Goal: Transaction & Acquisition: Purchase product/service

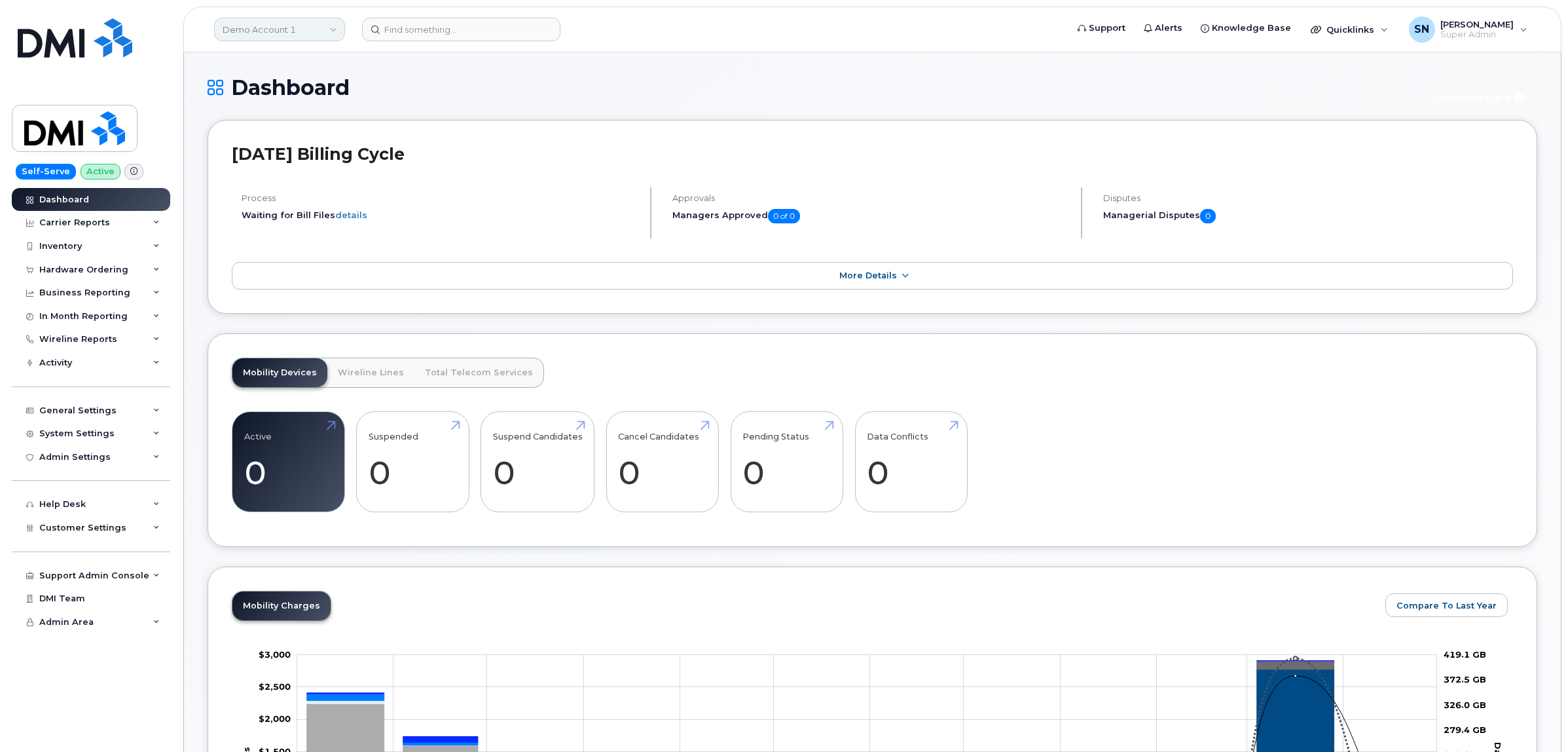
click at [256, 28] on link "Demo Account 1" at bounding box center [279, 30] width 131 height 24
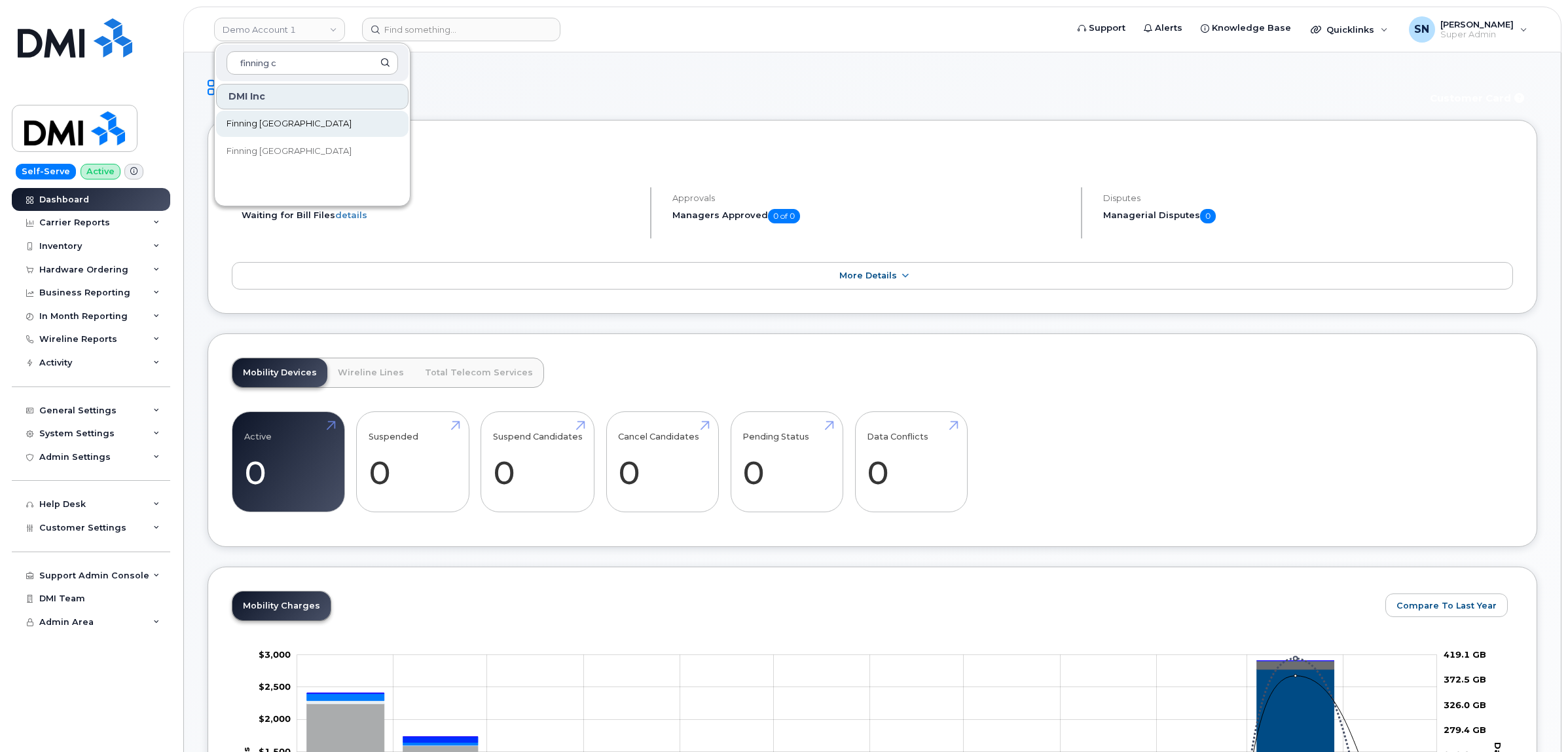
type input "finning c"
click at [282, 124] on span "Finning [GEOGRAPHIC_DATA]" at bounding box center [289, 123] width 125 height 13
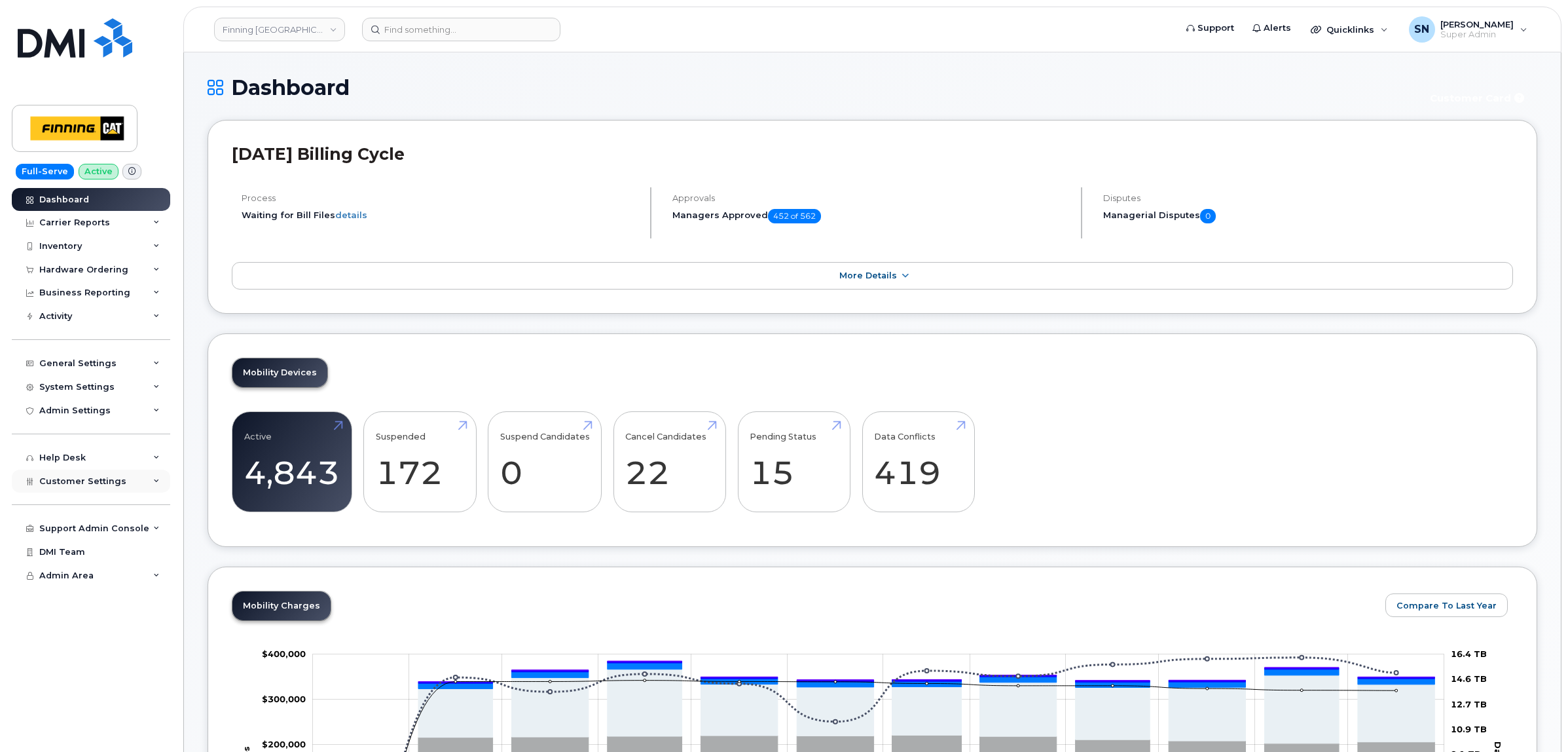
click at [109, 482] on span "Customer Settings" at bounding box center [84, 481] width 87 height 10
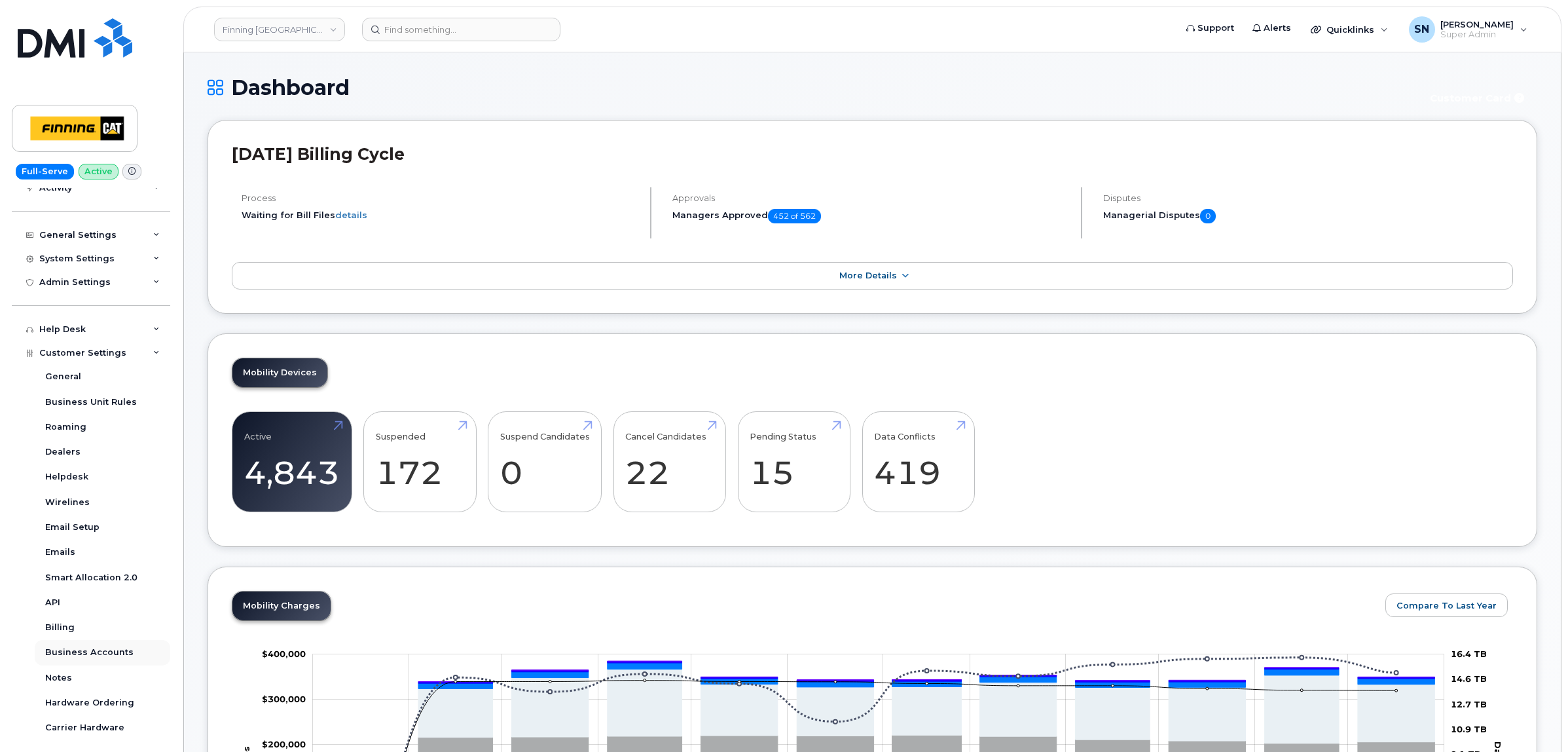
scroll to position [215, 0]
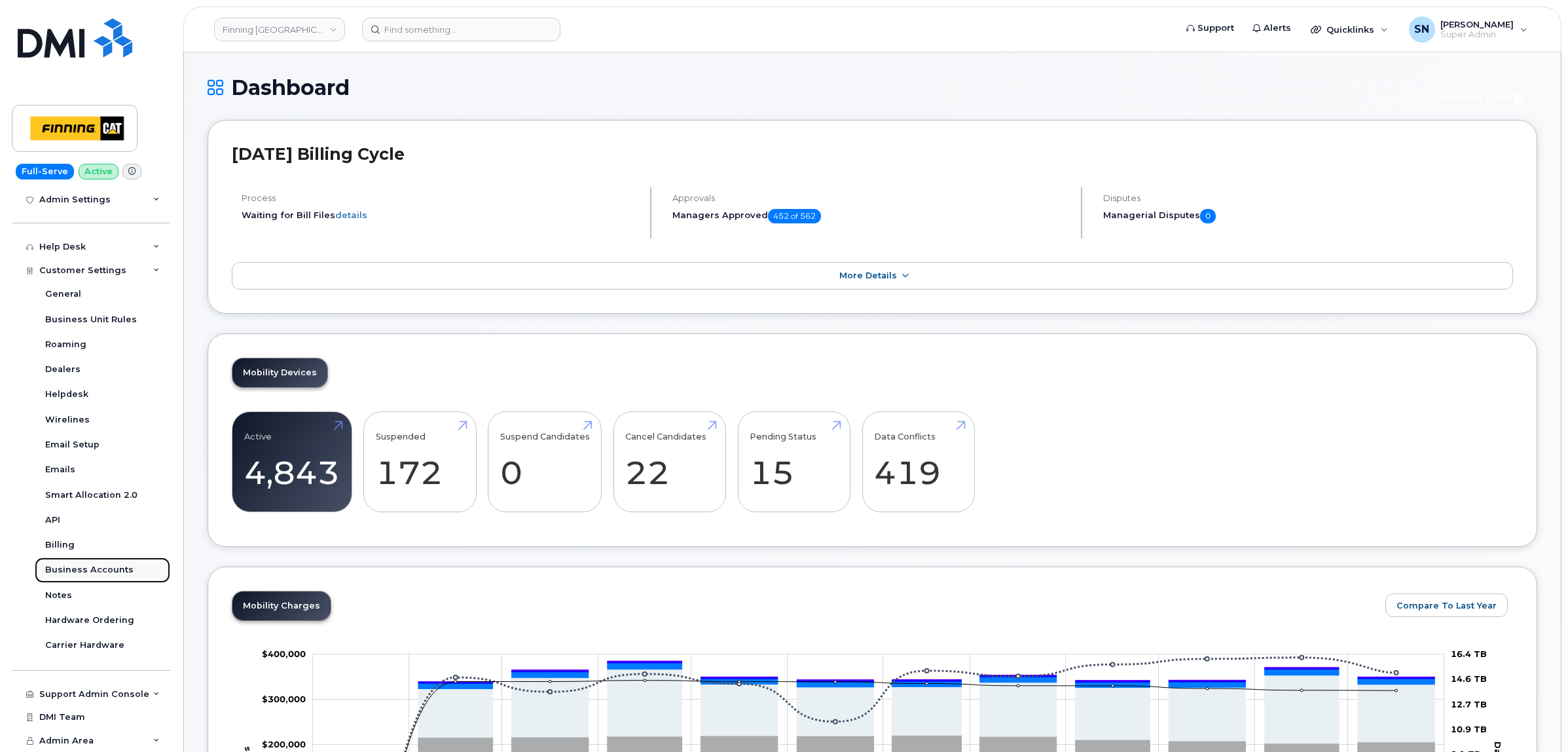
click at [108, 572] on div "Business Accounts" at bounding box center [88, 570] width 88 height 12
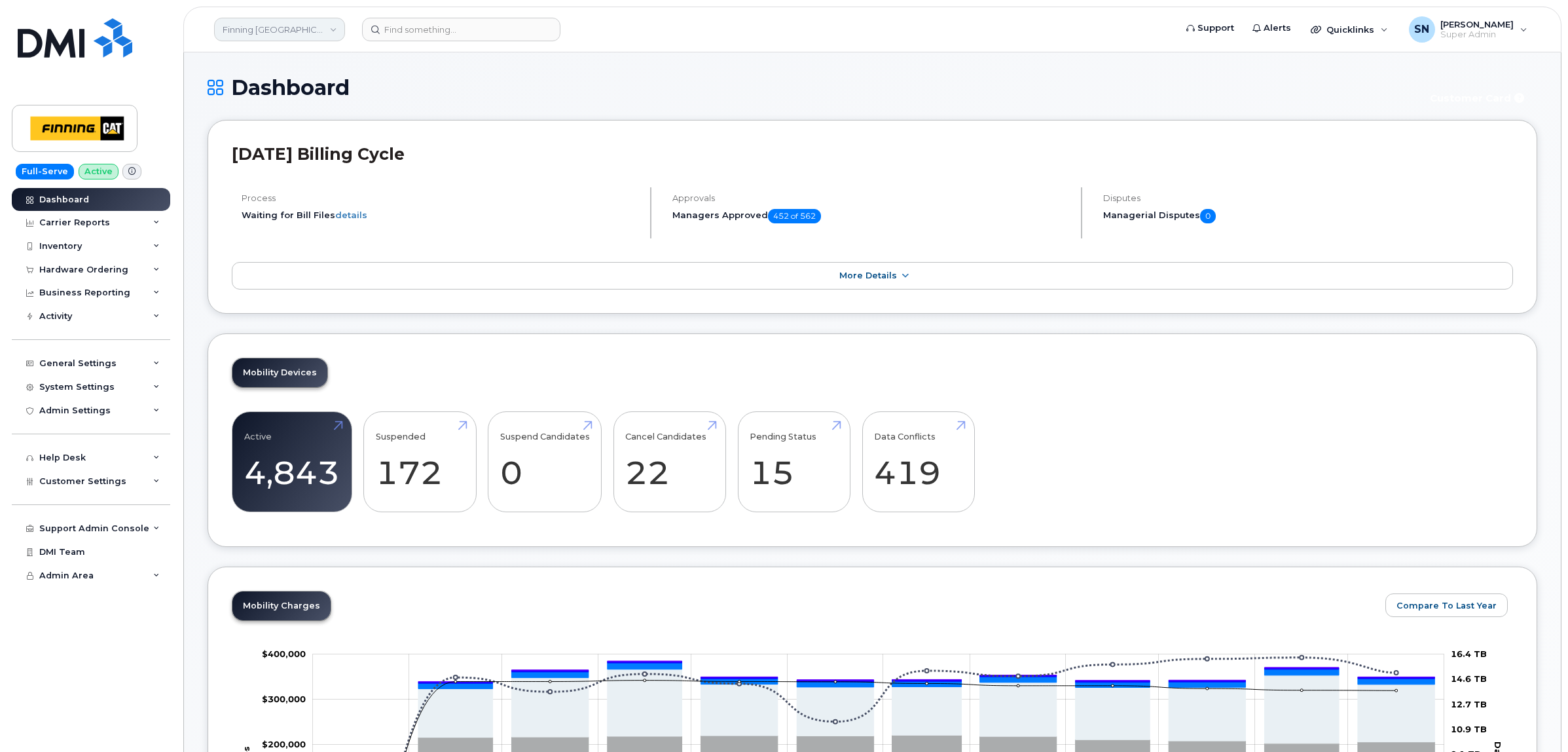
click at [288, 30] on link "Finning Canada" at bounding box center [279, 30] width 131 height 24
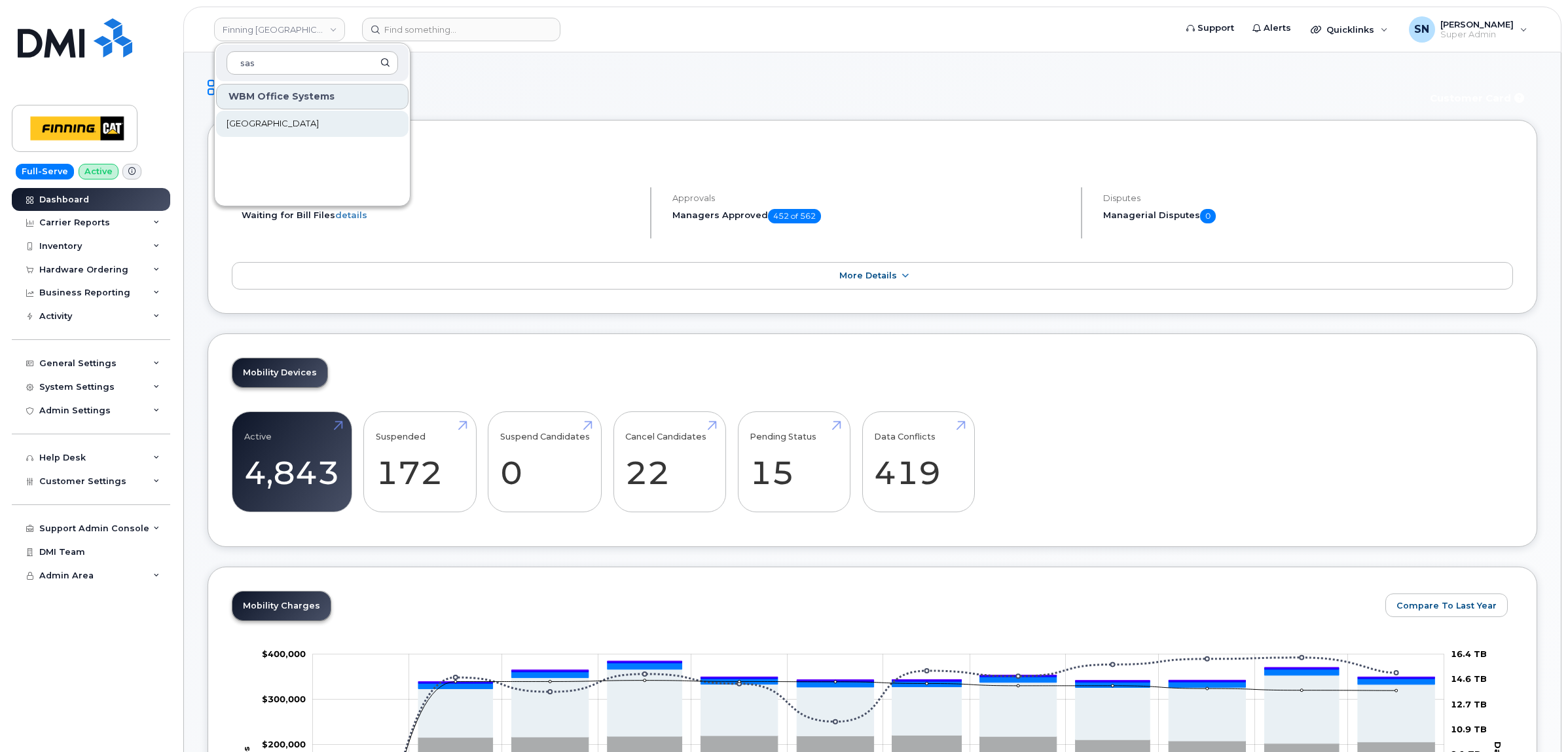
type input "sas"
click at [306, 125] on span "[GEOGRAPHIC_DATA]" at bounding box center [272, 123] width 92 height 13
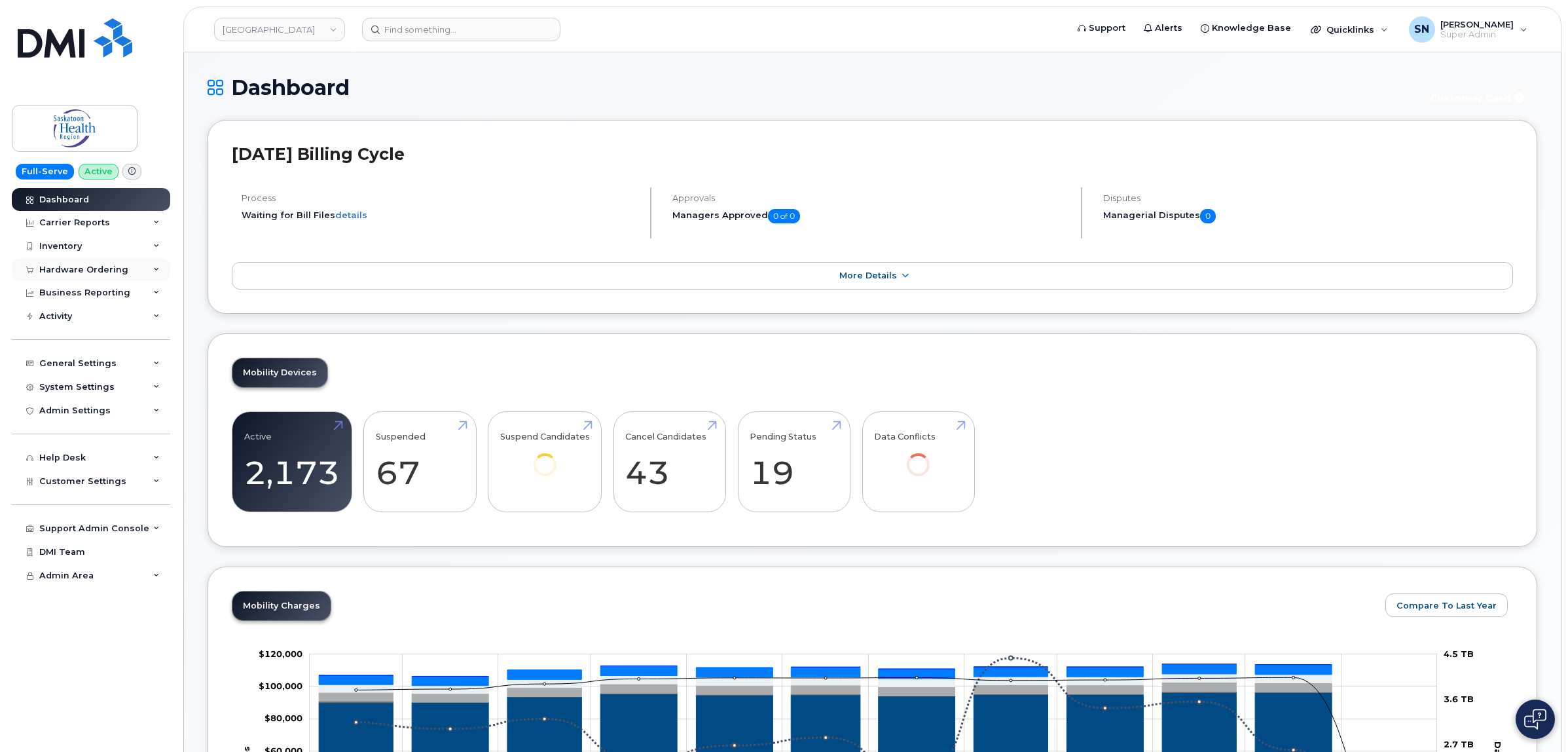
click at [124, 279] on div "Hardware Ordering" at bounding box center [90, 270] width 158 height 24
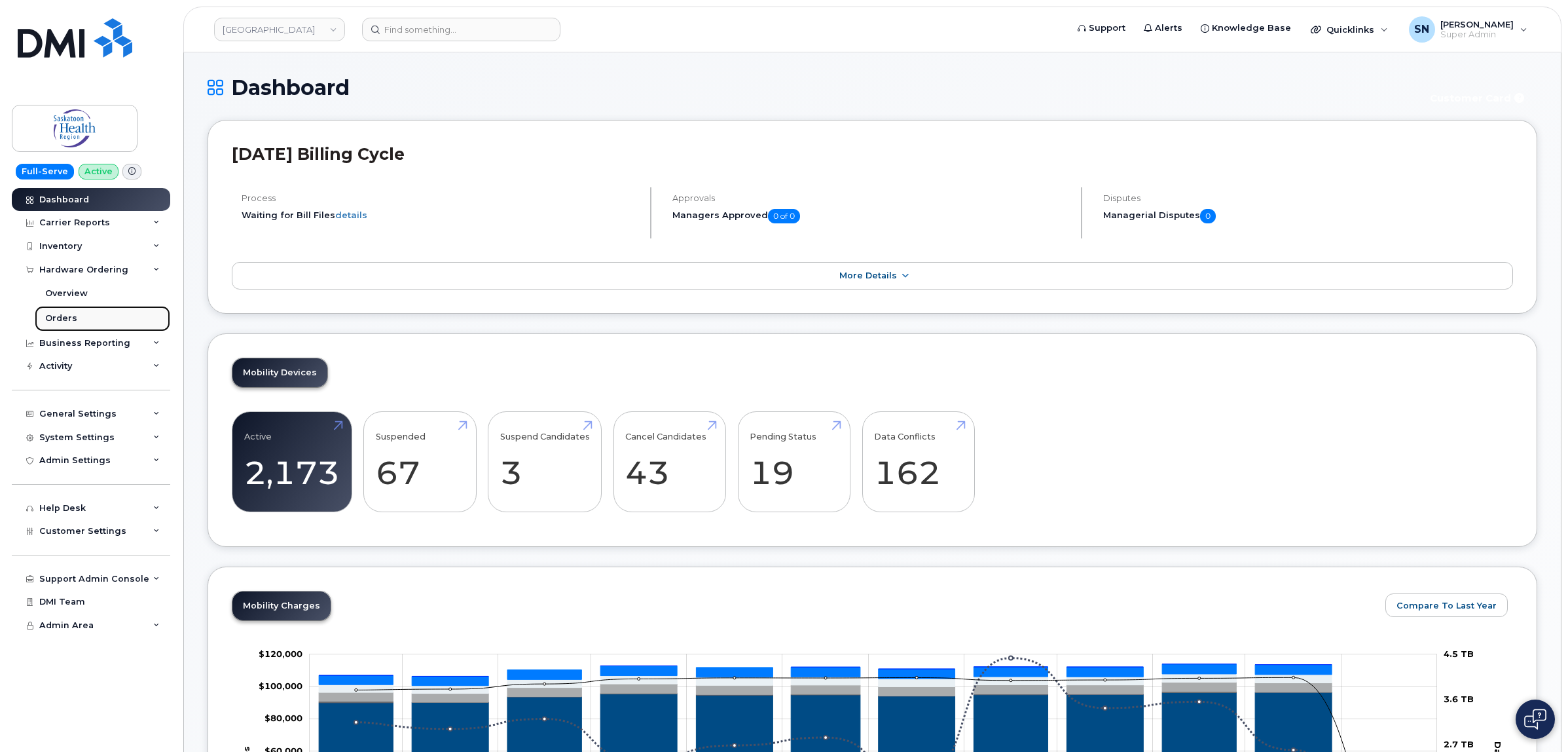
click at [82, 323] on link "Orders" at bounding box center [102, 317] width 135 height 25
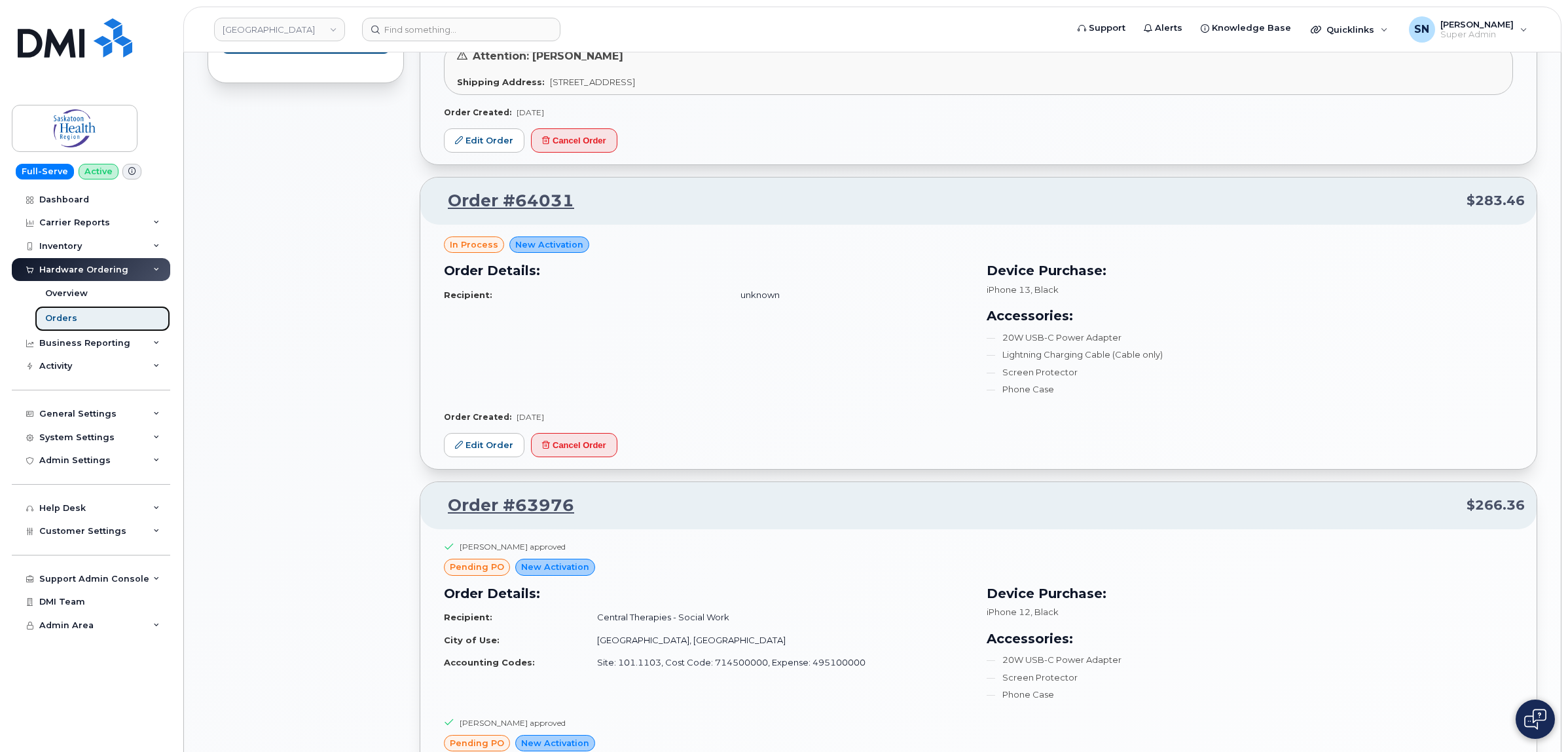
scroll to position [1064, 0]
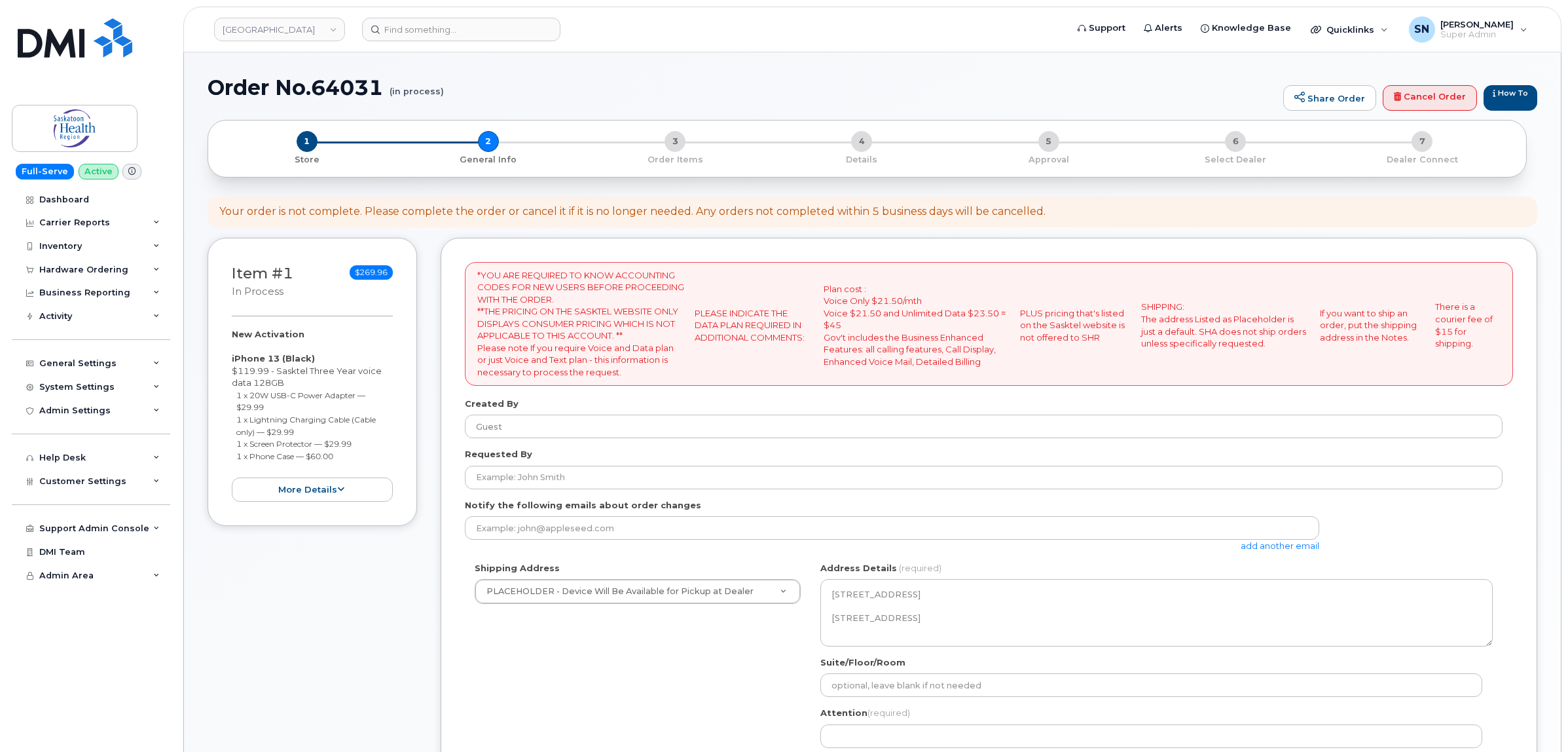
select select
drag, startPoint x: 1417, startPoint y: 96, endPoint x: 865, endPoint y: 47, distance: 554.2
click at [1417, 98] on link "Cancel Order" at bounding box center [1430, 98] width 94 height 26
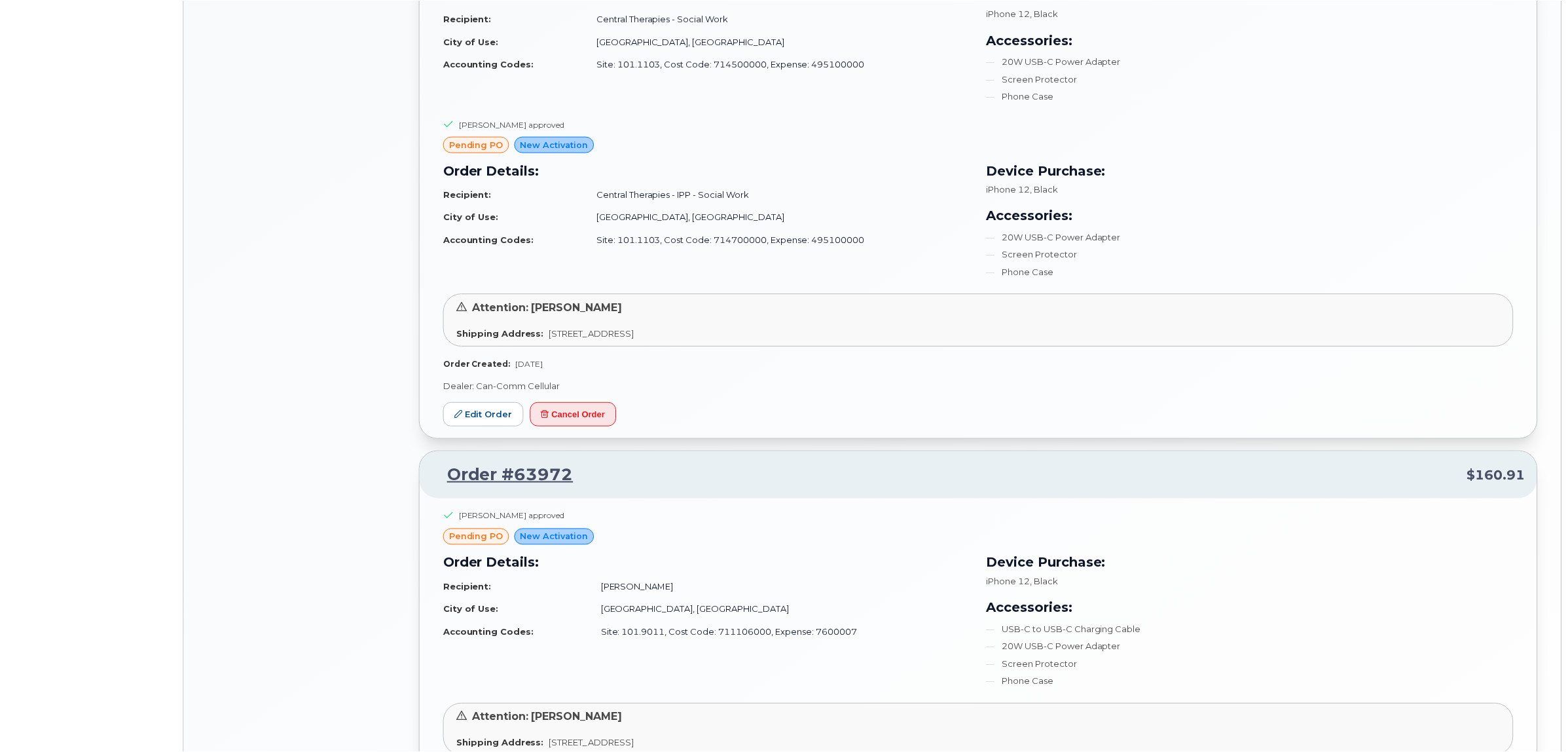
scroll to position [1806, 0]
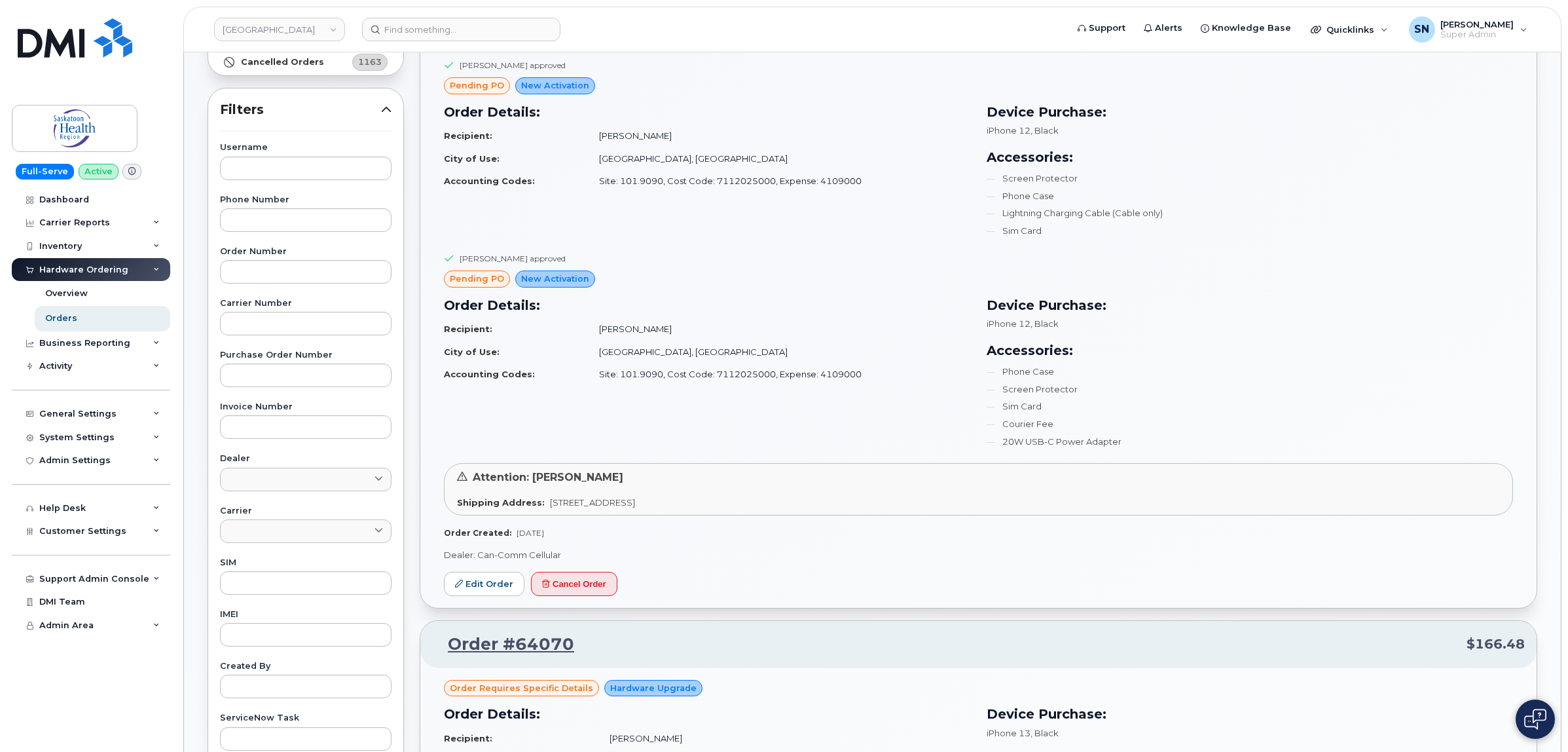
scroll to position [0, 0]
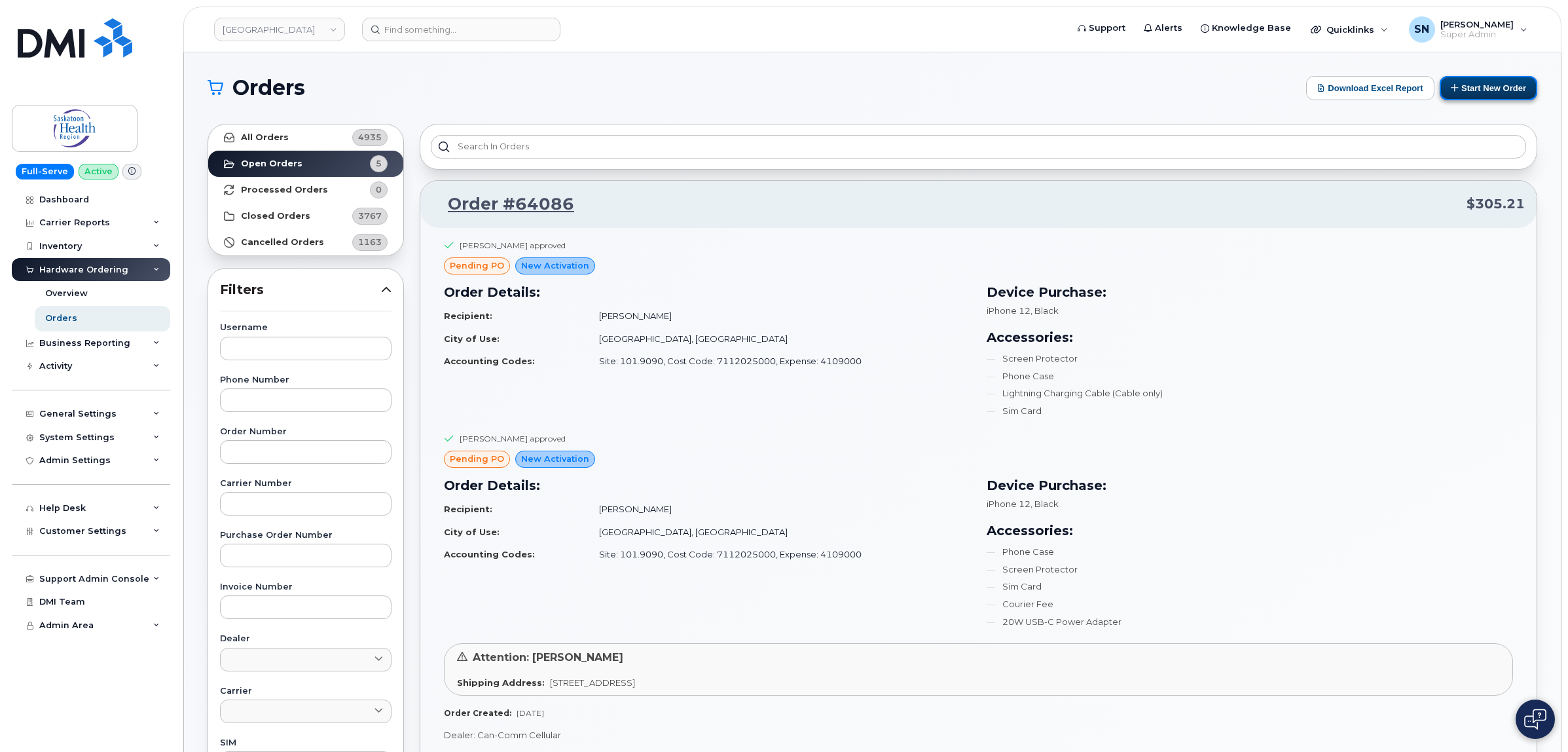
drag, startPoint x: 1489, startPoint y: 79, endPoint x: 1478, endPoint y: 82, distance: 11.4
click at [1490, 79] on button "Start New Order" at bounding box center [1488, 88] width 97 height 24
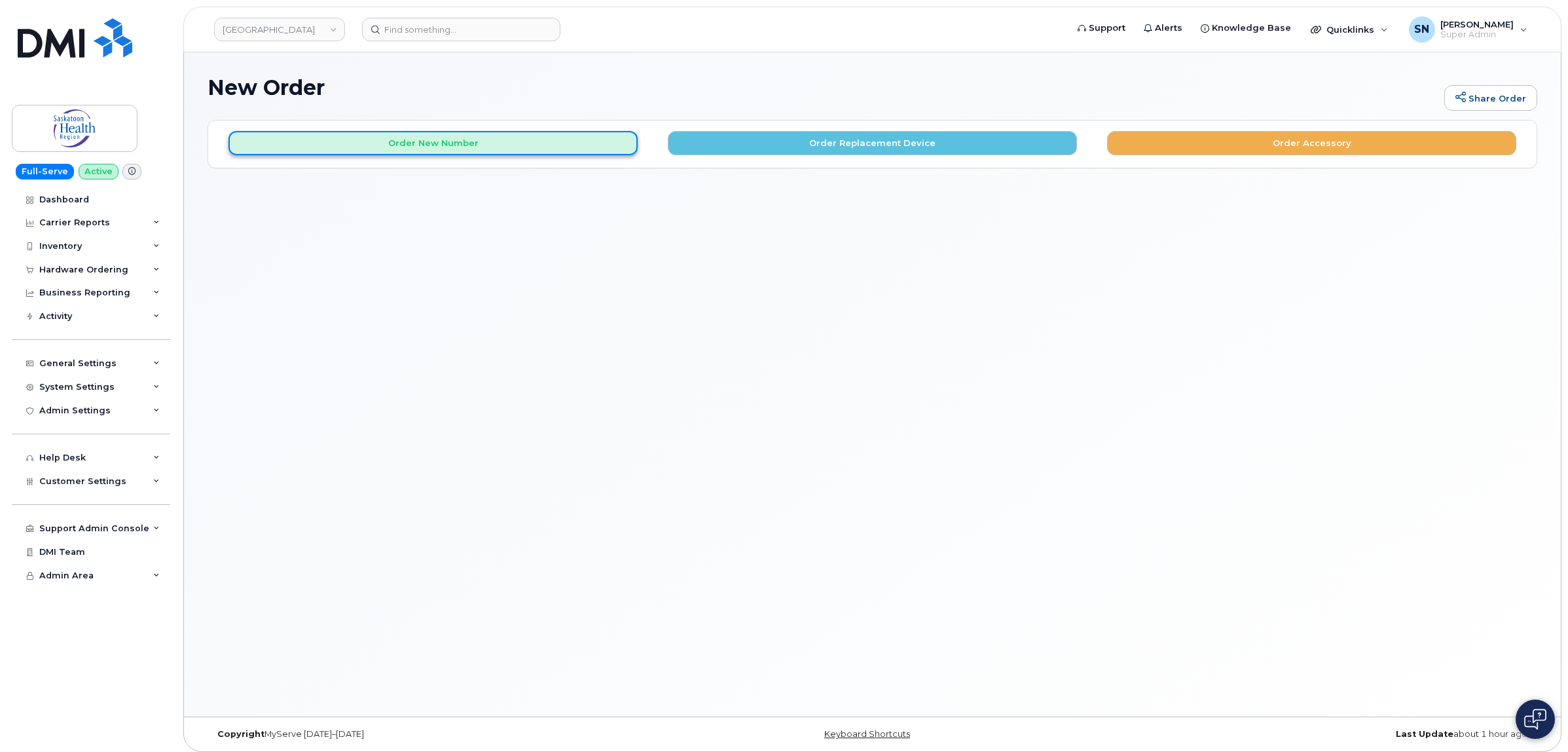
click at [496, 145] on button "Order New Number" at bounding box center [434, 143] width 410 height 24
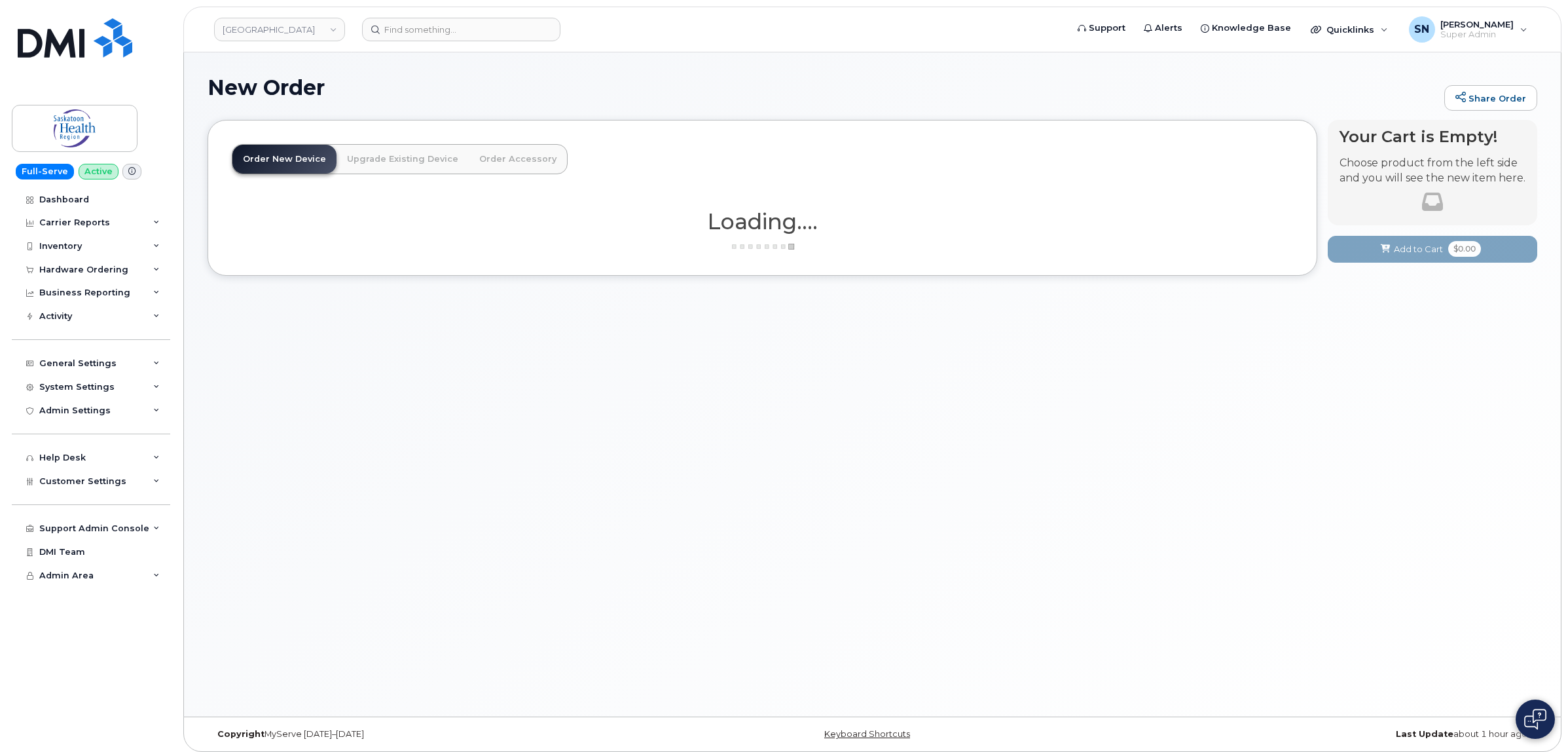
click at [386, 157] on link "Upgrade Existing Device" at bounding box center [402, 159] width 132 height 29
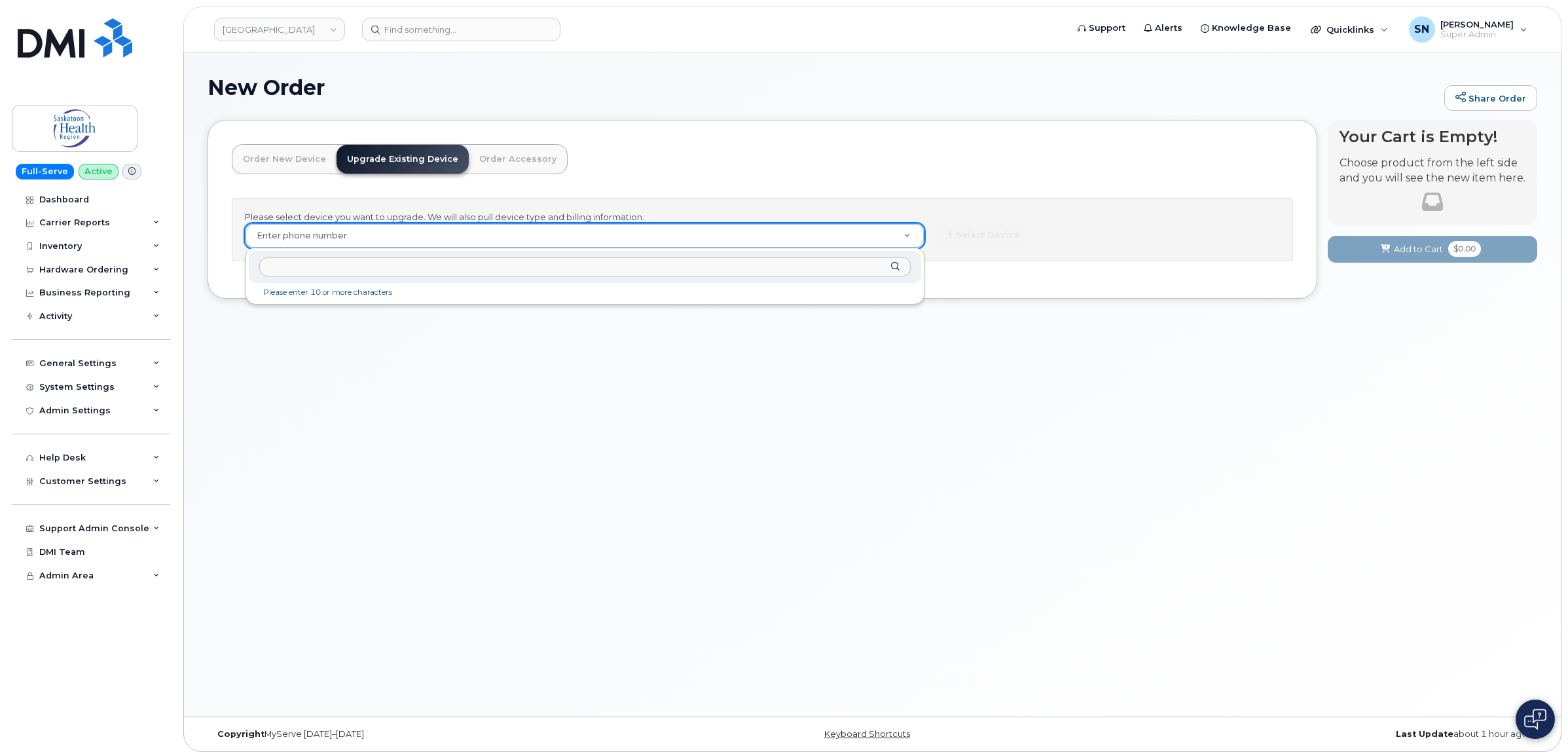
drag, startPoint x: 682, startPoint y: 243, endPoint x: 679, endPoint y: 237, distance: 6.7
drag, startPoint x: 679, startPoint y: 237, endPoint x: 413, endPoint y: 235, distance: 266.0
paste input "306-360-7747"
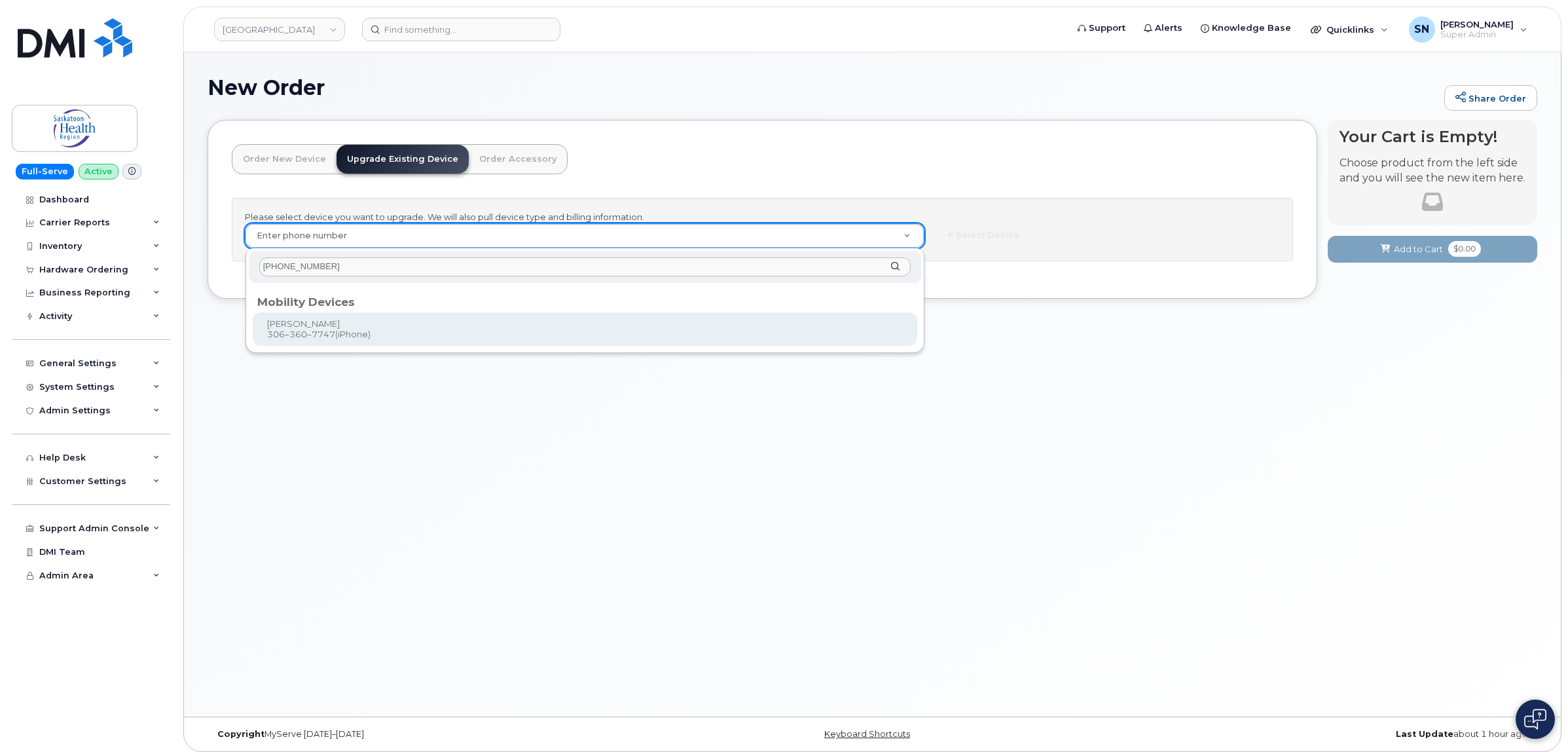
type input "306-360-7747"
type input "477966"
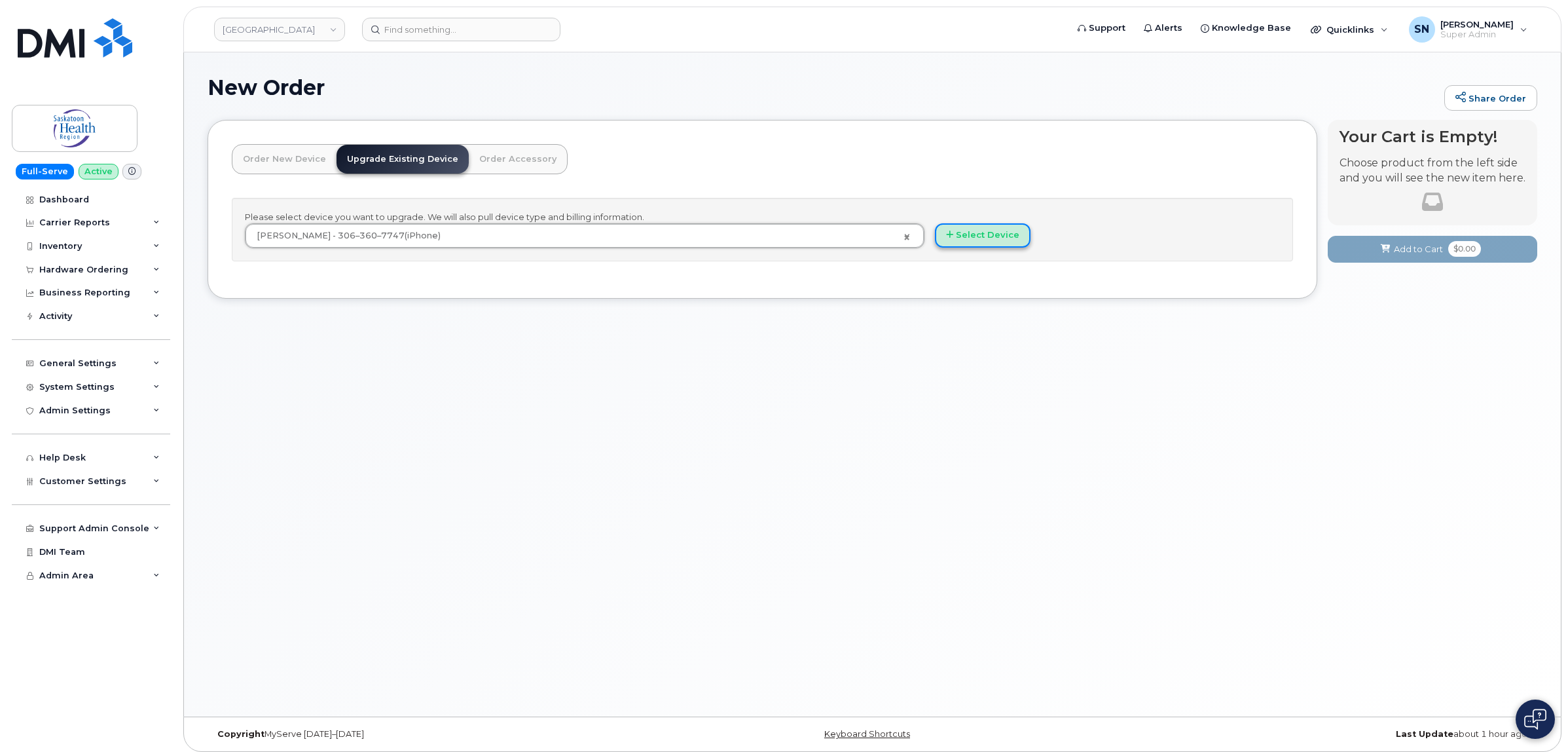
click at [966, 237] on button "Select Device" at bounding box center [982, 236] width 95 height 24
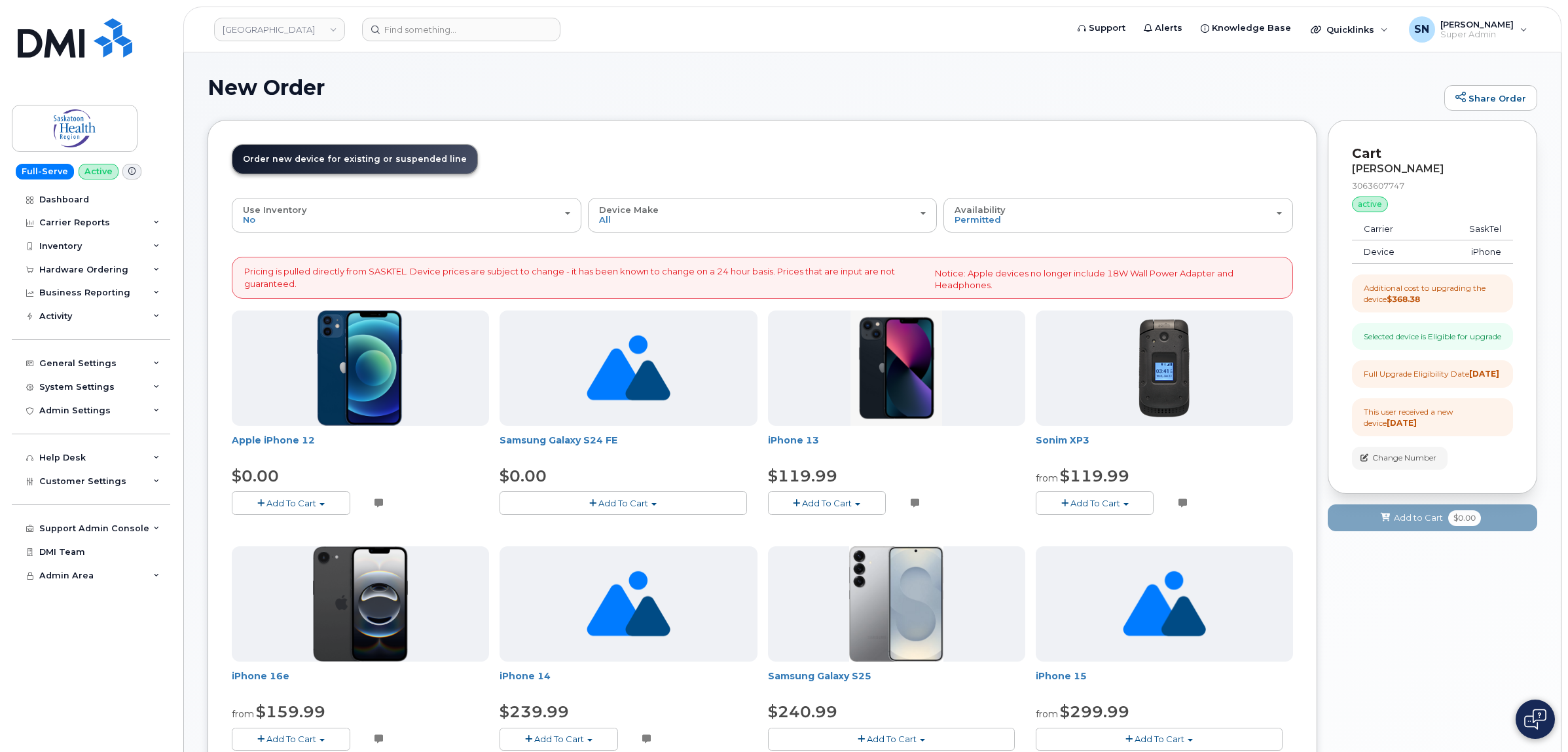
click at [318, 509] on button "Add To Cart" at bounding box center [290, 502] width 118 height 23
click at [325, 528] on link "$0.00 - 3 Year Term Voice and Data (64GB)" at bounding box center [339, 527] width 210 height 16
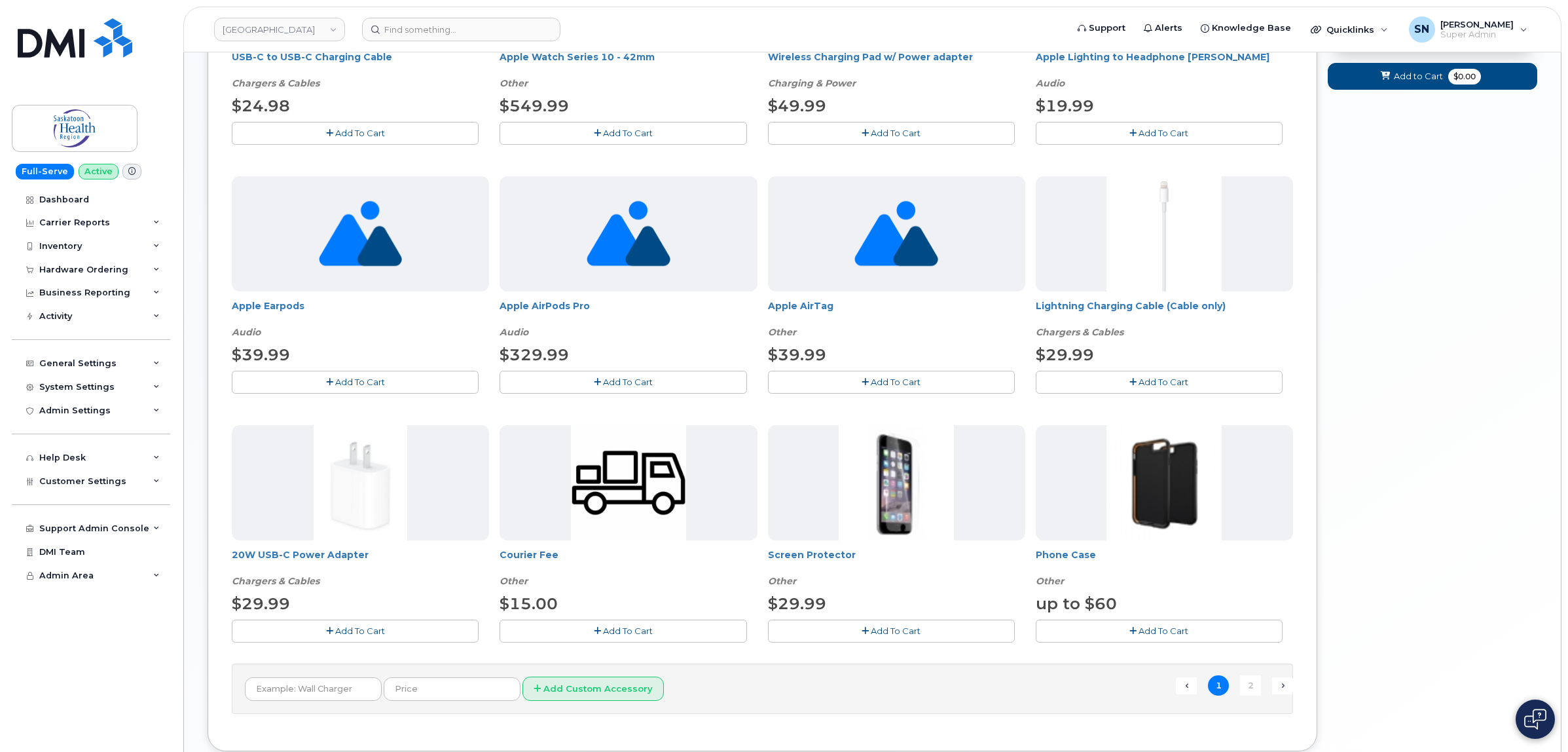
scroll to position [737, 0]
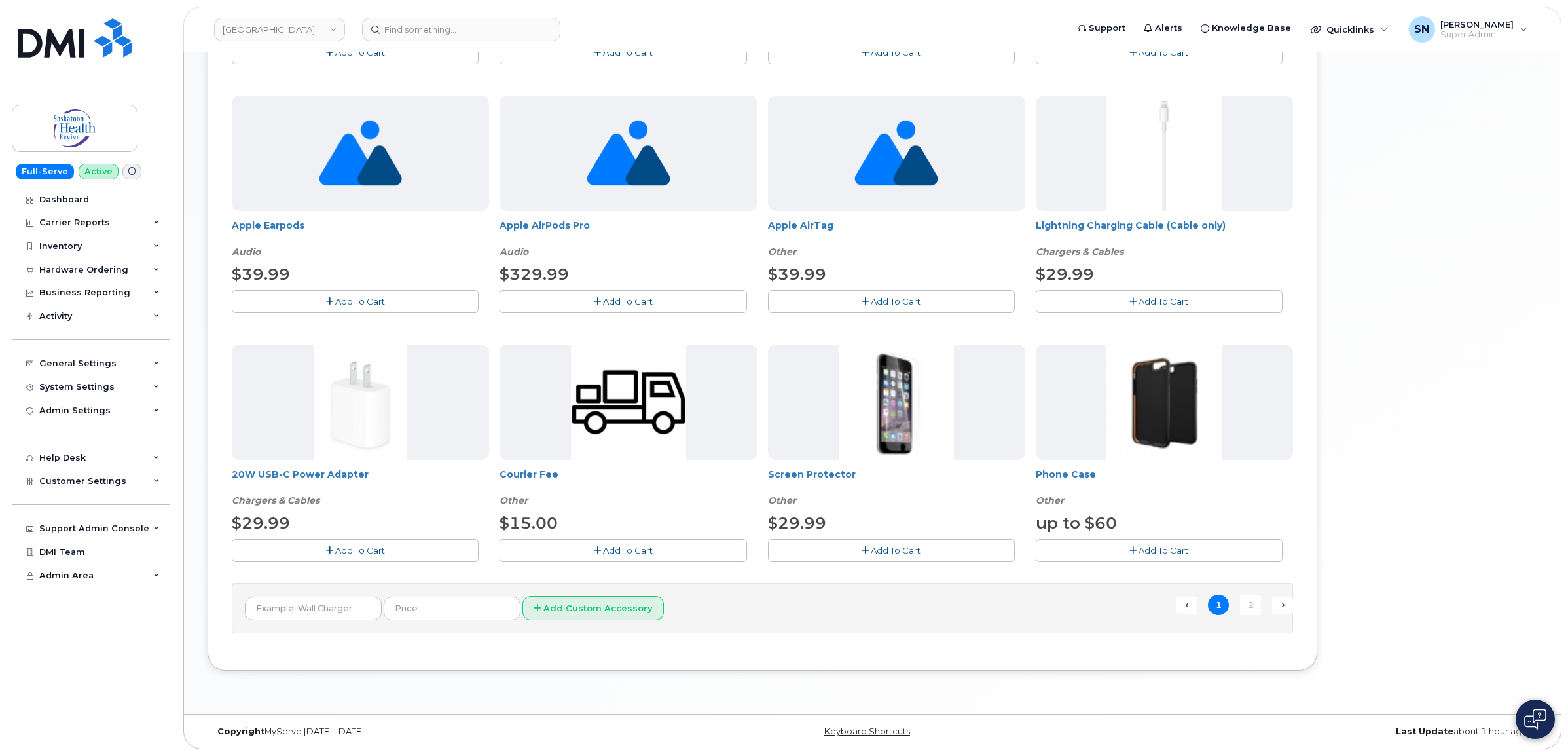
click at [1080, 545] on button "Add To Cart" at bounding box center [1159, 550] width 247 height 23
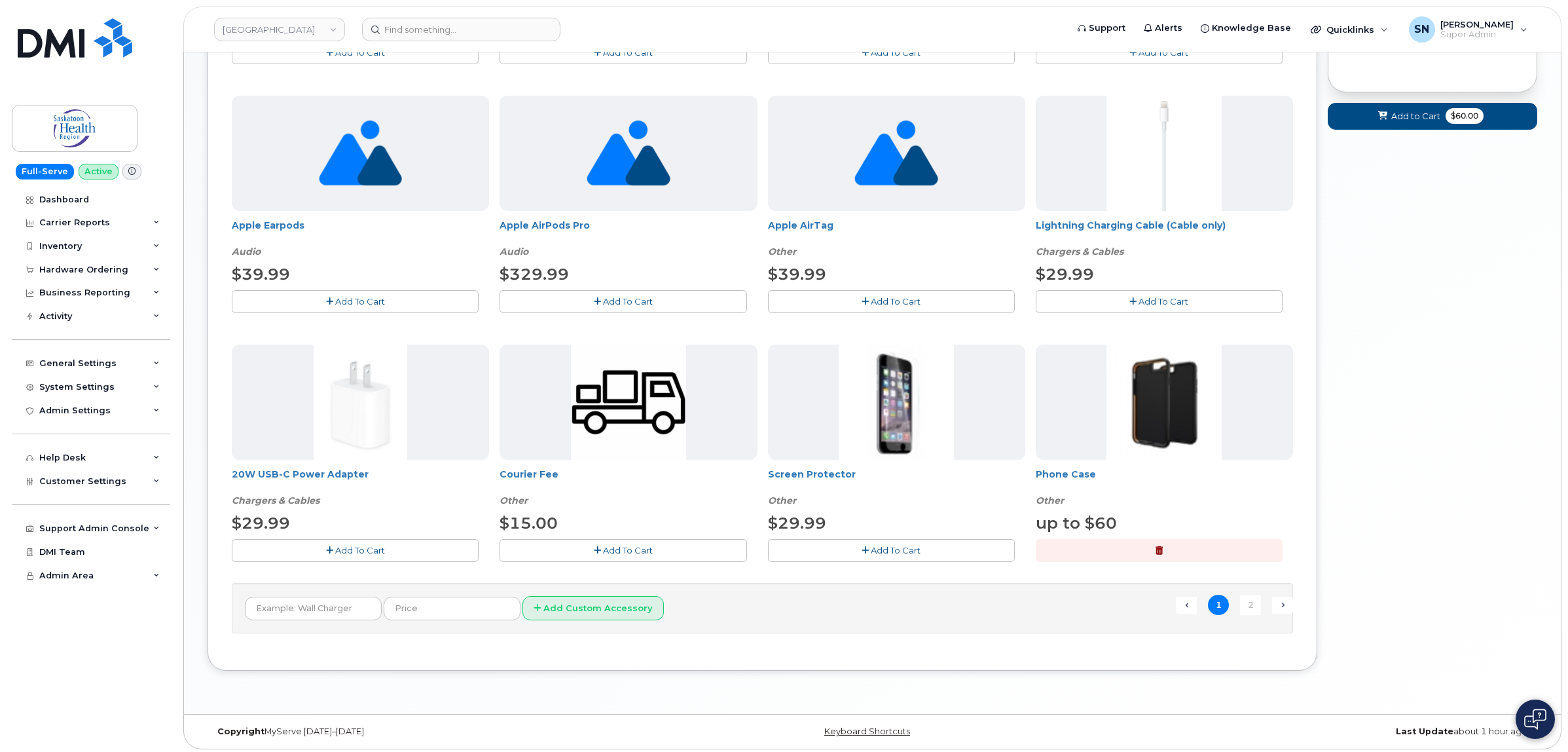
click at [881, 555] on span "Add To Cart" at bounding box center [896, 550] width 50 height 11
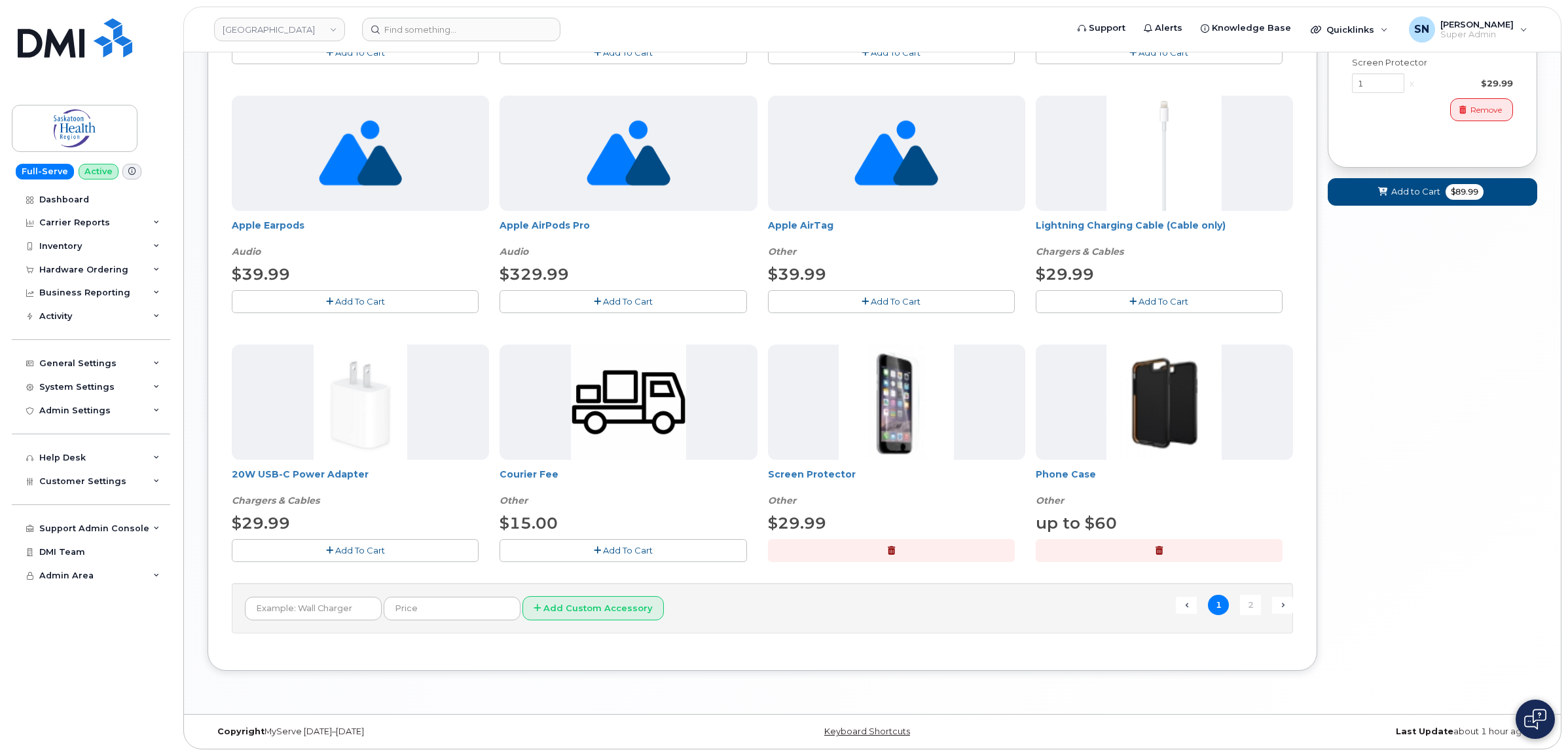
click at [398, 542] on button "Add To Cart" at bounding box center [355, 550] width 247 height 23
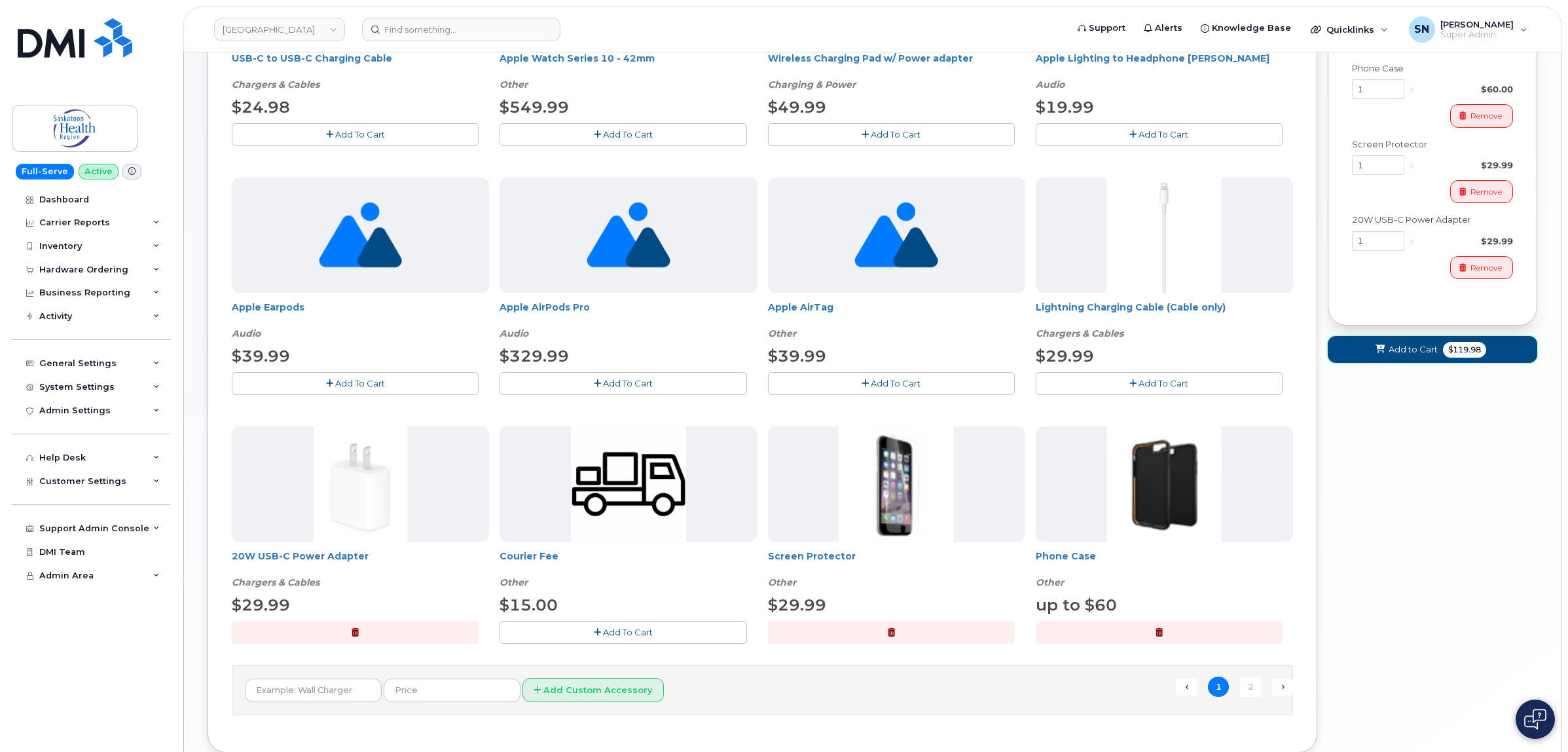
click at [1380, 354] on icon at bounding box center [1379, 349] width 9 height 9
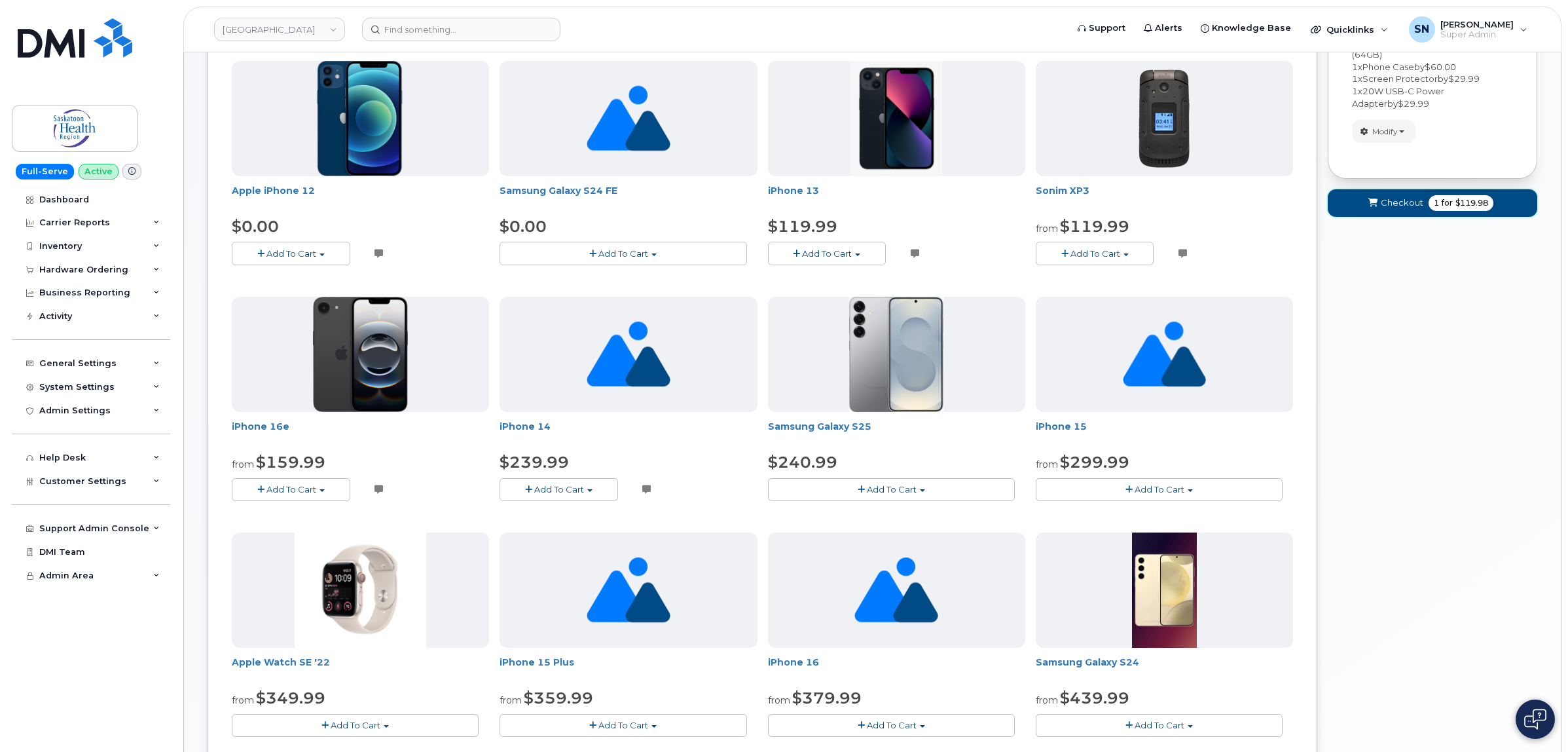
click at [1399, 208] on span "Checkout" at bounding box center [1402, 203] width 43 height 13
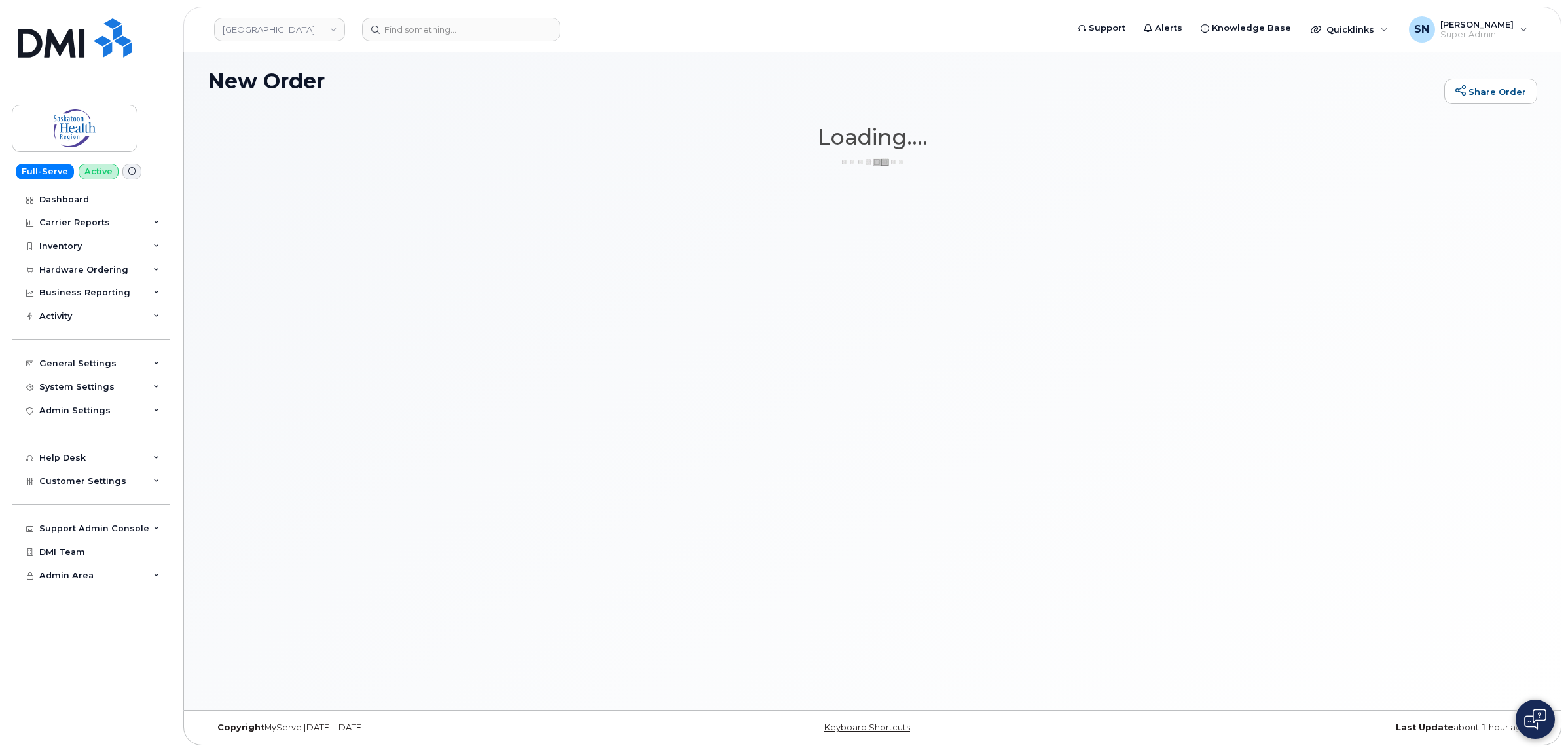
scroll to position [7, 0]
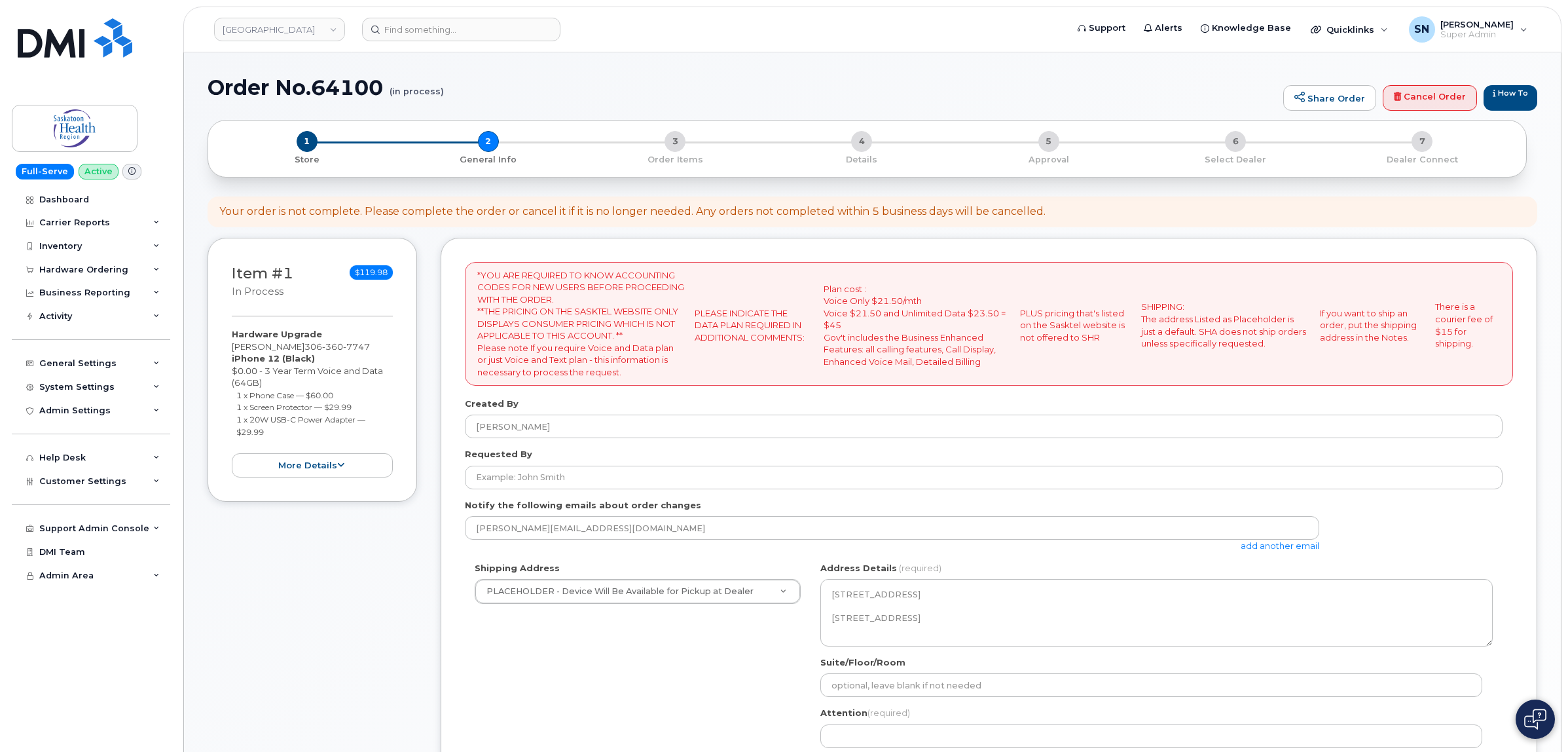
select select
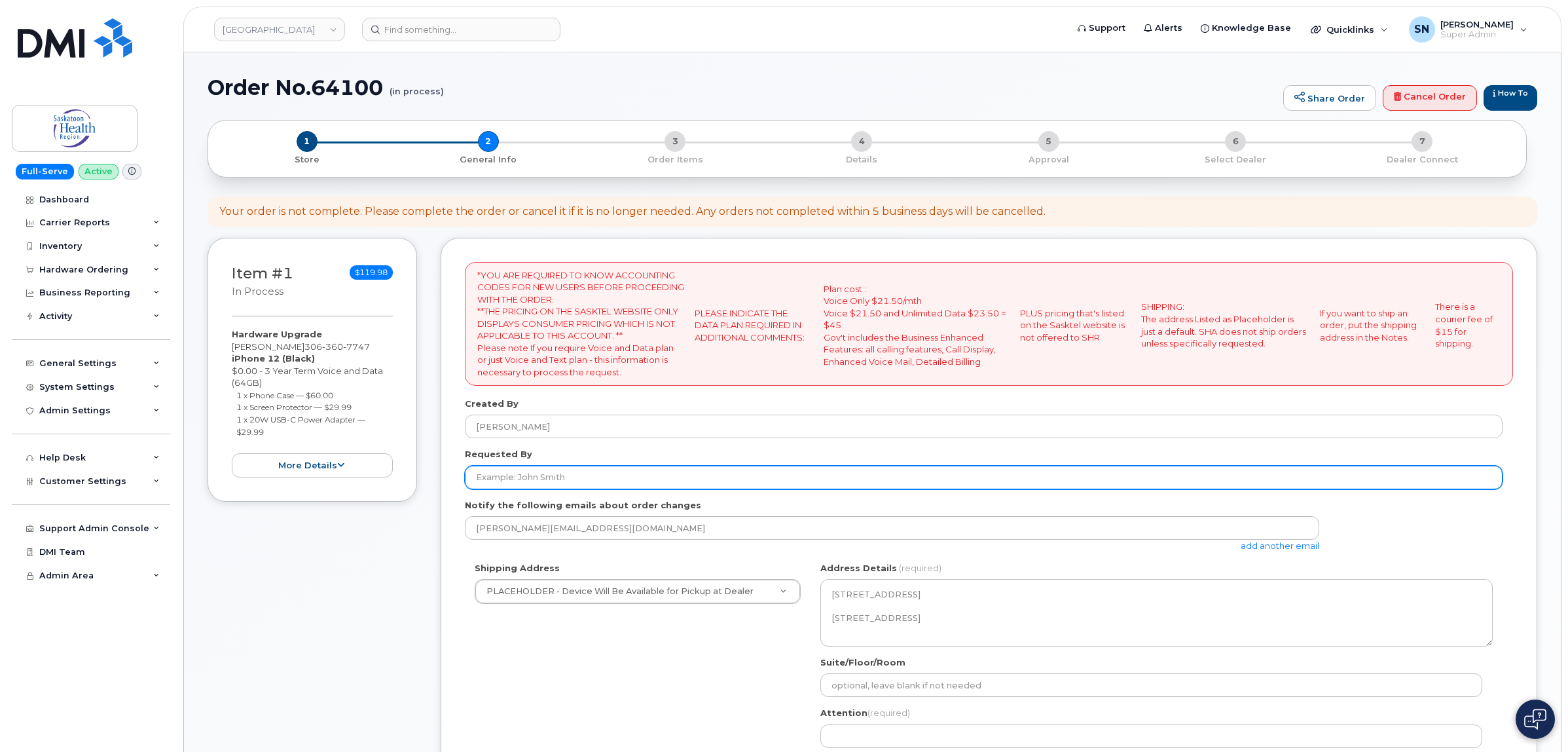
click at [532, 476] on input "Requested By" at bounding box center [983, 477] width 1038 height 24
paste input "CS0782884"
type input "CS0782884"
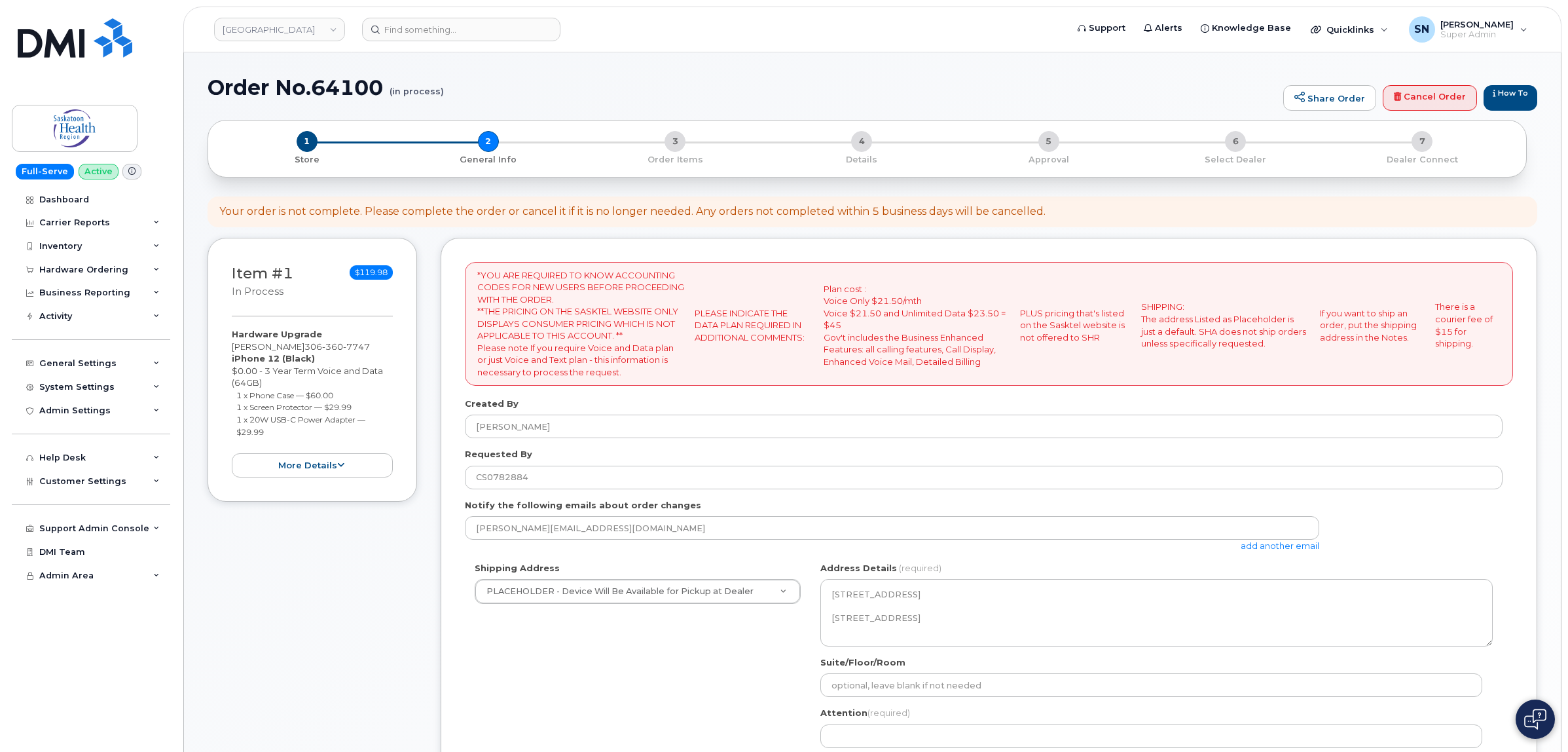
click at [612, 649] on div "Shipping Address PLACEHOLDER - Device Will Be Available for Pickup at Dealer PL…" at bounding box center [983, 685] width 1038 height 247
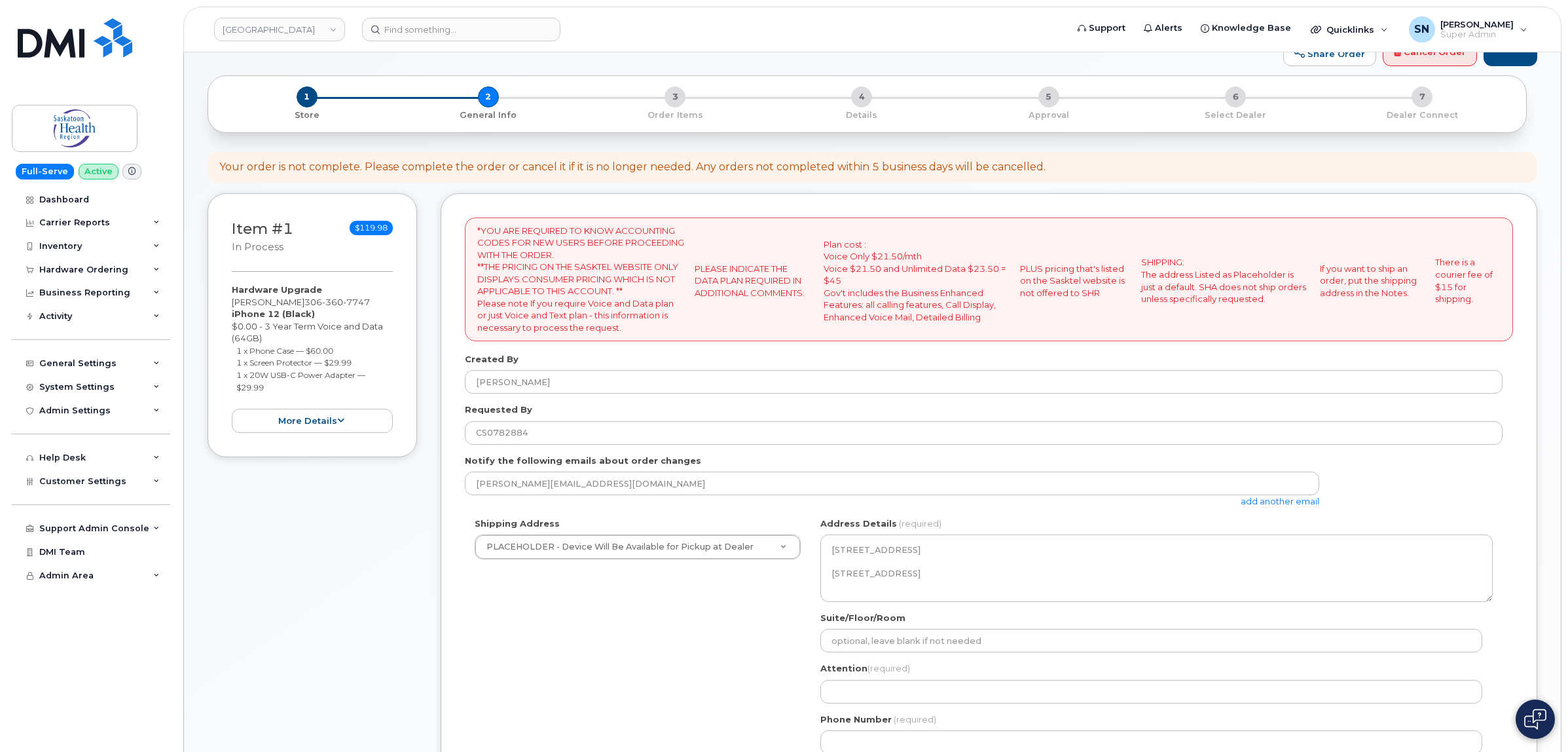
scroll to position [327, 0]
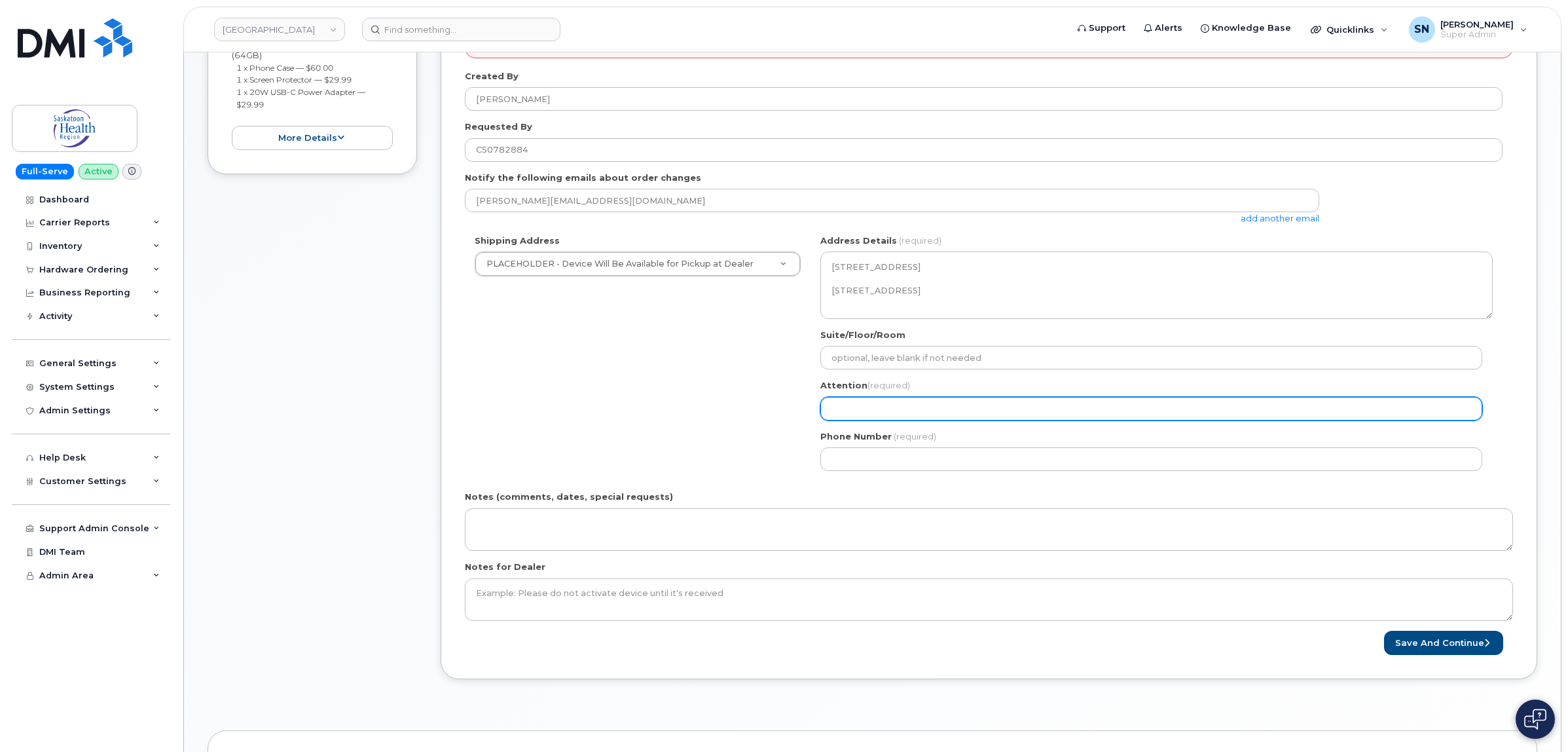
click at [852, 408] on input "Attention (required)" at bounding box center [1151, 409] width 662 height 24
paste input "Mercia"
select select
type input "Mercia"
click at [906, 400] on input "Mercia" at bounding box center [1151, 409] width 662 height 24
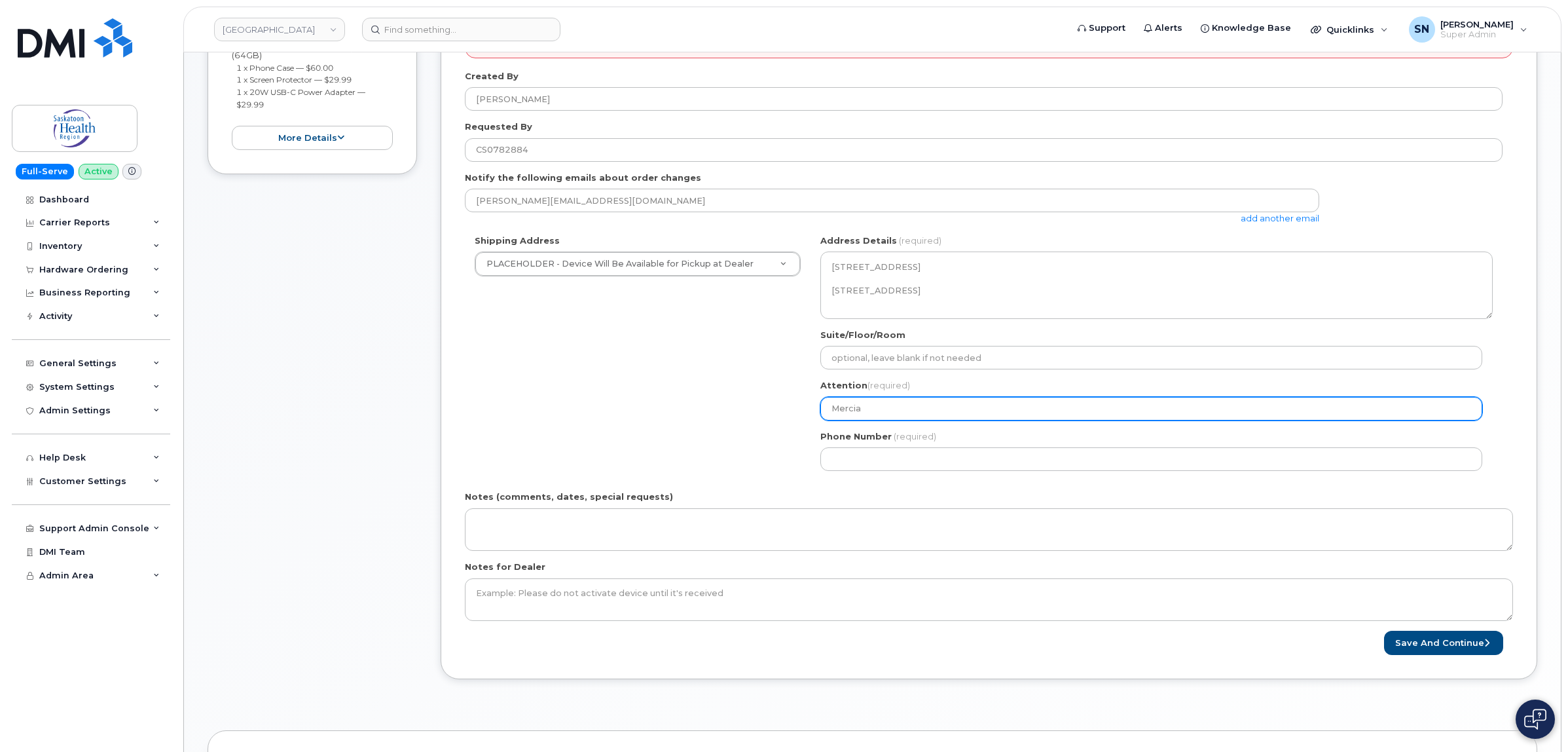
paste input "Widaiko"
select select
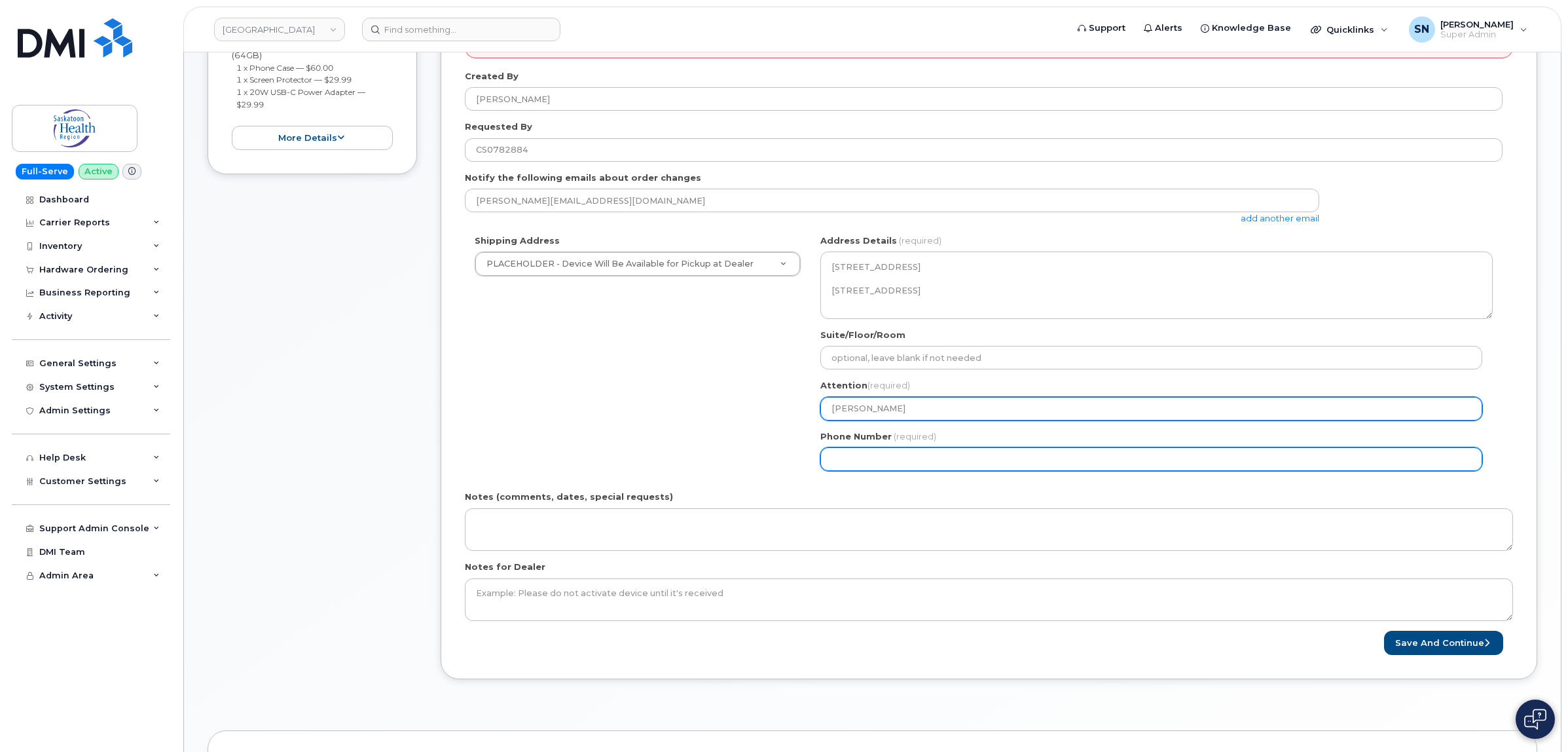
type input "[PERSON_NAME]"
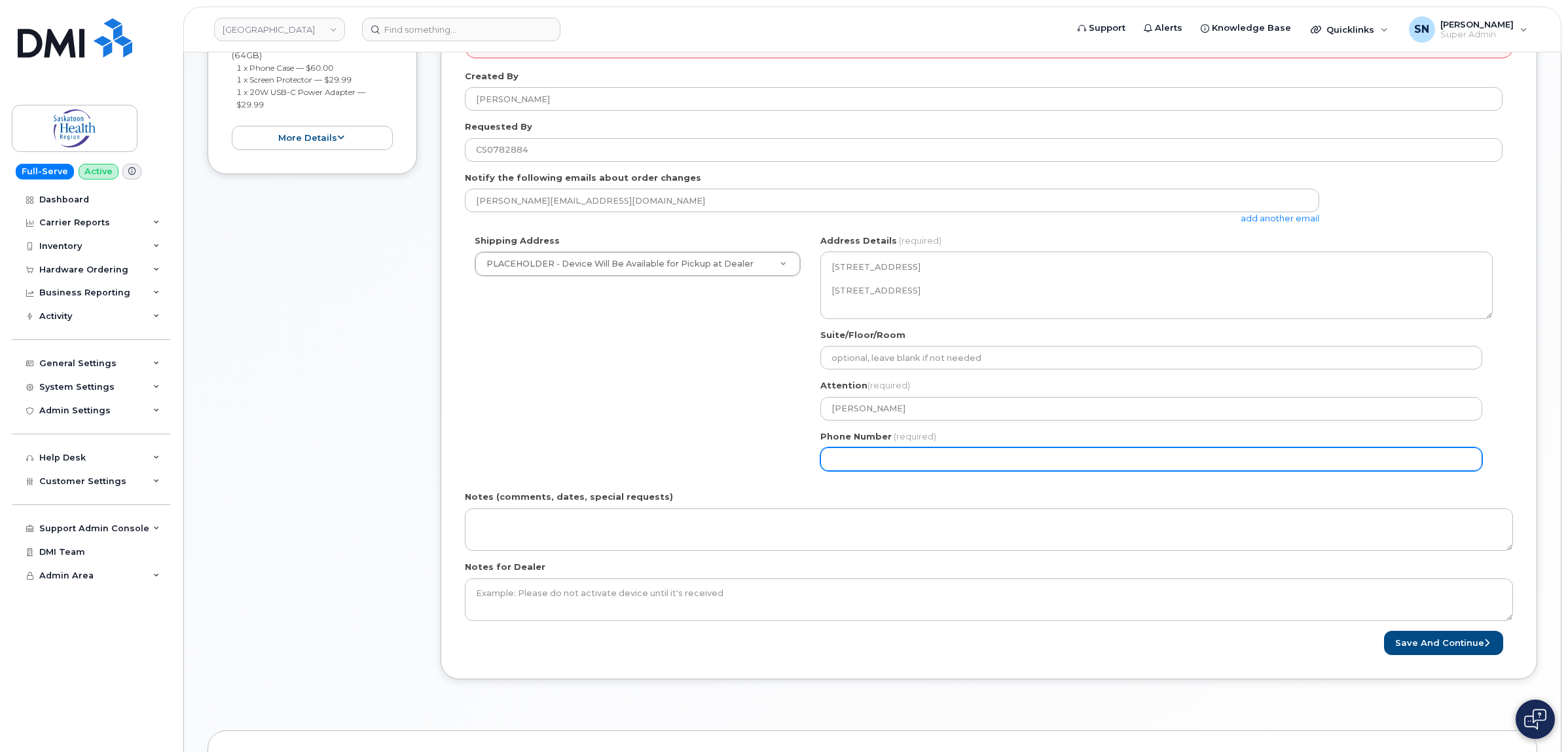
click at [921, 466] on input "Phone Number" at bounding box center [1151, 460] width 662 height 24
select select
type input "123456789"
select select
type input "1234567890"
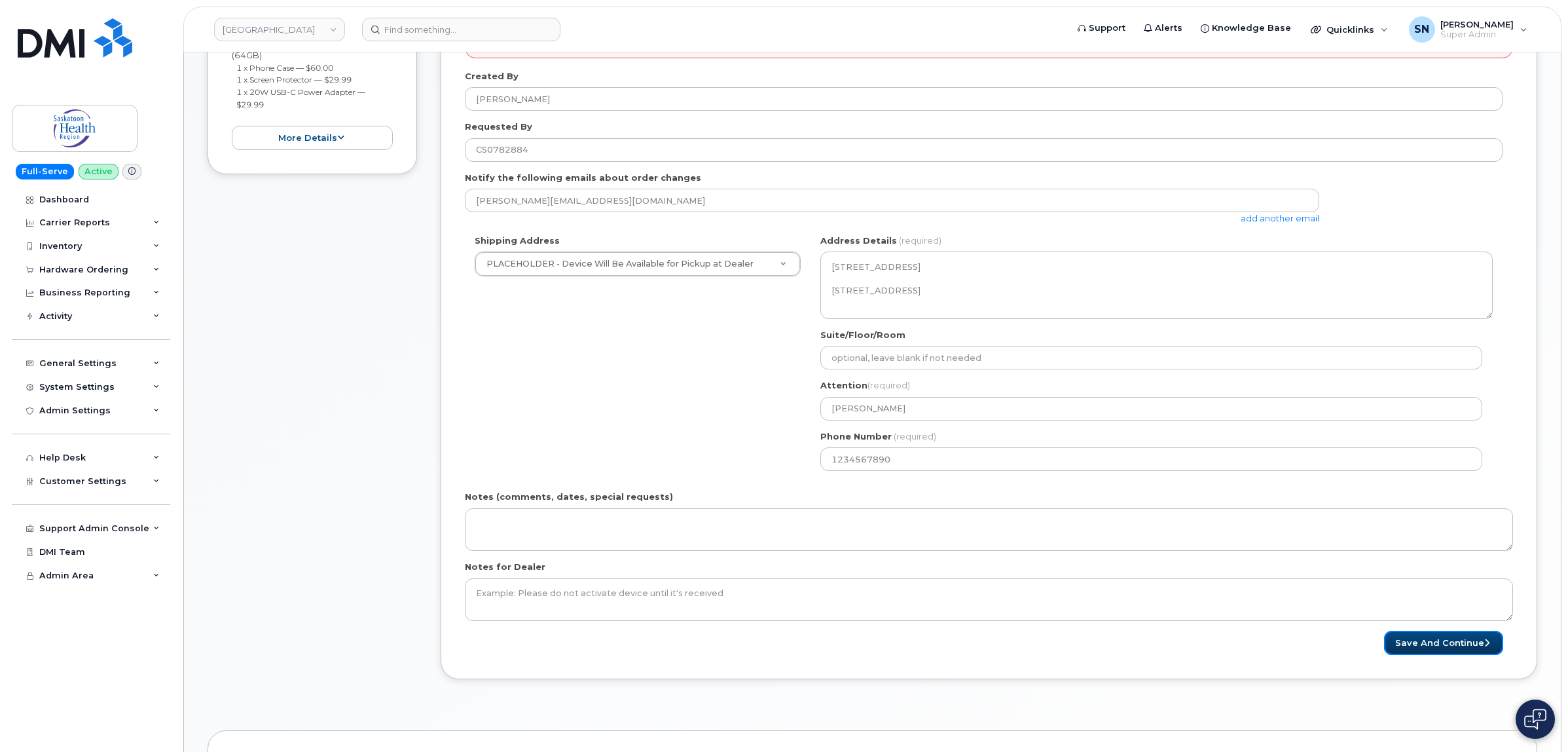
drag, startPoint x: 1429, startPoint y: 647, endPoint x: 1403, endPoint y: 636, distance: 28.2
click at [1429, 647] on button "Save and Continue" at bounding box center [1444, 643] width 119 height 24
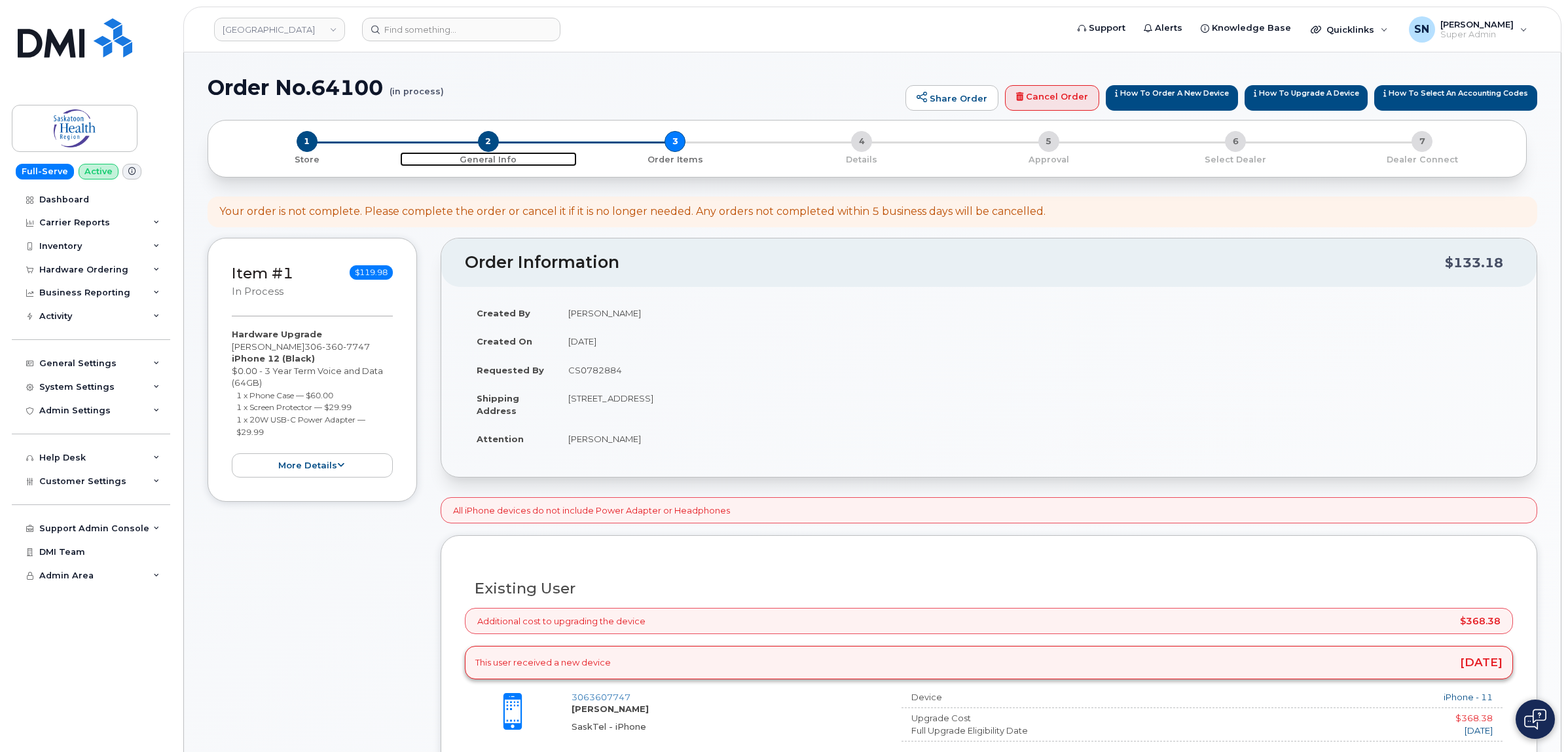
click at [488, 145] on span "2" at bounding box center [488, 141] width 21 height 21
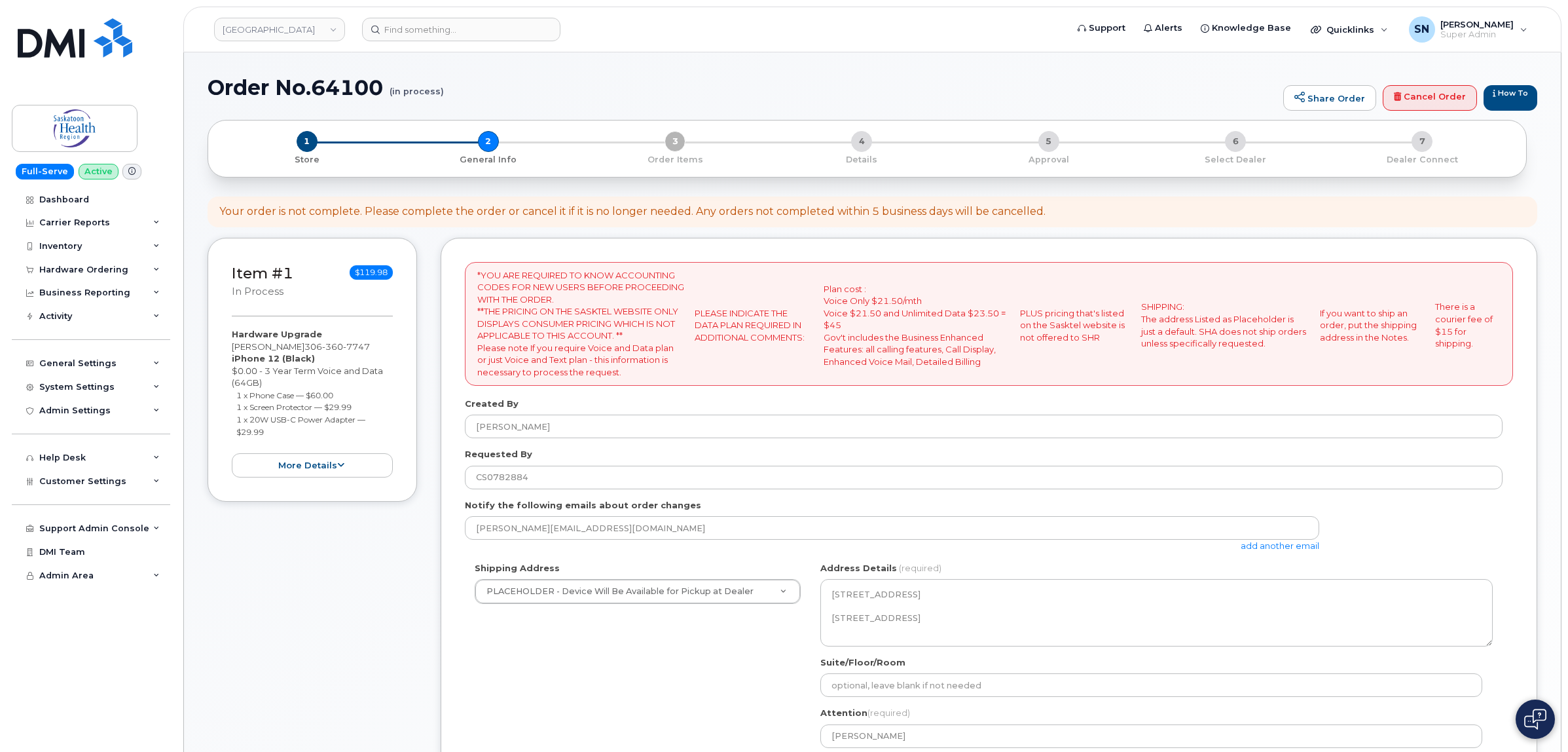
select select
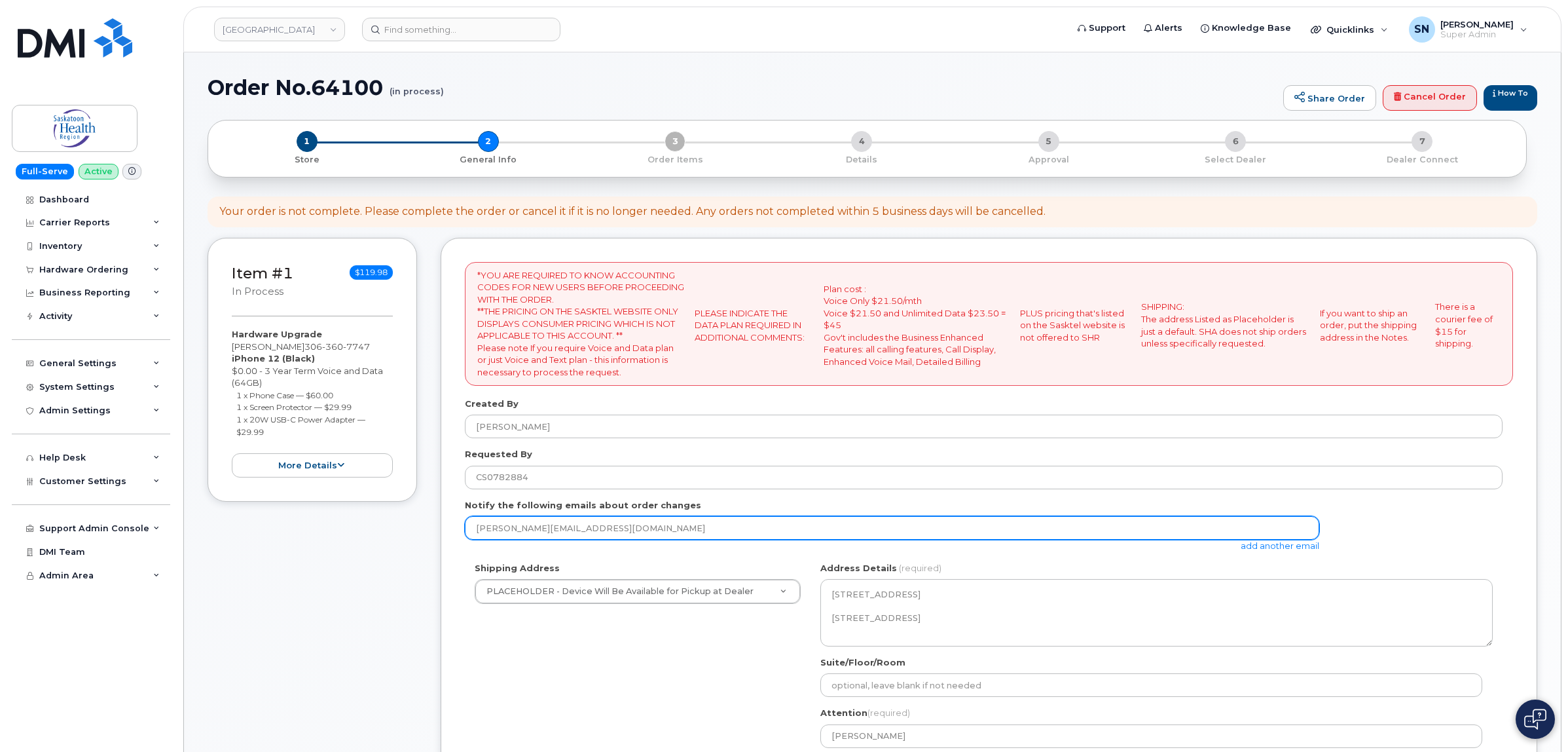
drag, startPoint x: 654, startPoint y: 528, endPoint x: 426, endPoint y: 534, distance: 228.1
click at [426, 534] on div "Item #1 in process $119.98 Hardware Upgrade [PERSON_NAME] [PHONE_NUMBER] iPhone…" at bounding box center [872, 632] width 1329 height 789
paste input "[EMAIL_ADDRESS][DOMAIN_NAME]"
type input "[EMAIL_ADDRESS][DOMAIN_NAME]"
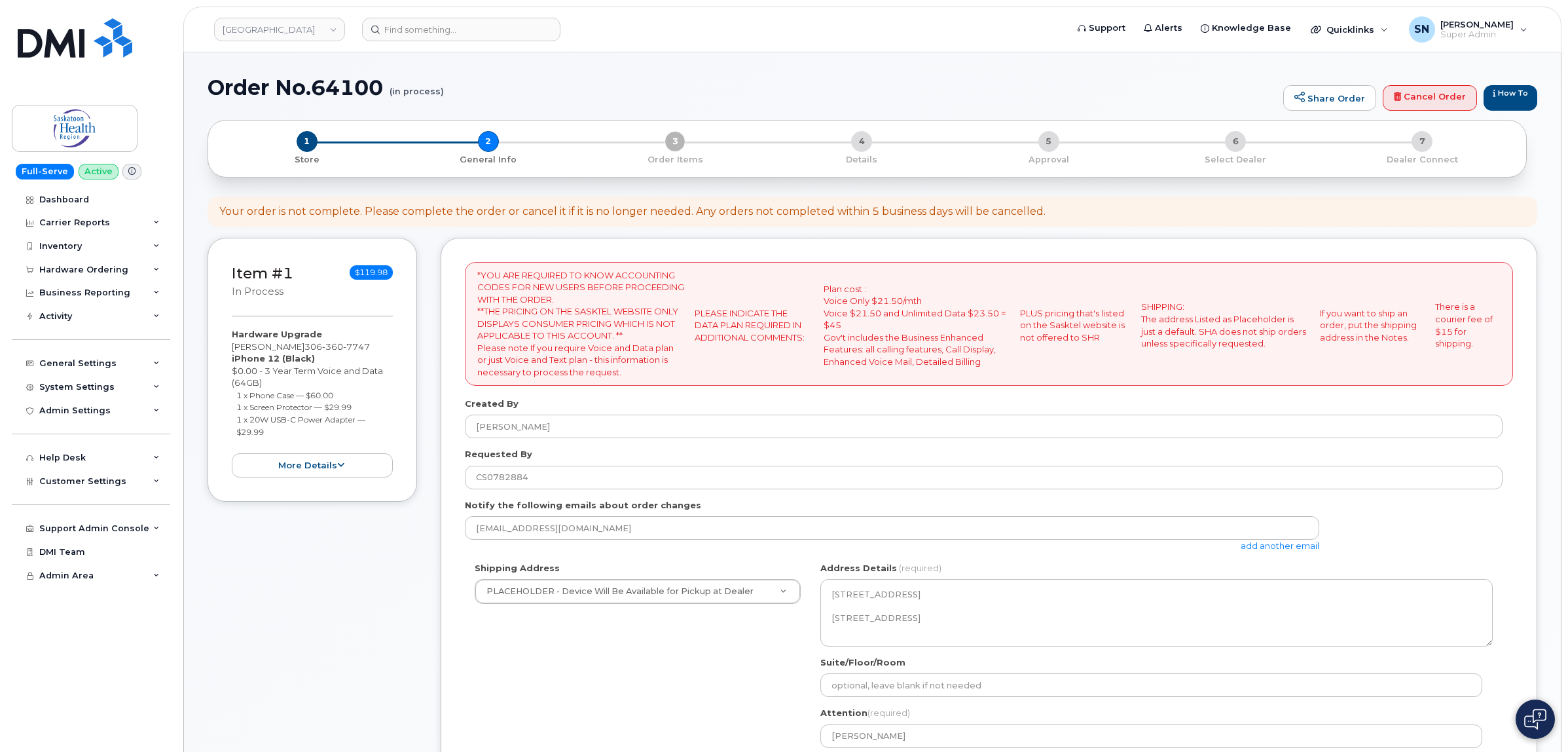
click at [1369, 515] on div "Notify the following emails about order changes [EMAIL_ADDRESS][DOMAIN_NAME] ad…" at bounding box center [988, 525] width 1048 height 53
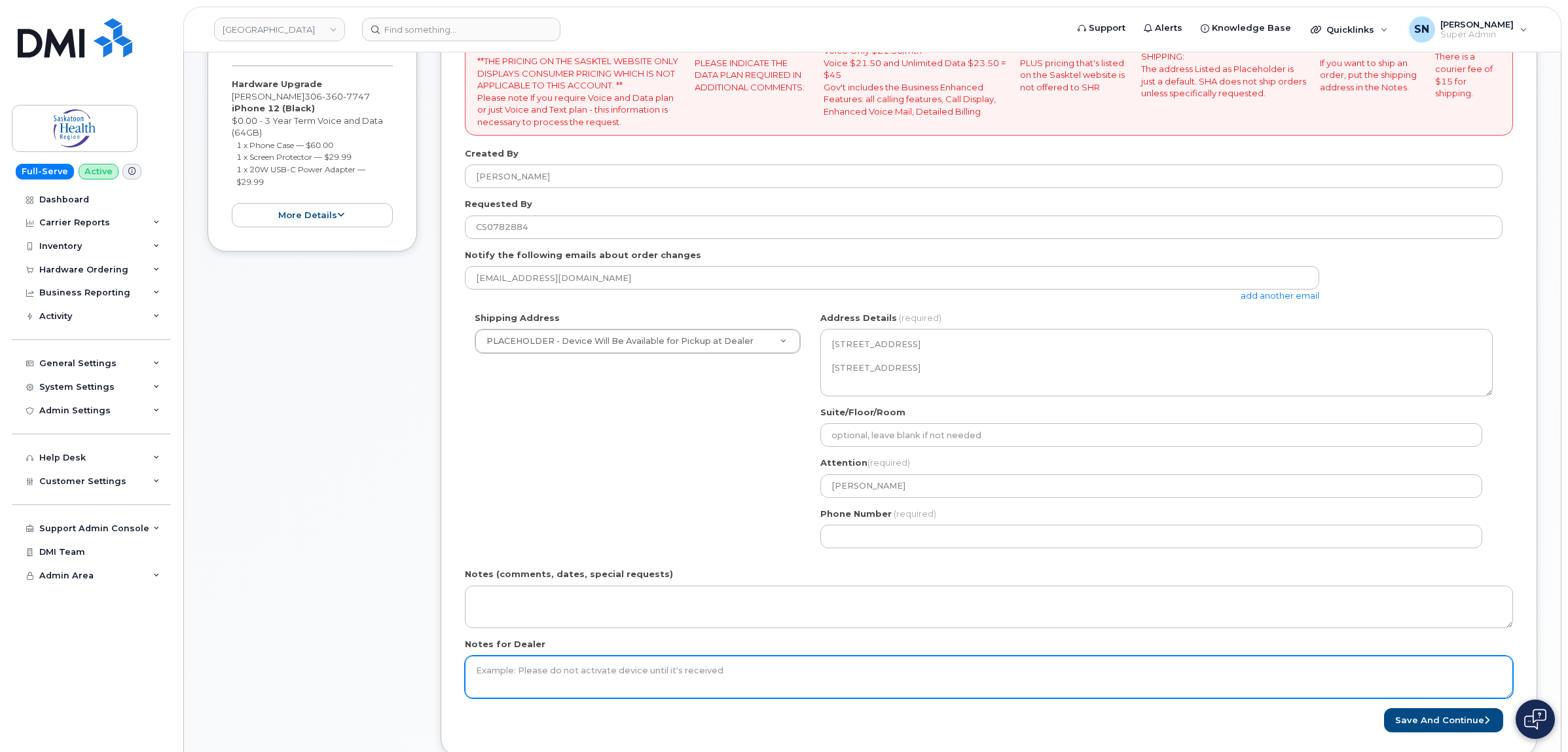
scroll to position [410, 0]
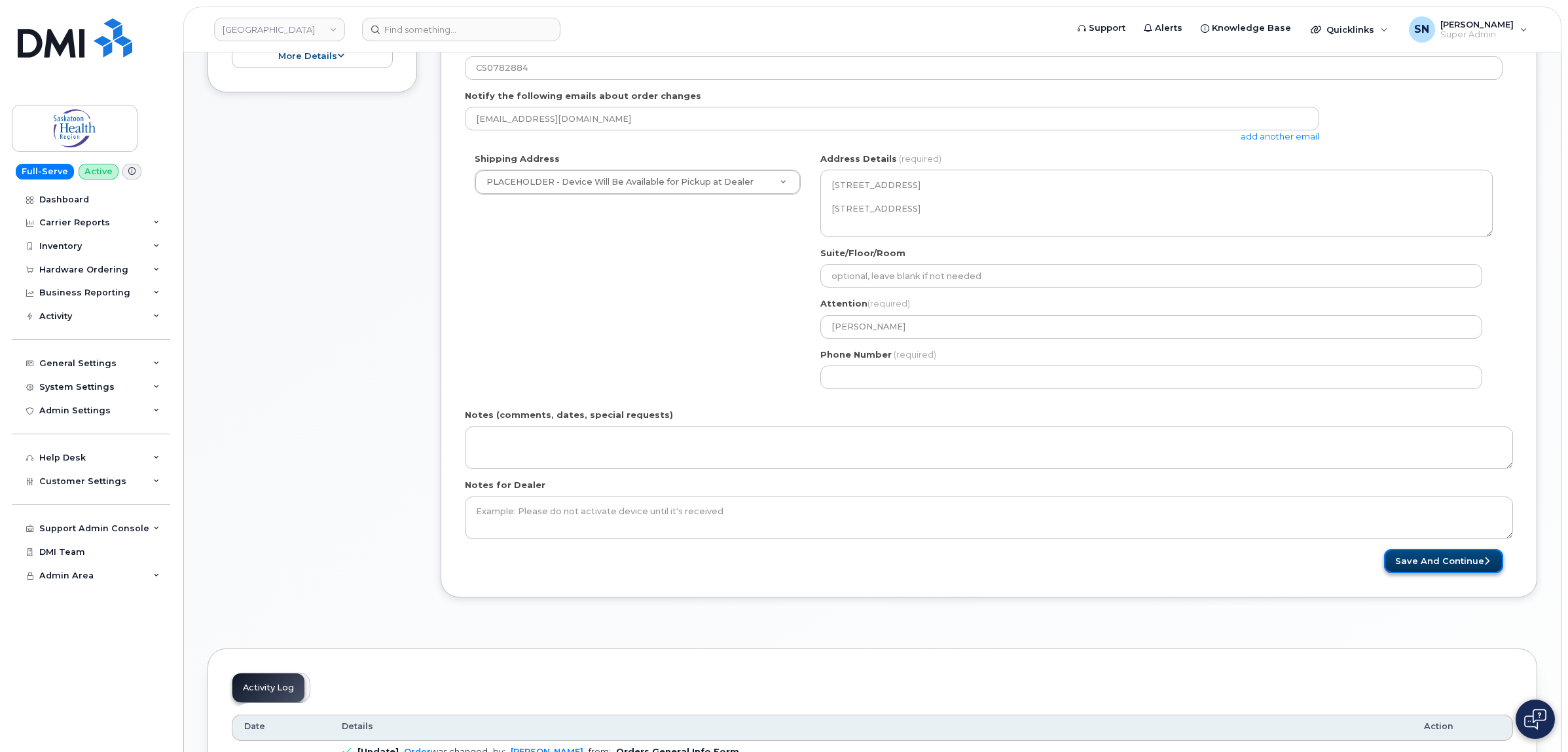
click at [1445, 561] on button "Save and Continue" at bounding box center [1444, 561] width 119 height 24
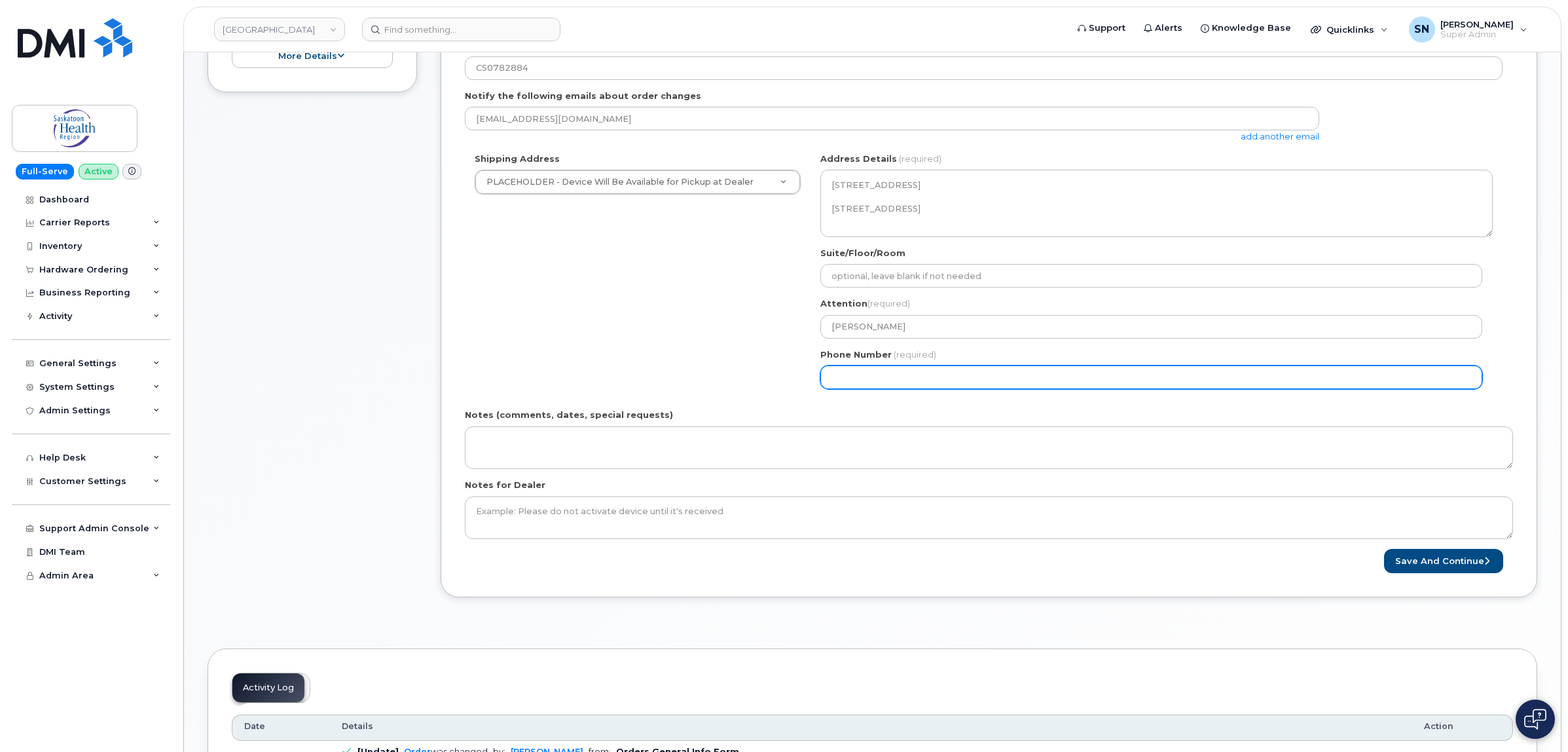
select select
type input "123456789"
select select
type input "1234567890"
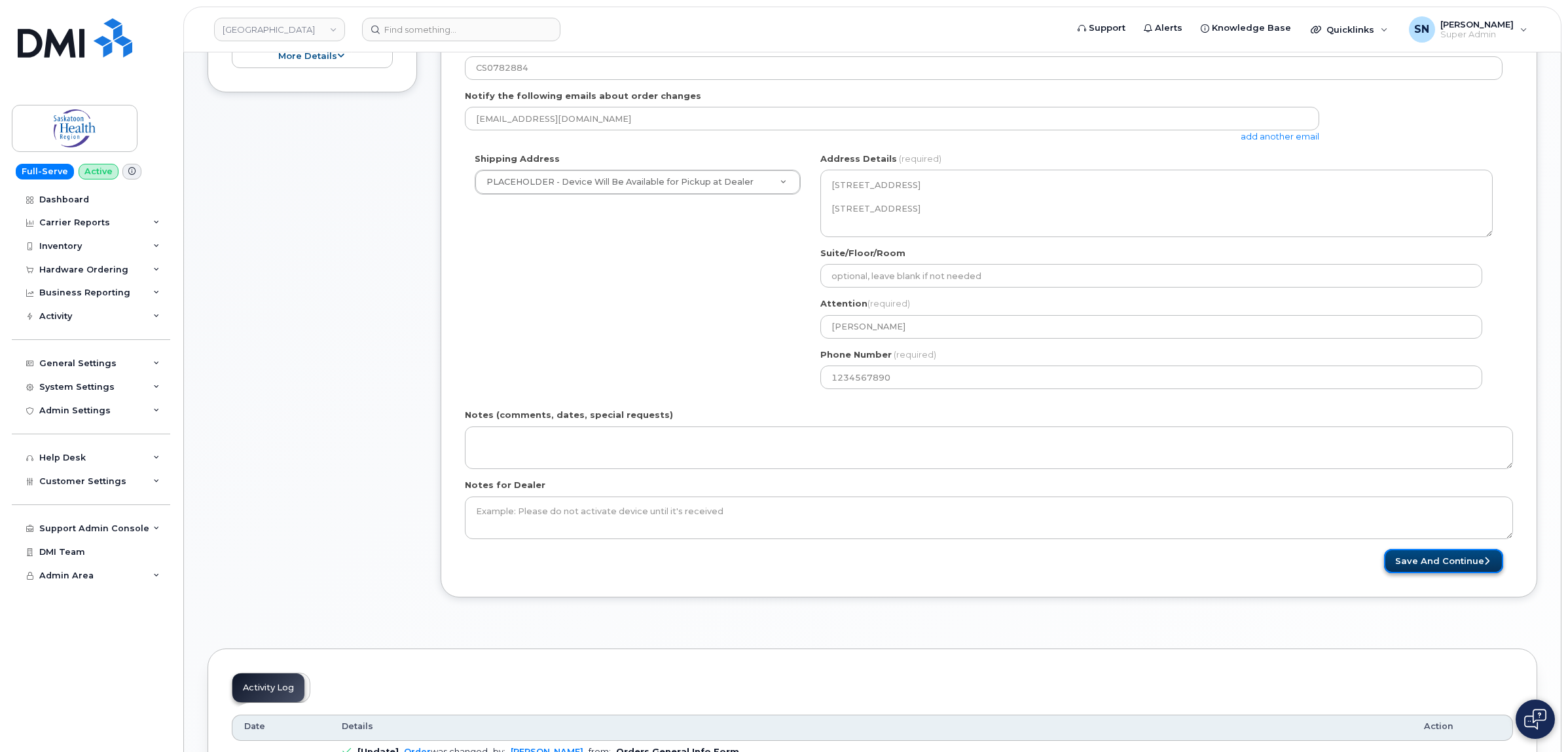
click at [1437, 567] on button "Save and Continue" at bounding box center [1444, 561] width 119 height 24
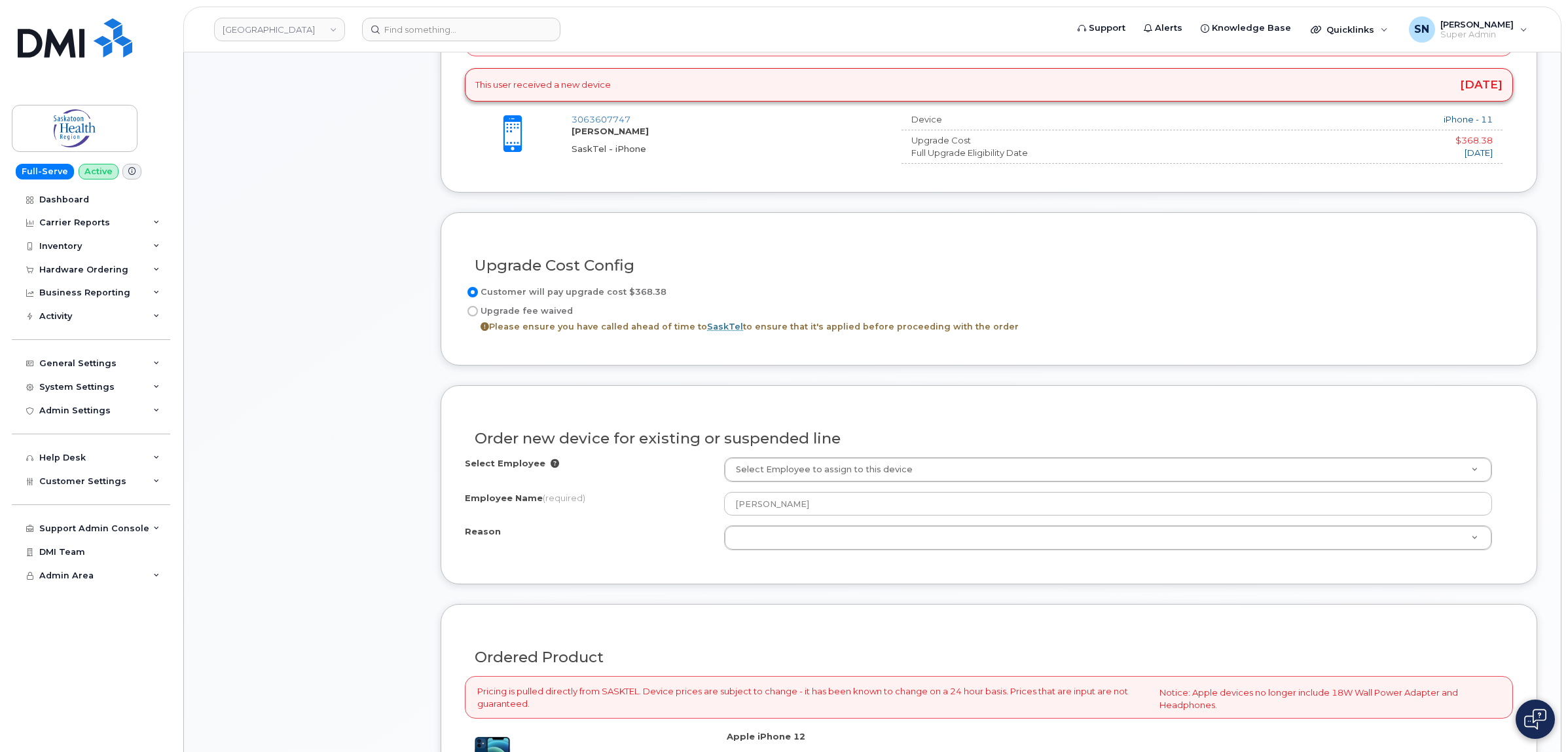
scroll to position [737, 0]
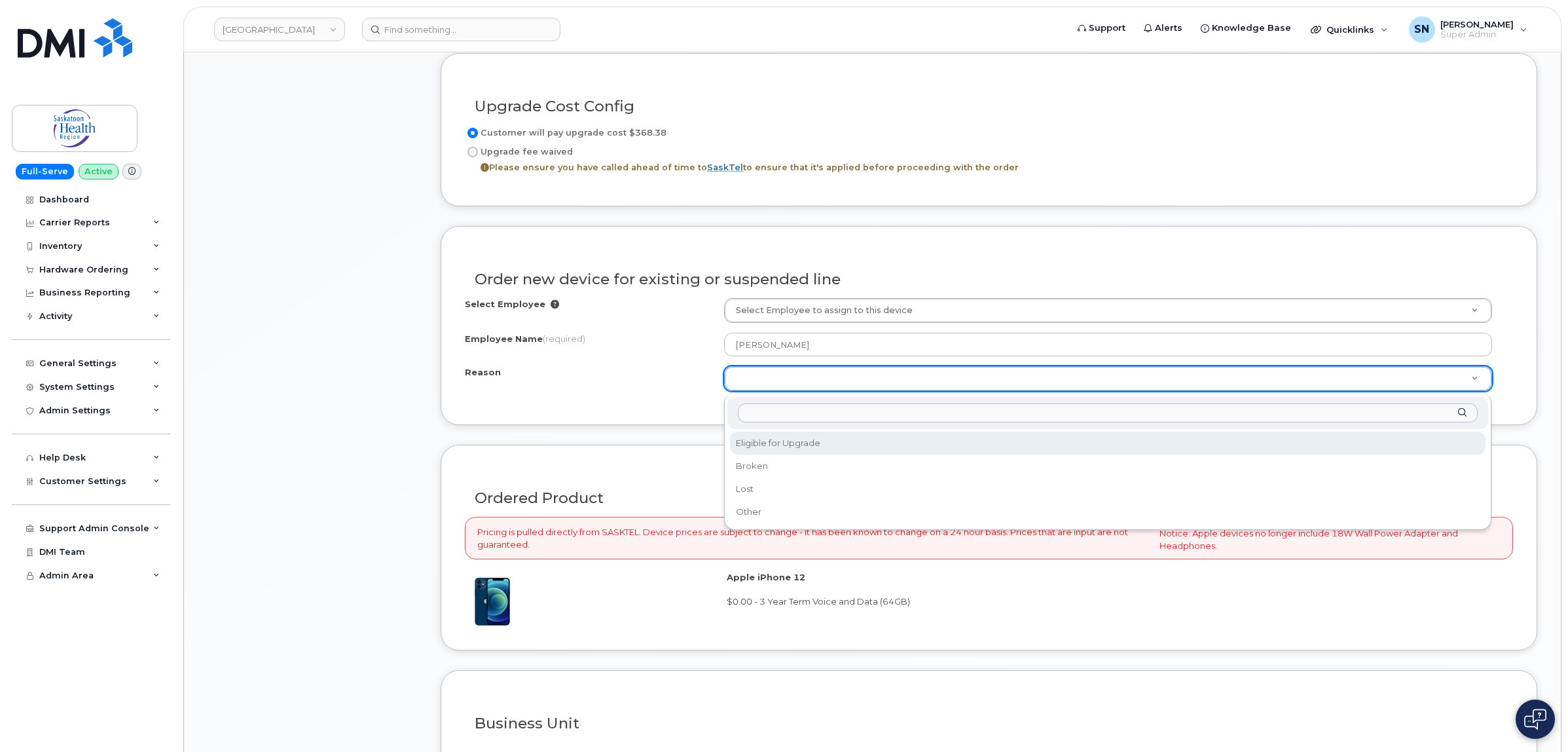
select select "eligible_for_upgrade"
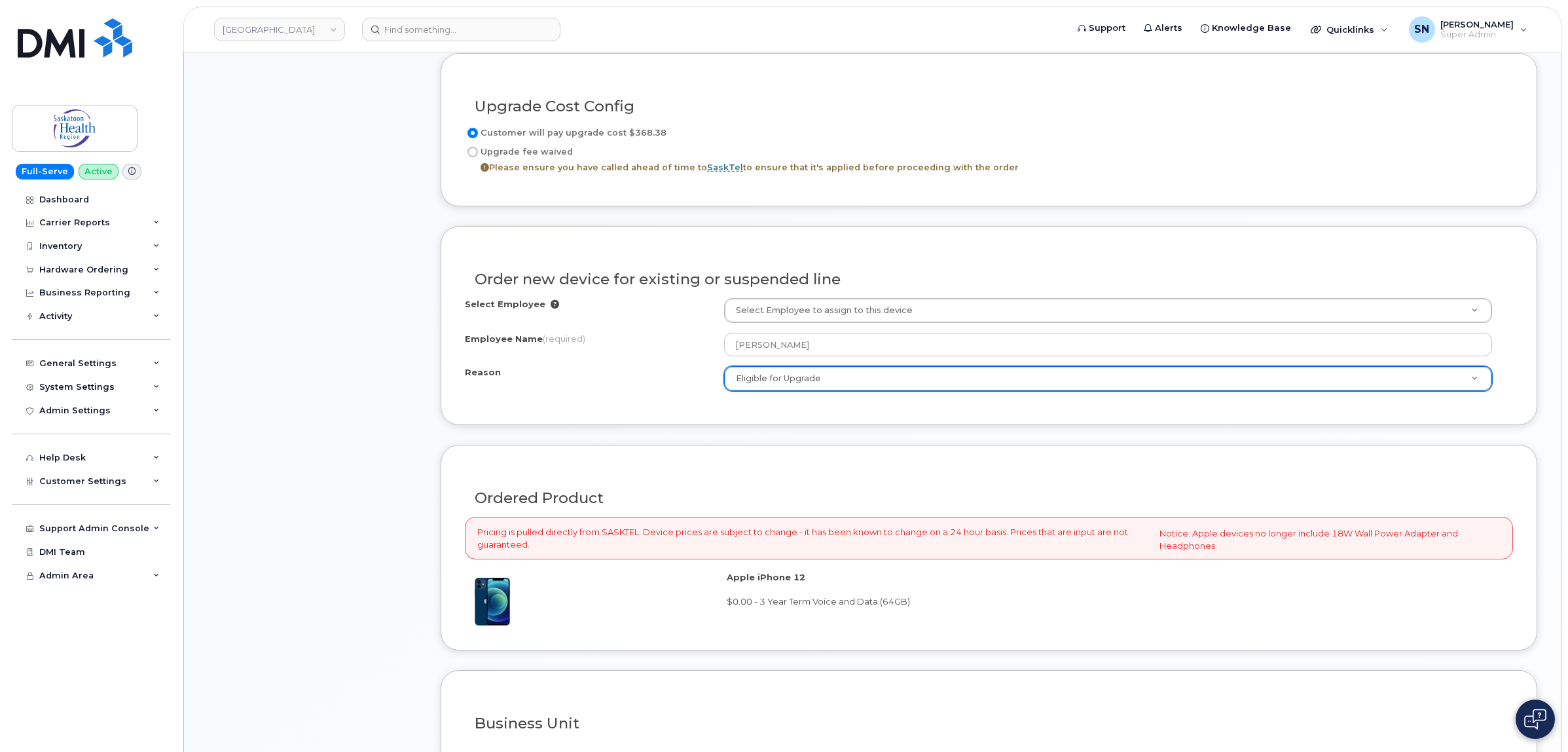
click at [623, 395] on div "Select Employee Select Employee to assign to this device Employee Name (require…" at bounding box center [988, 349] width 1048 height 102
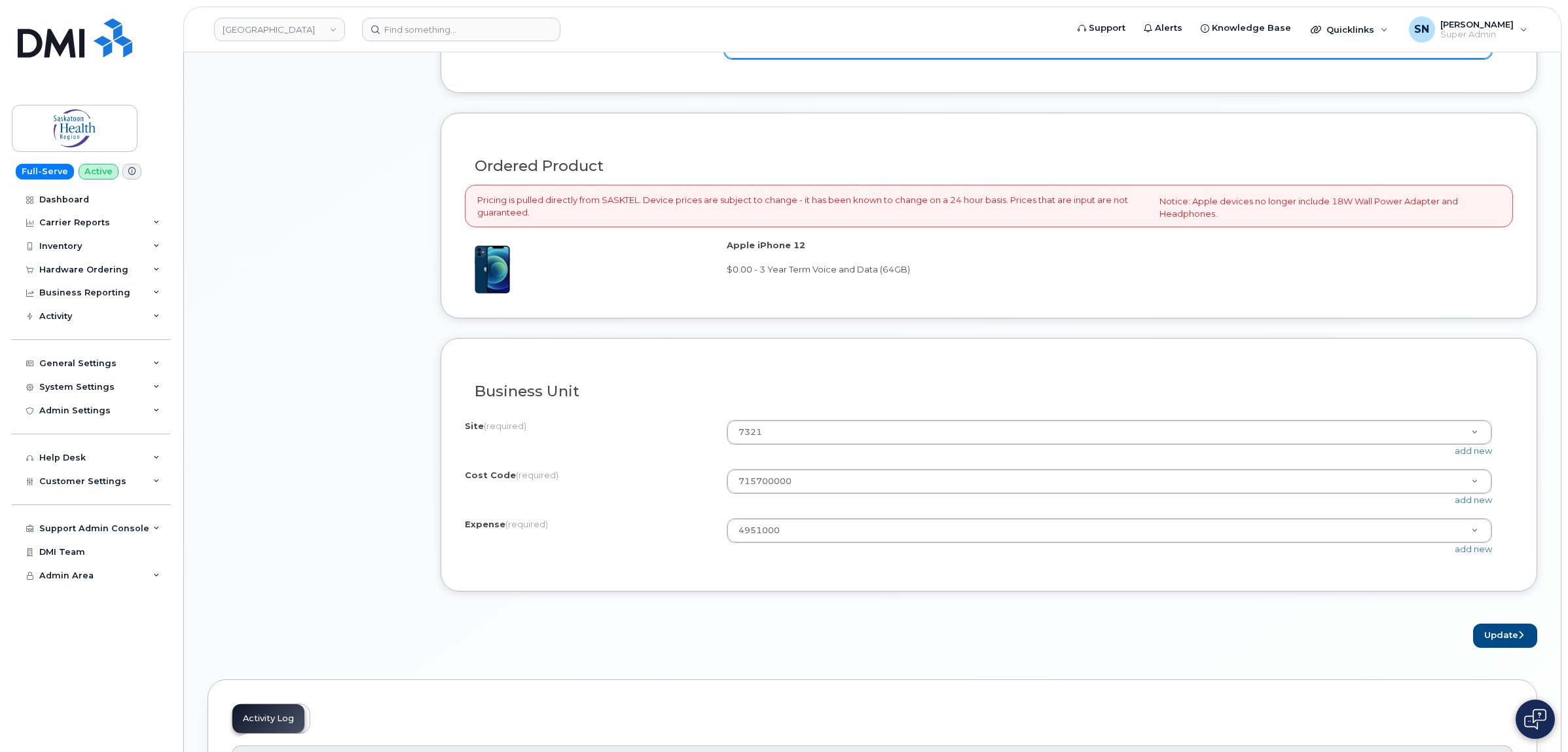
scroll to position [1310, 0]
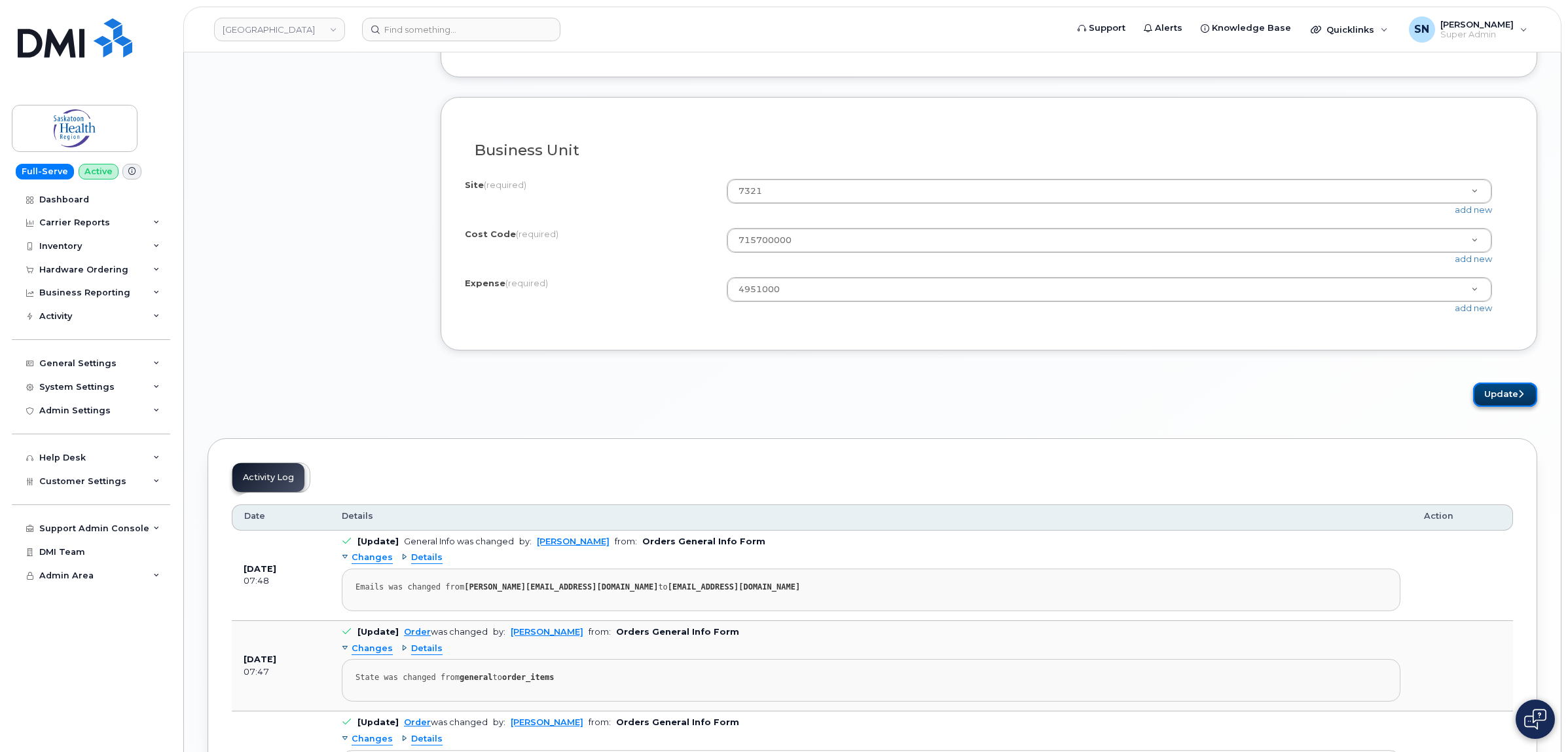
click at [1516, 394] on button "Update" at bounding box center [1504, 395] width 65 height 24
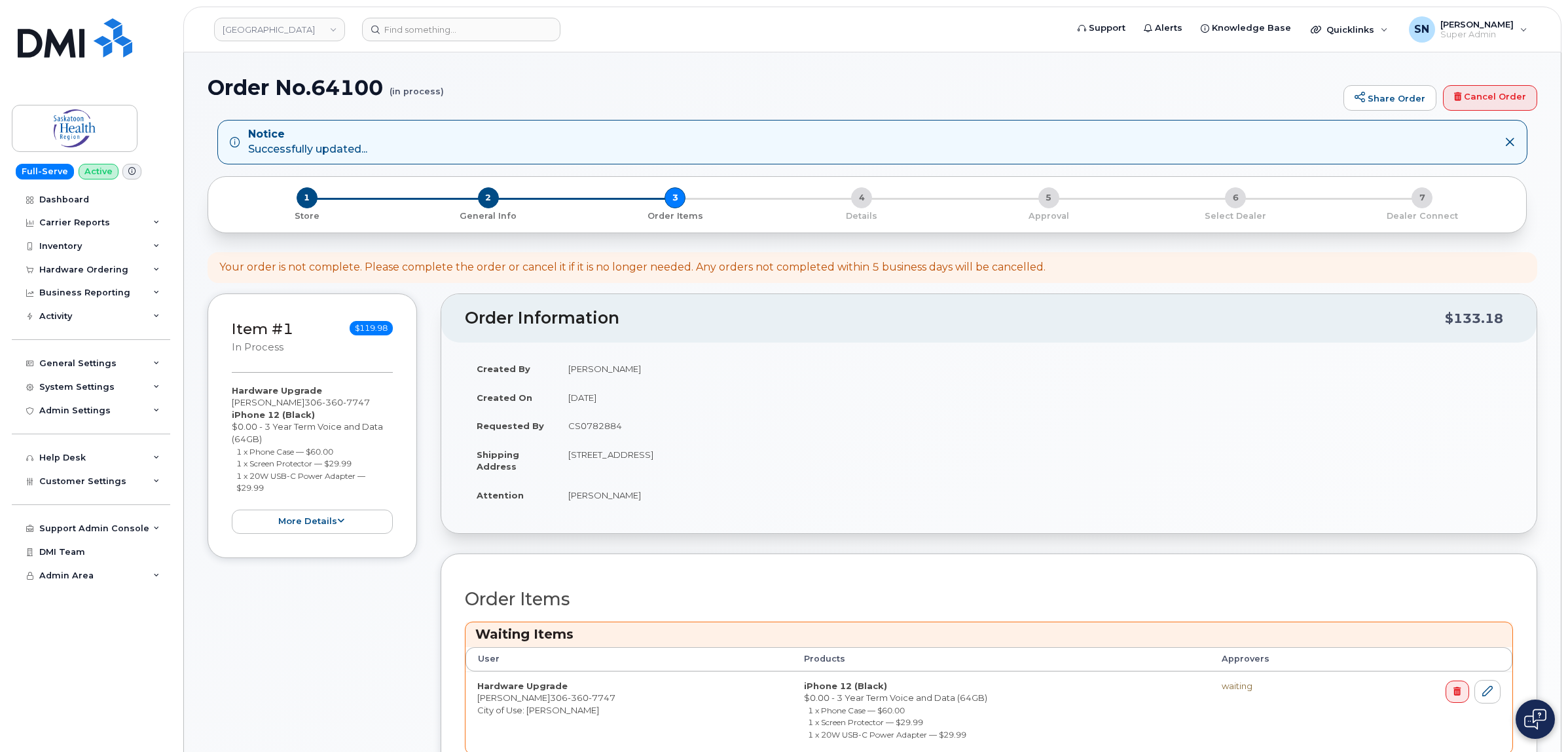
scroll to position [327, 0]
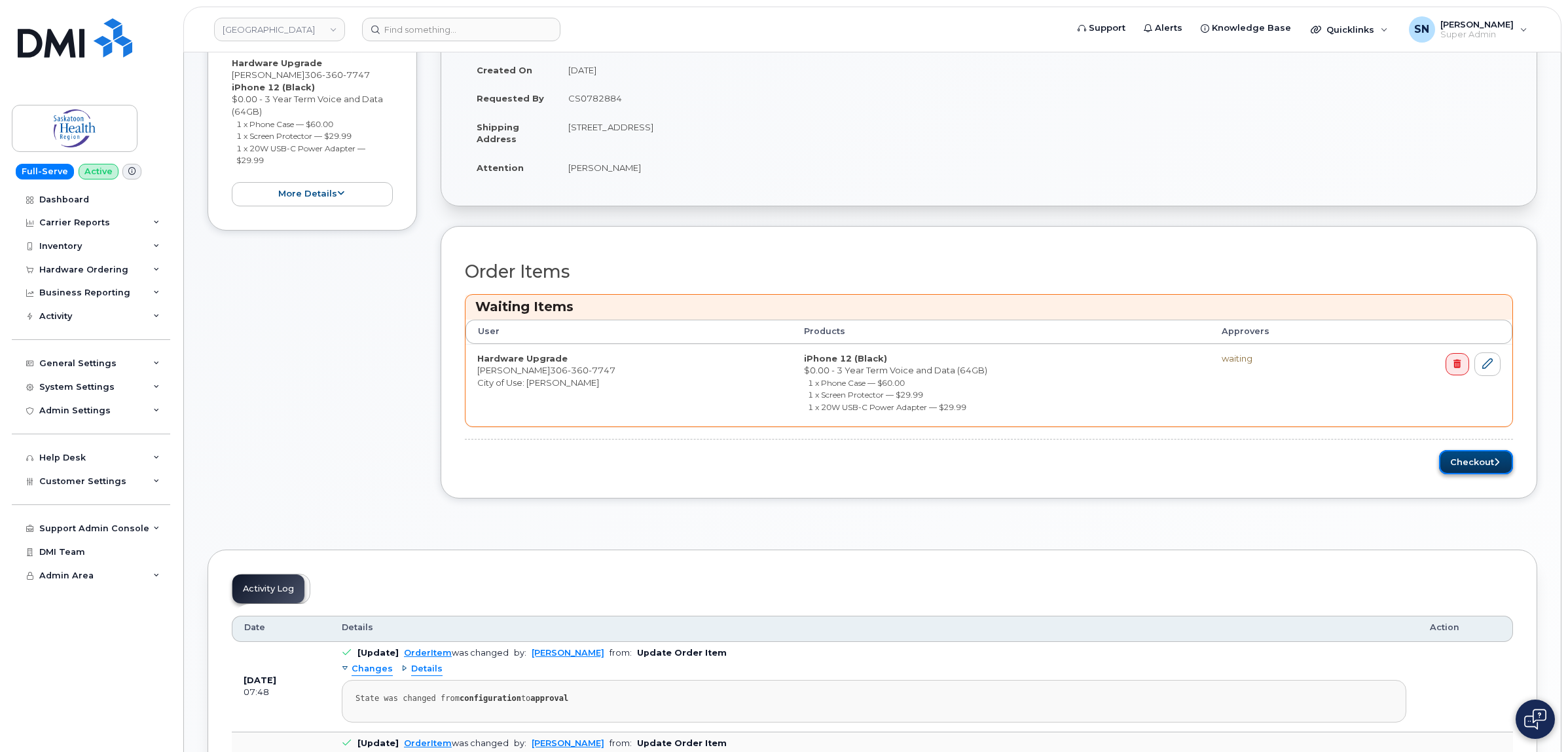
click at [1457, 469] on button "Checkout" at bounding box center [1476, 462] width 74 height 24
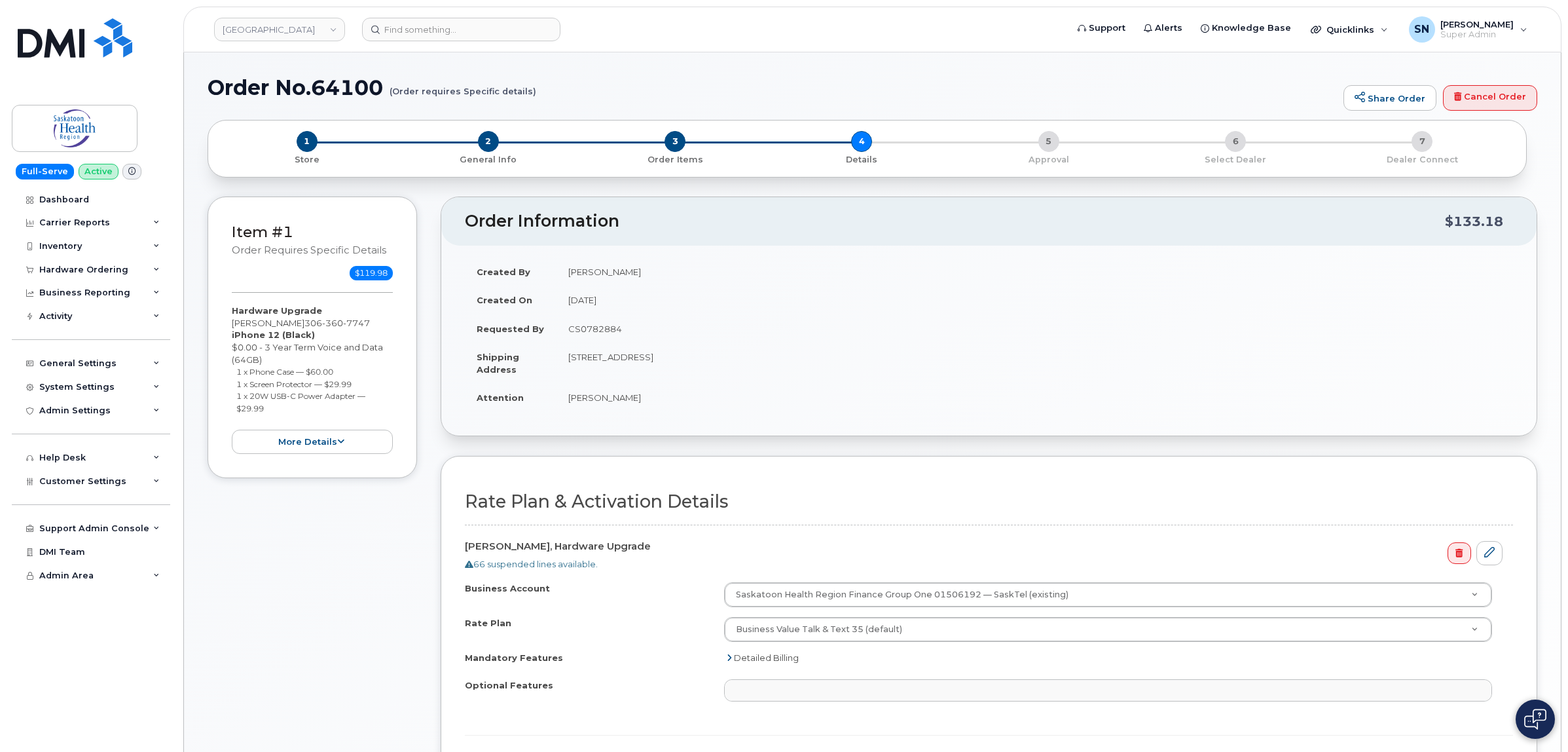
select select
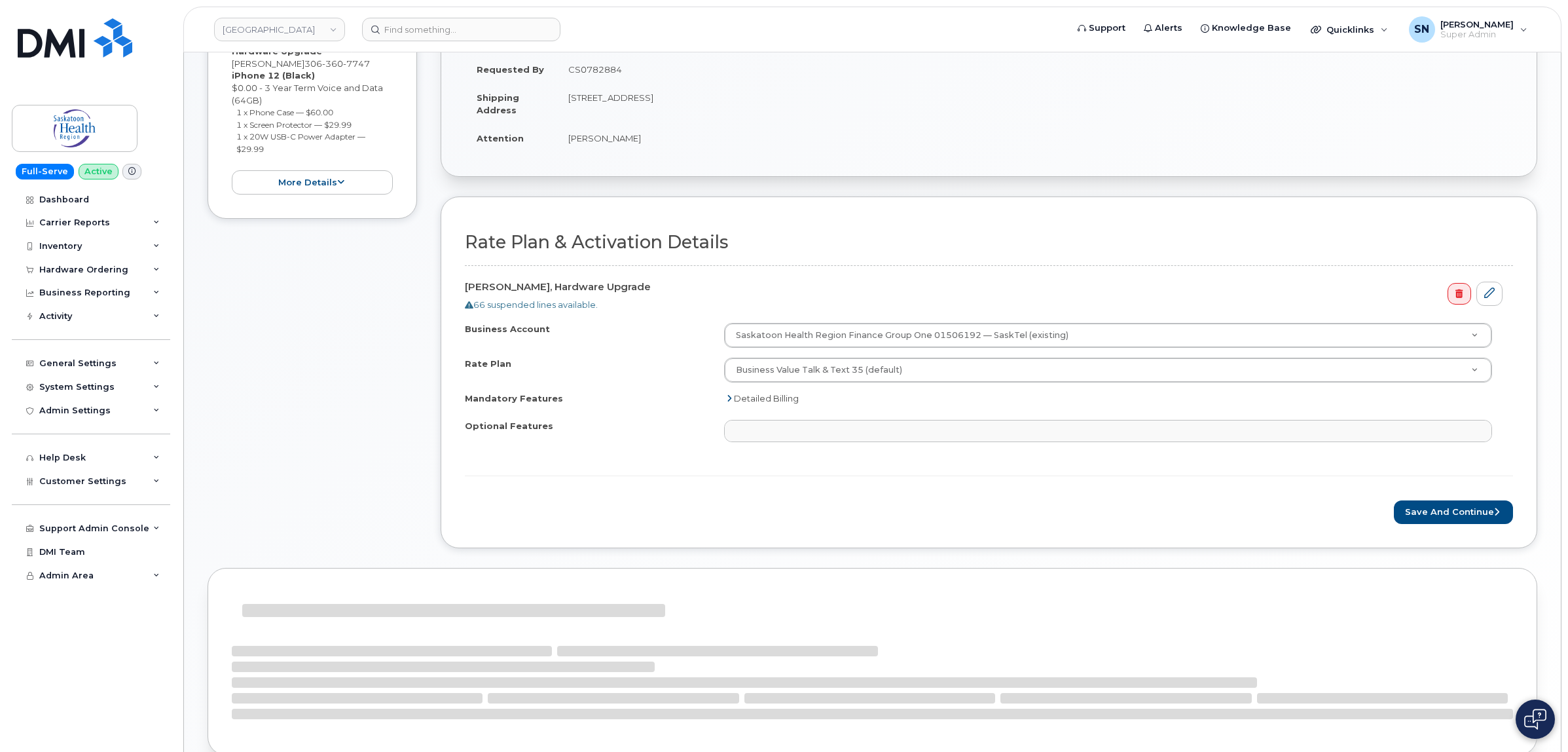
scroll to position [351, 0]
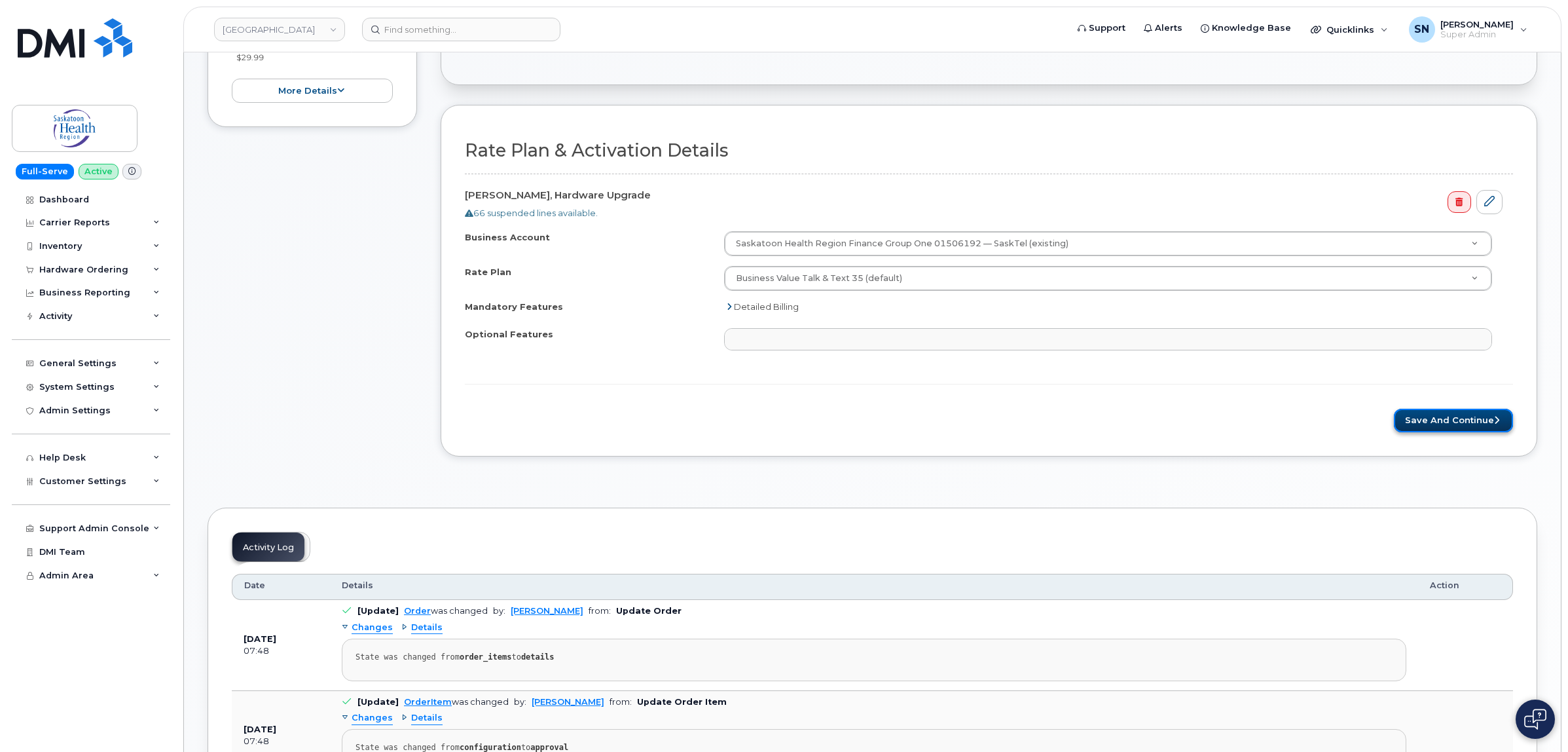
click at [1428, 424] on button "Save and Continue" at bounding box center [1454, 421] width 119 height 24
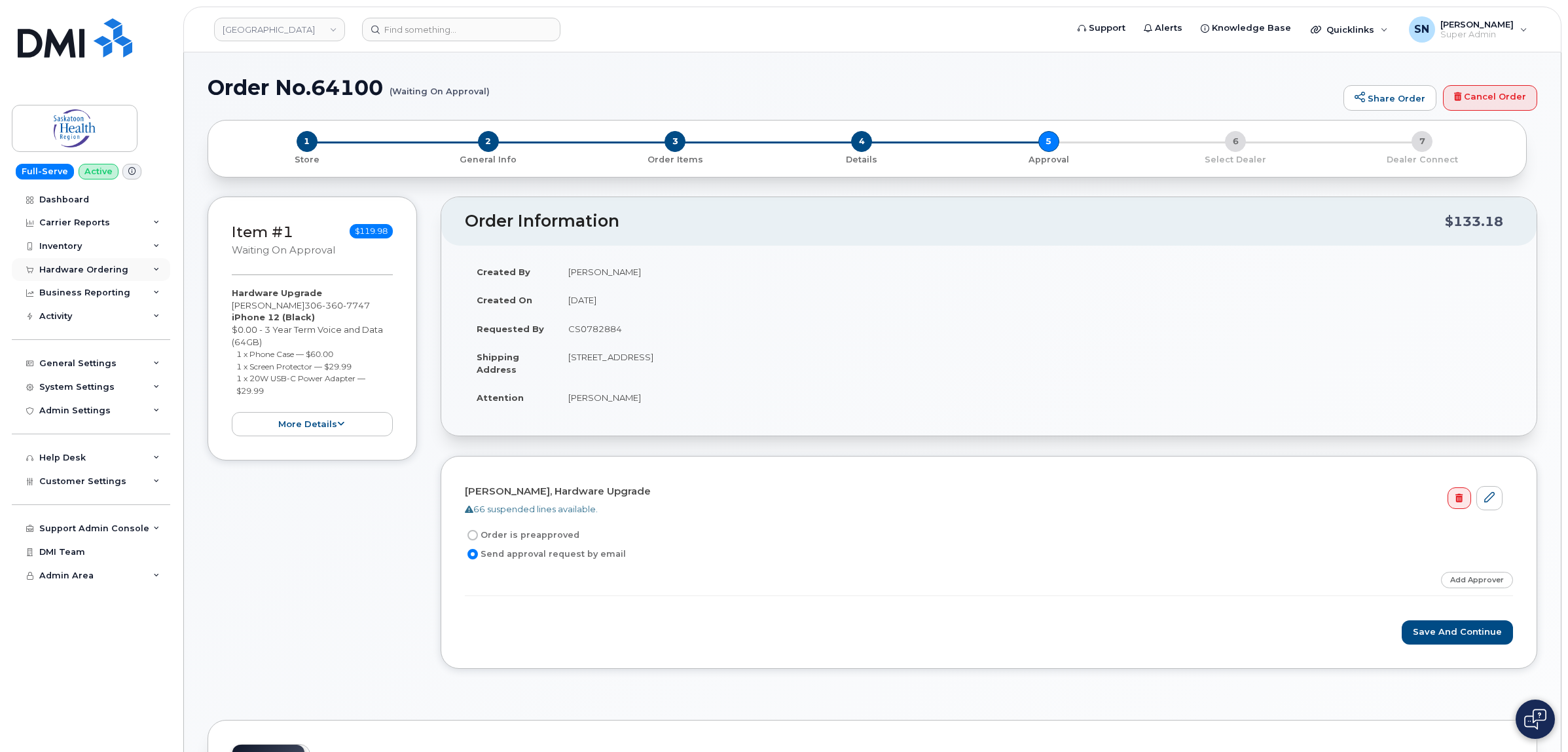
click at [70, 271] on div "Hardware Ordering" at bounding box center [85, 270] width 89 height 11
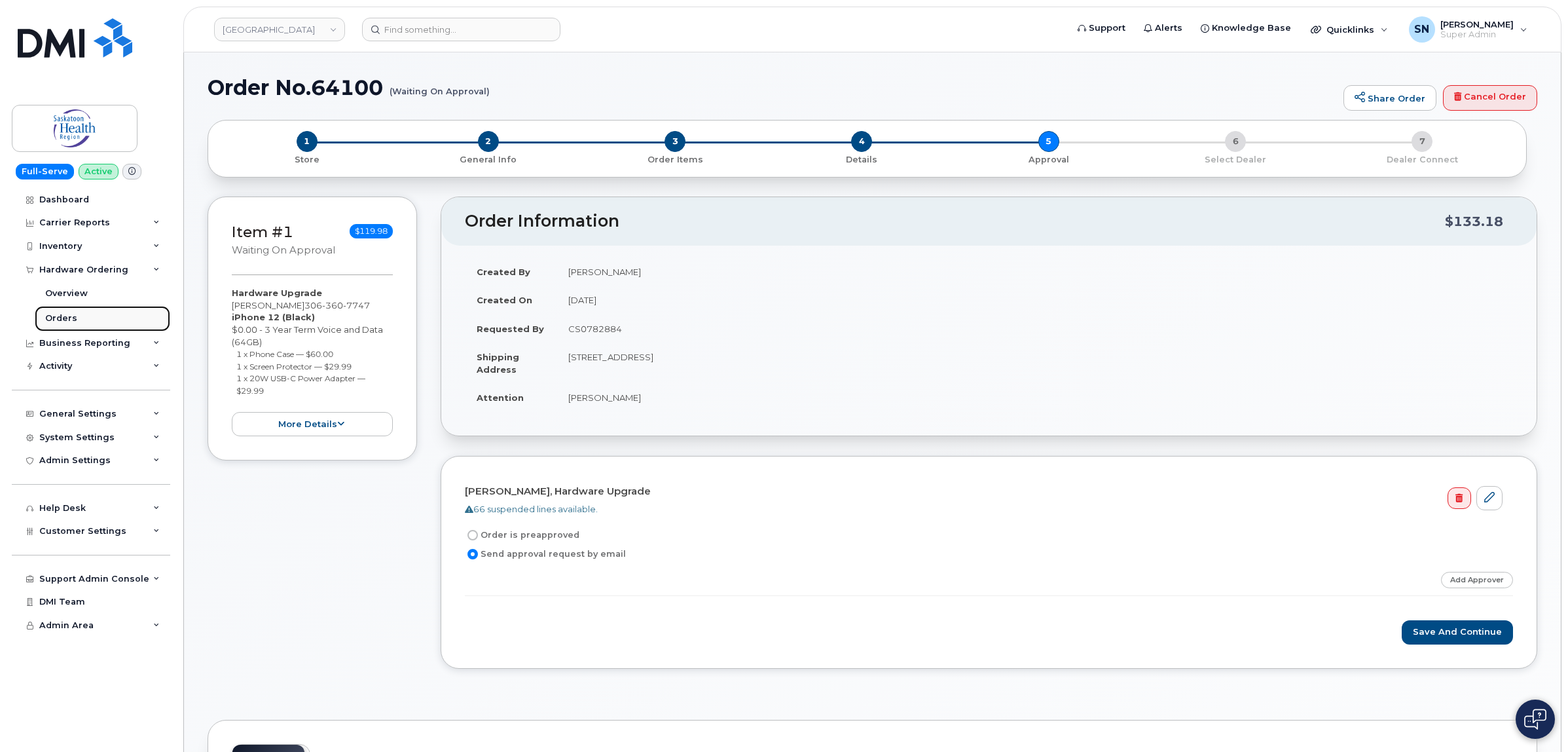
click at [70, 321] on div "Orders" at bounding box center [61, 318] width 32 height 12
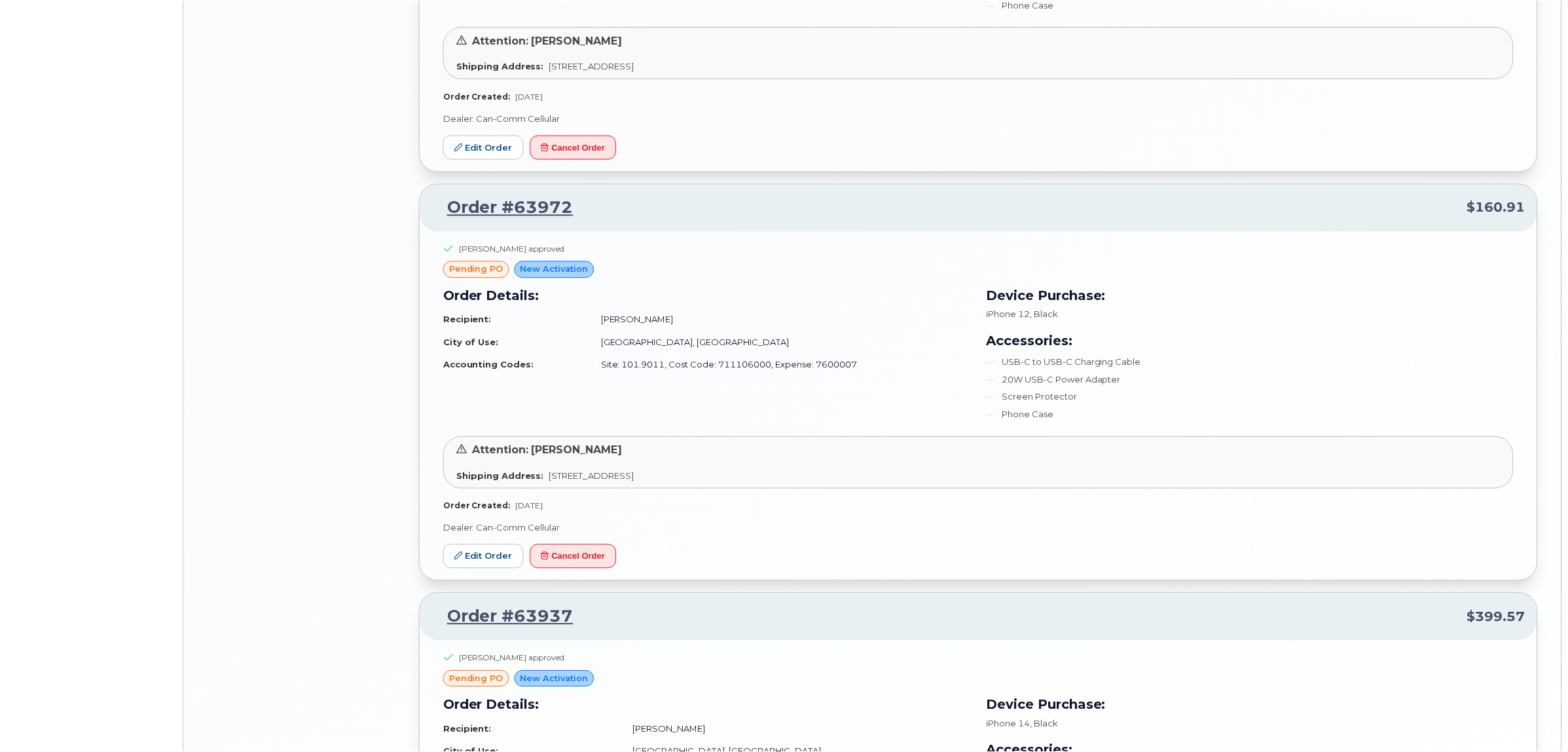
scroll to position [2160, 0]
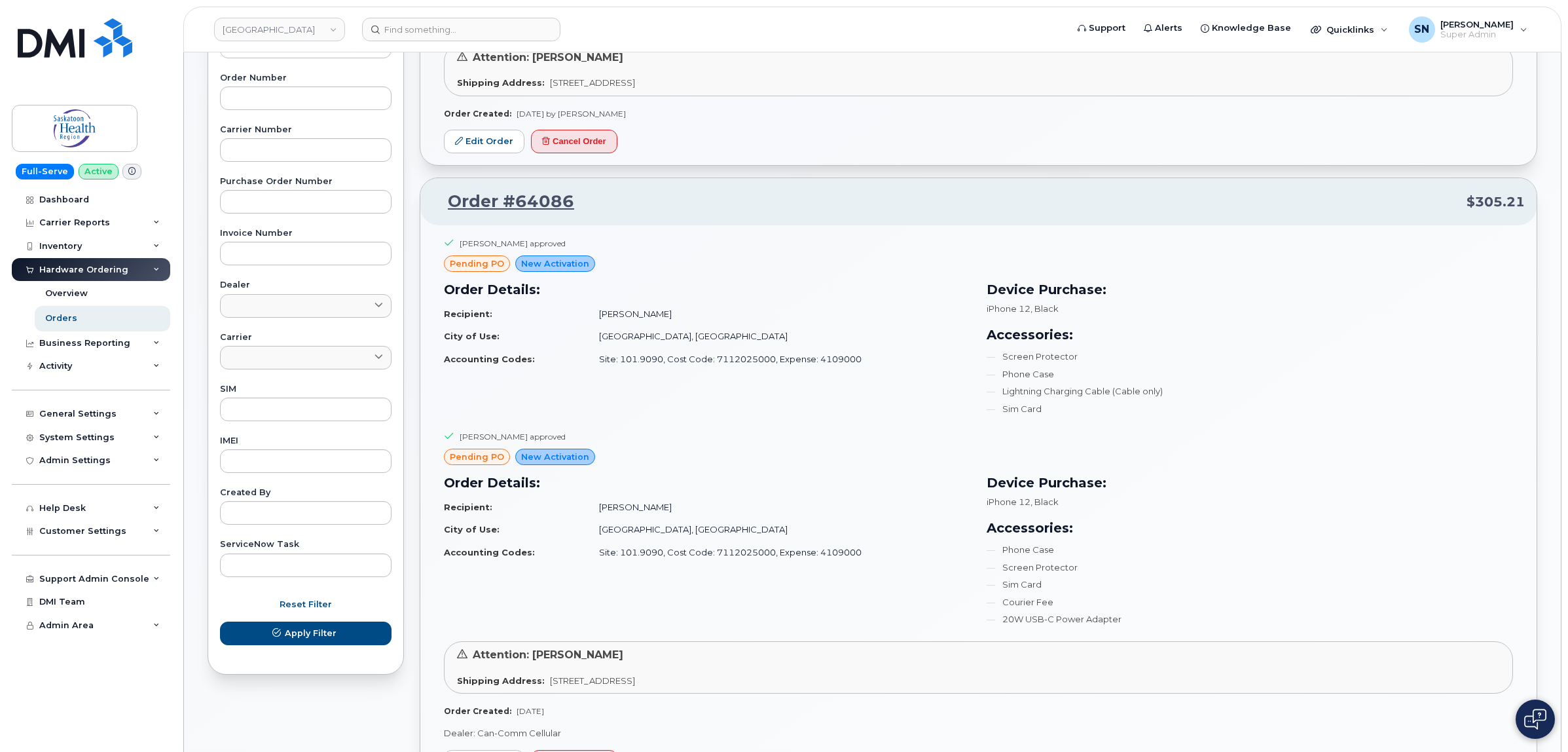
scroll to position [0, 0]
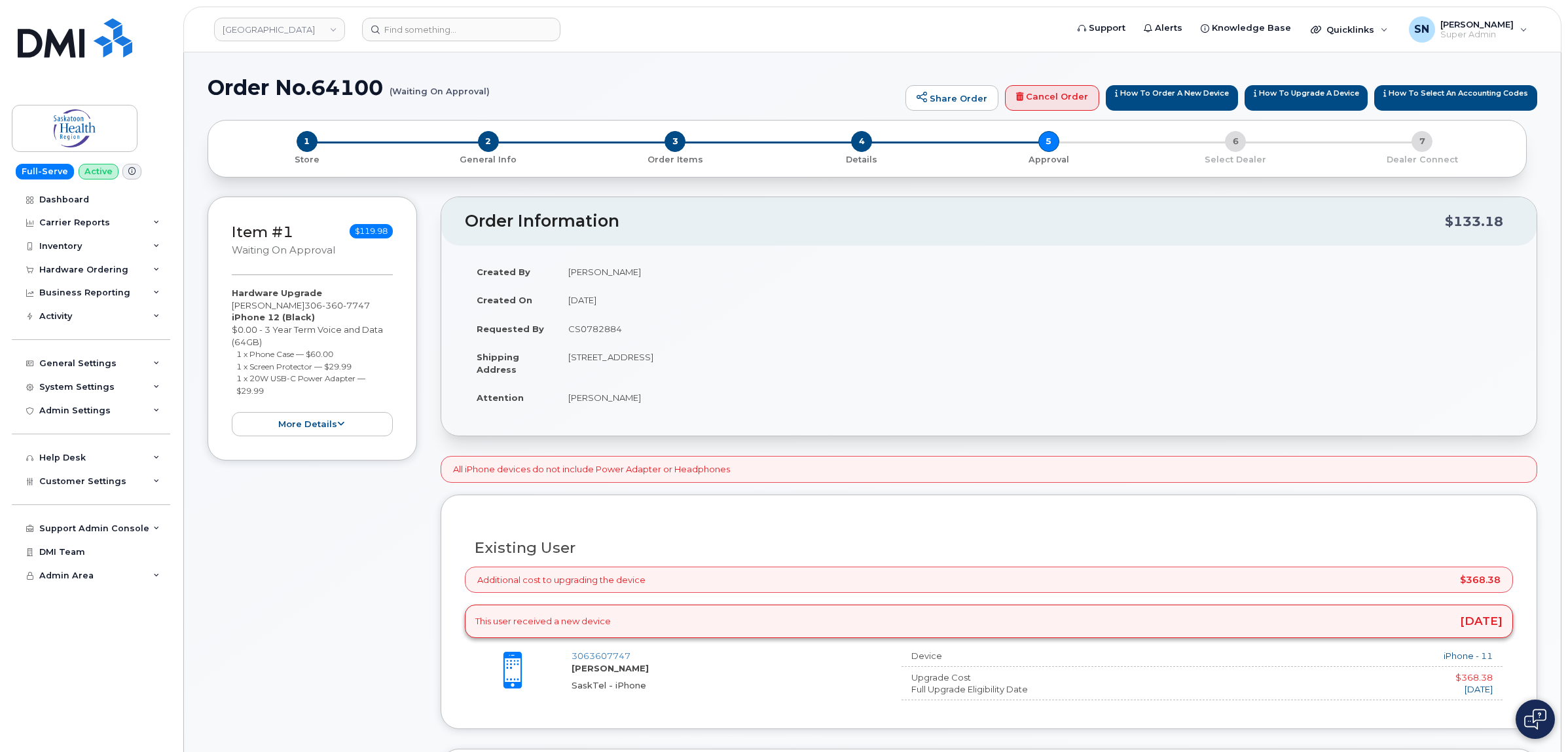
click at [590, 331] on td "CS0782884" at bounding box center [1035, 328] width 957 height 29
copy td "CS0782884"
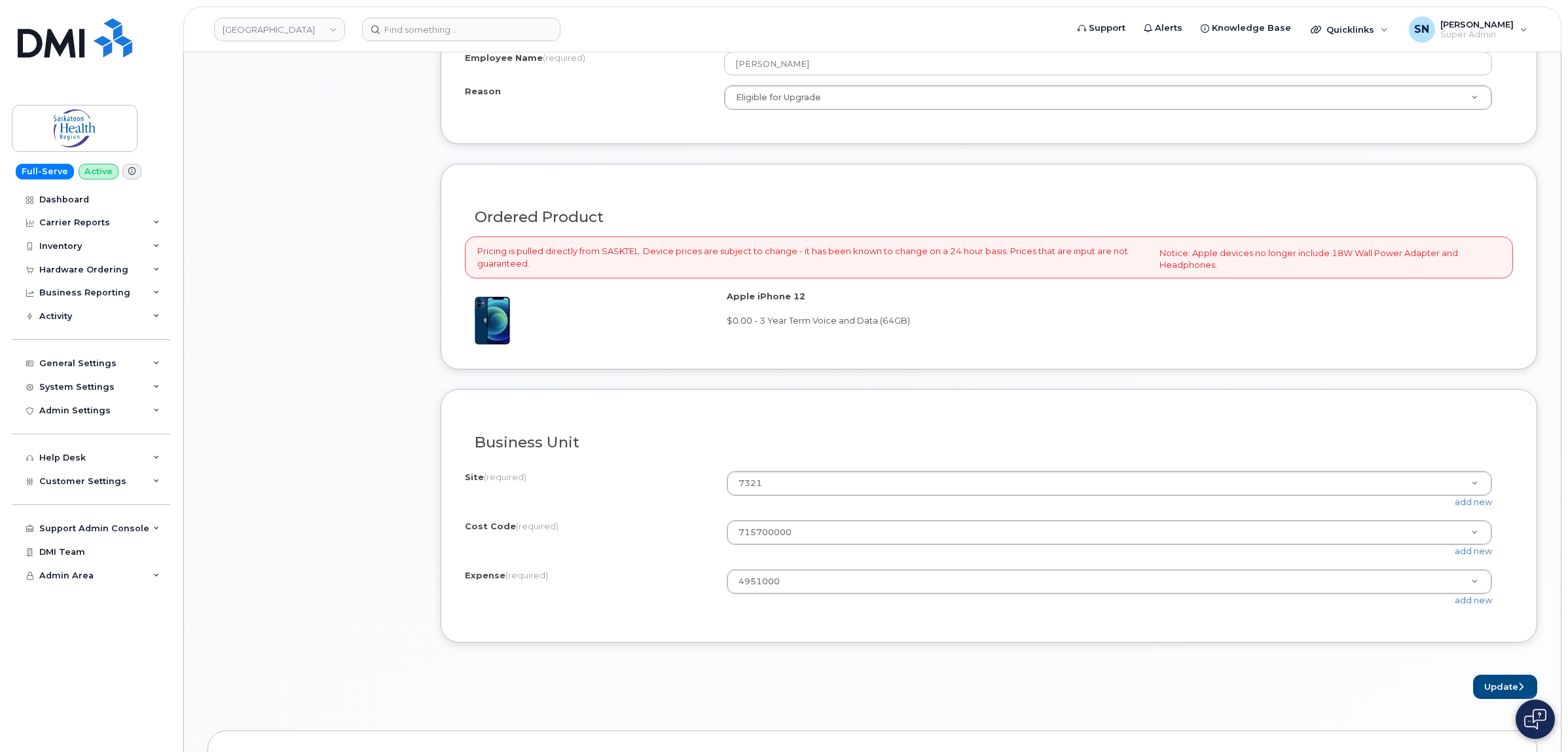
scroll to position [983, 0]
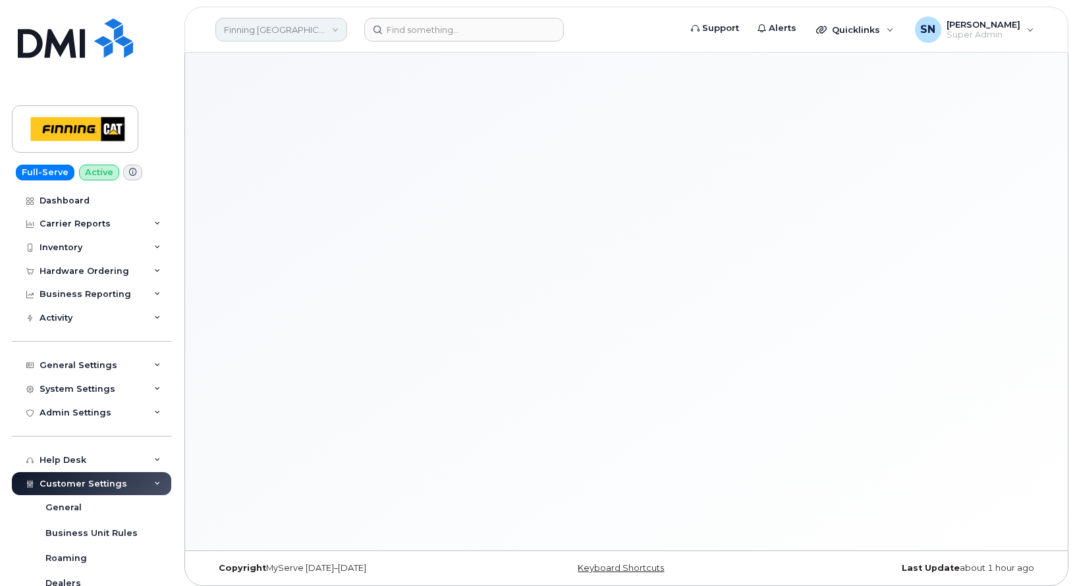
click at [282, 26] on link "Finning [GEOGRAPHIC_DATA]" at bounding box center [281, 30] width 132 height 24
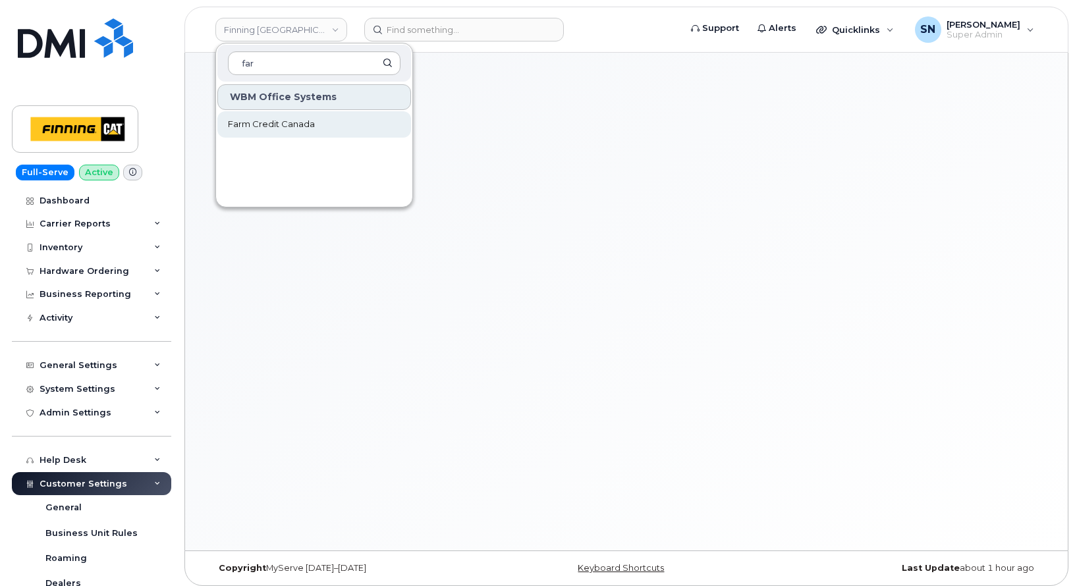
type input "far"
click at [302, 118] on span "Farm Credit Canada" at bounding box center [271, 124] width 87 height 13
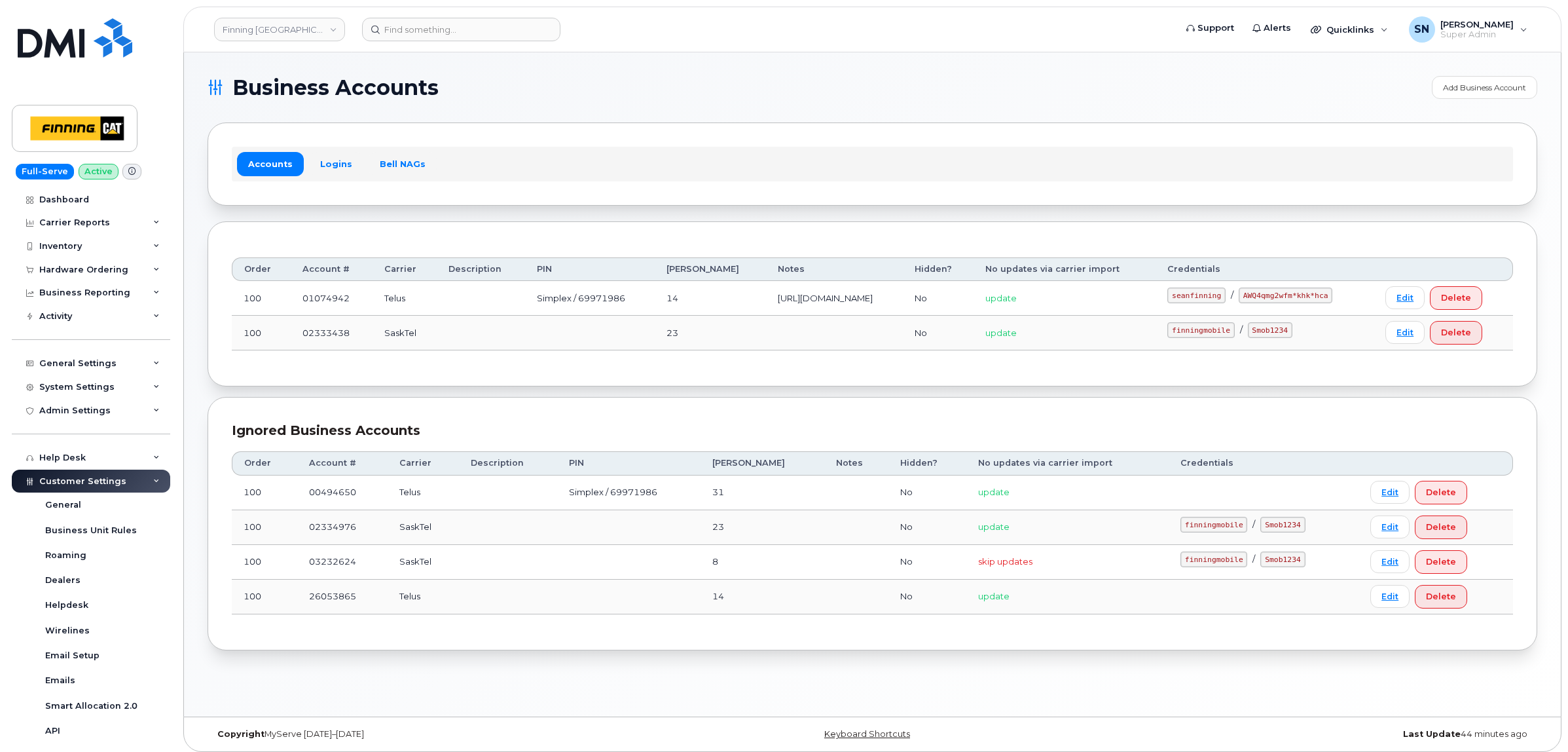
scroll to position [215, 0]
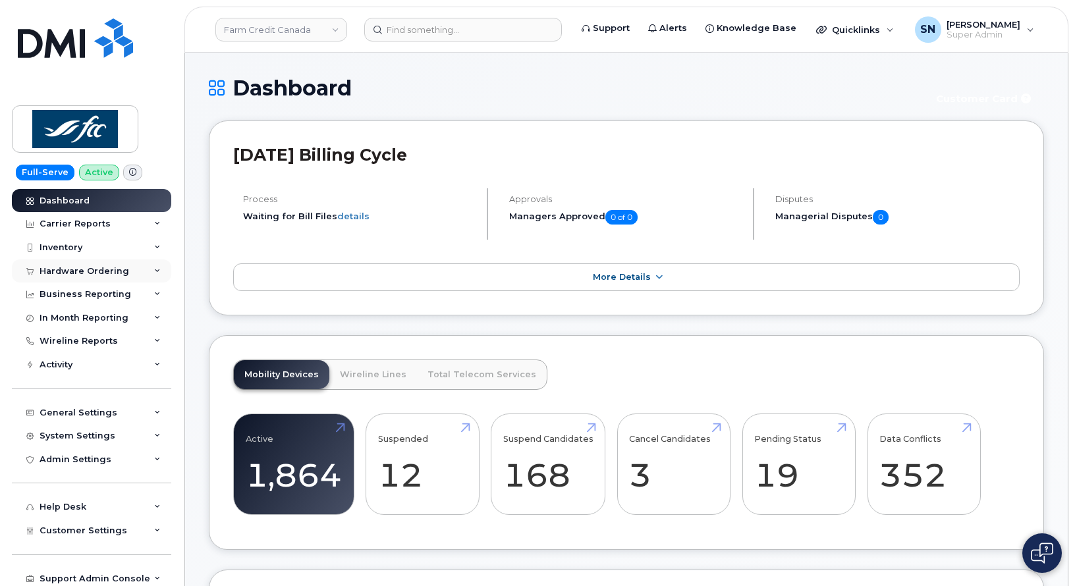
click at [90, 273] on div "Hardware Ordering" at bounding box center [85, 271] width 90 height 11
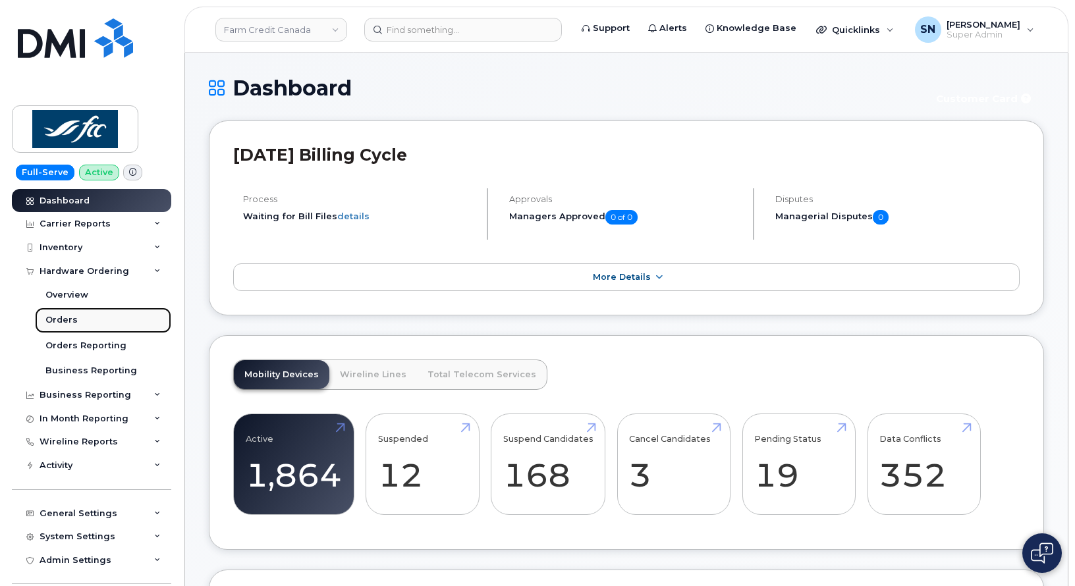
click at [74, 318] on div "Orders" at bounding box center [61, 320] width 32 height 12
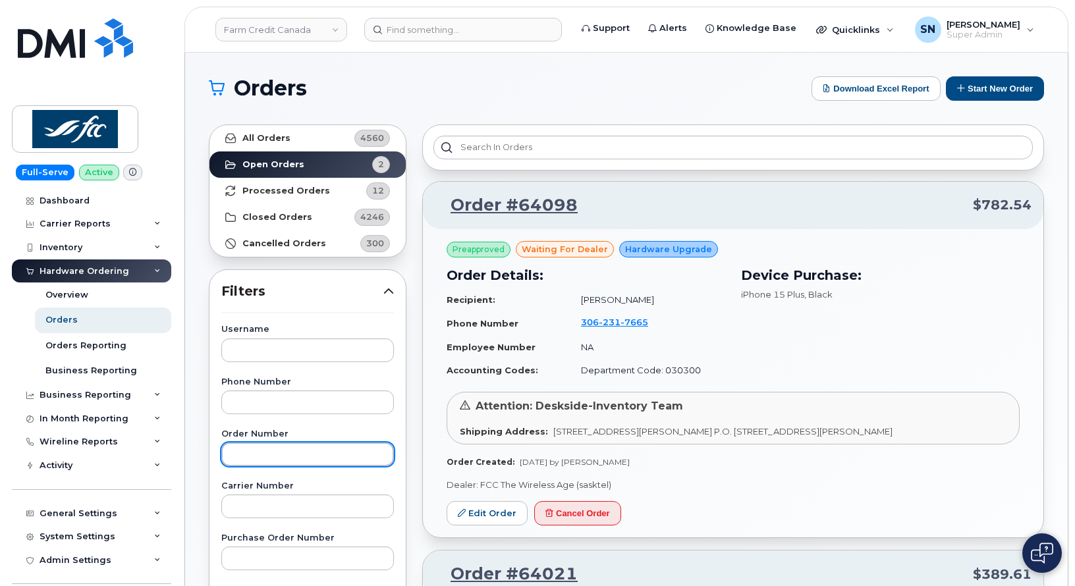
click at [279, 448] on input "text" at bounding box center [307, 454] width 173 height 24
paste input "64021"
type input "64021"
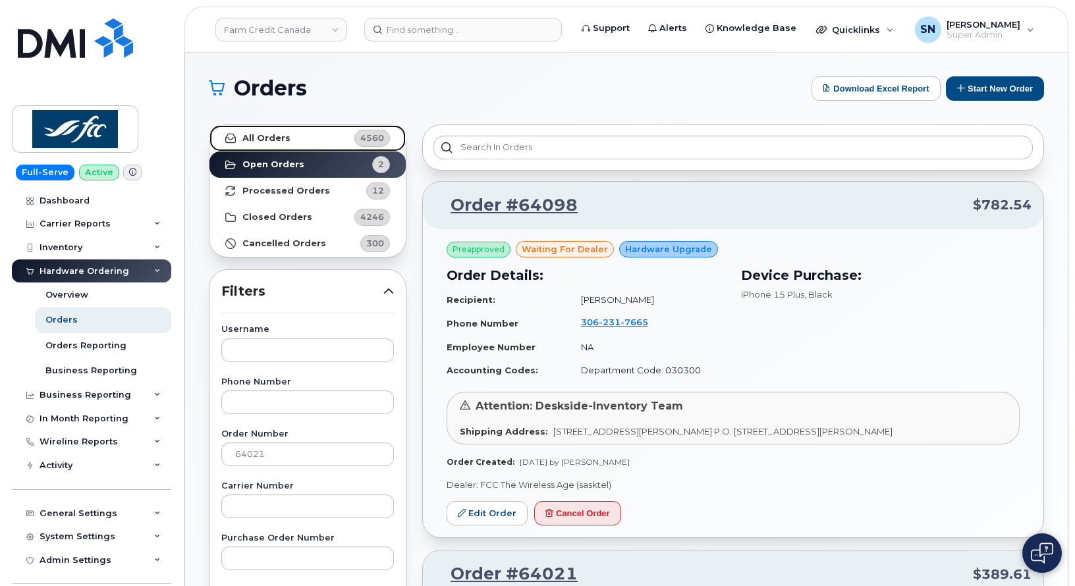
click at [279, 141] on strong "All Orders" at bounding box center [266, 138] width 48 height 11
